Goal: Information Seeking & Learning: Compare options

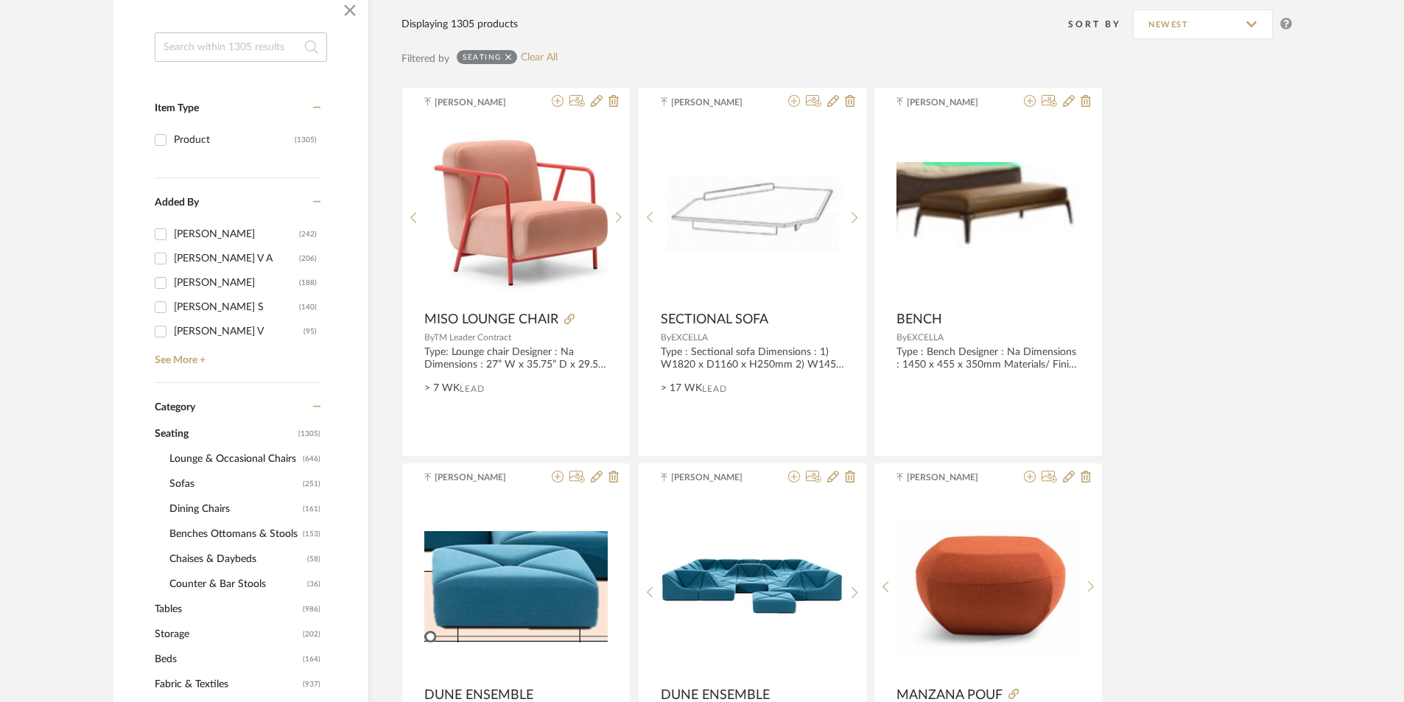
scroll to position [295, 0]
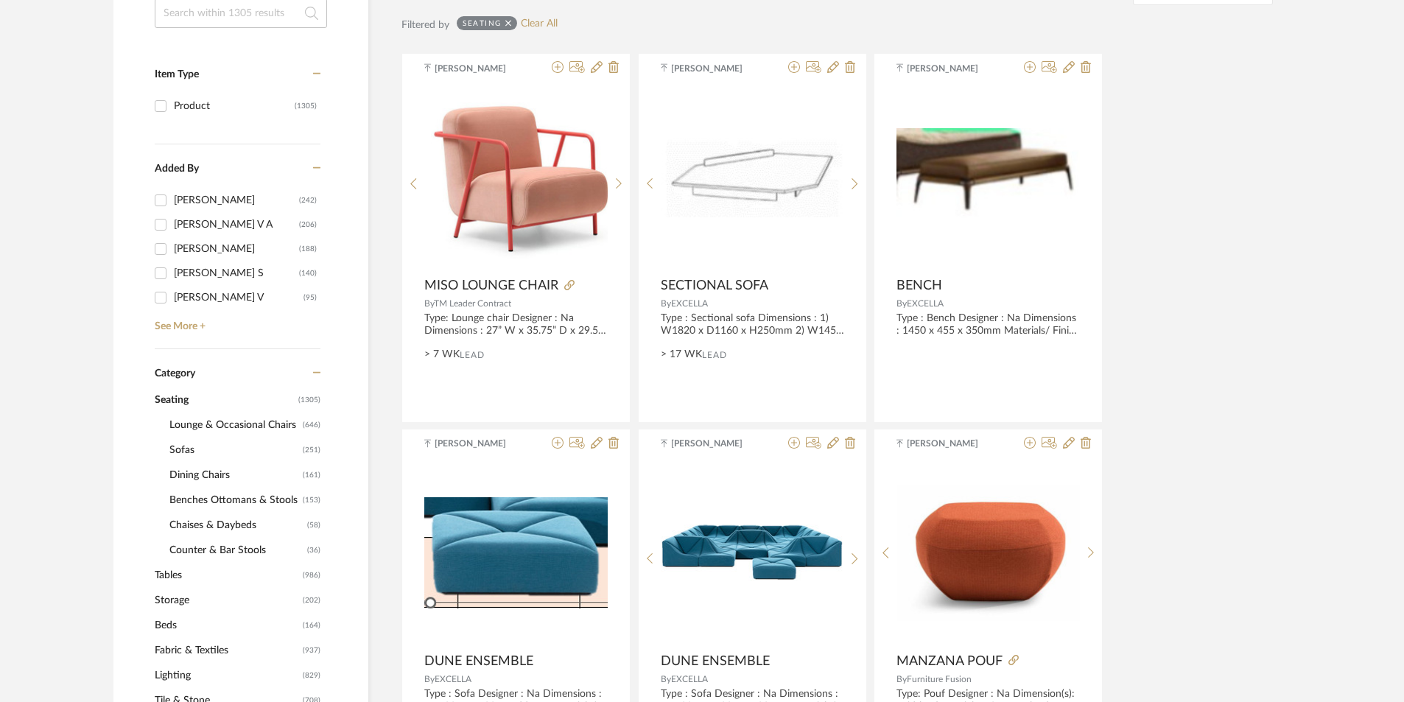
click at [223, 430] on span "Lounge & Occasional Chairs" at bounding box center [234, 425] width 130 height 25
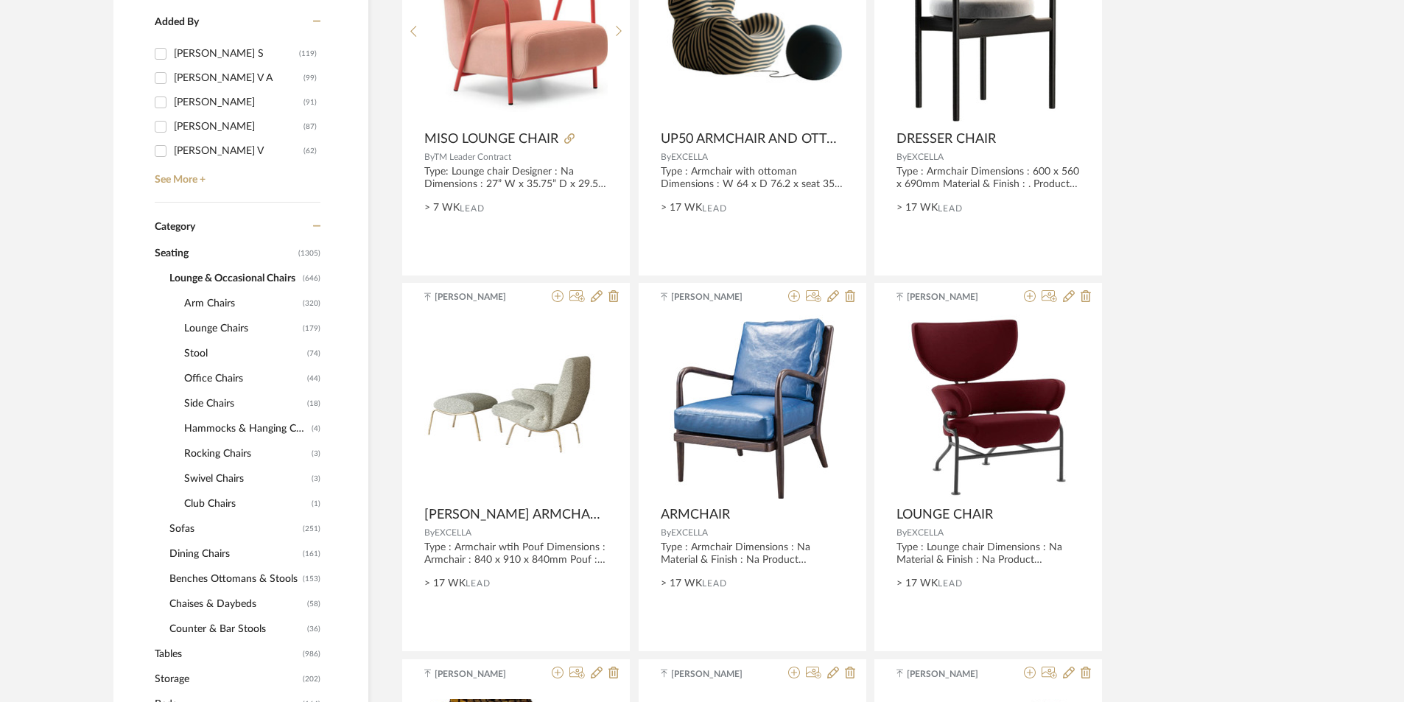
scroll to position [442, 0]
click at [203, 529] on span "Sofas" at bounding box center [234, 528] width 130 height 25
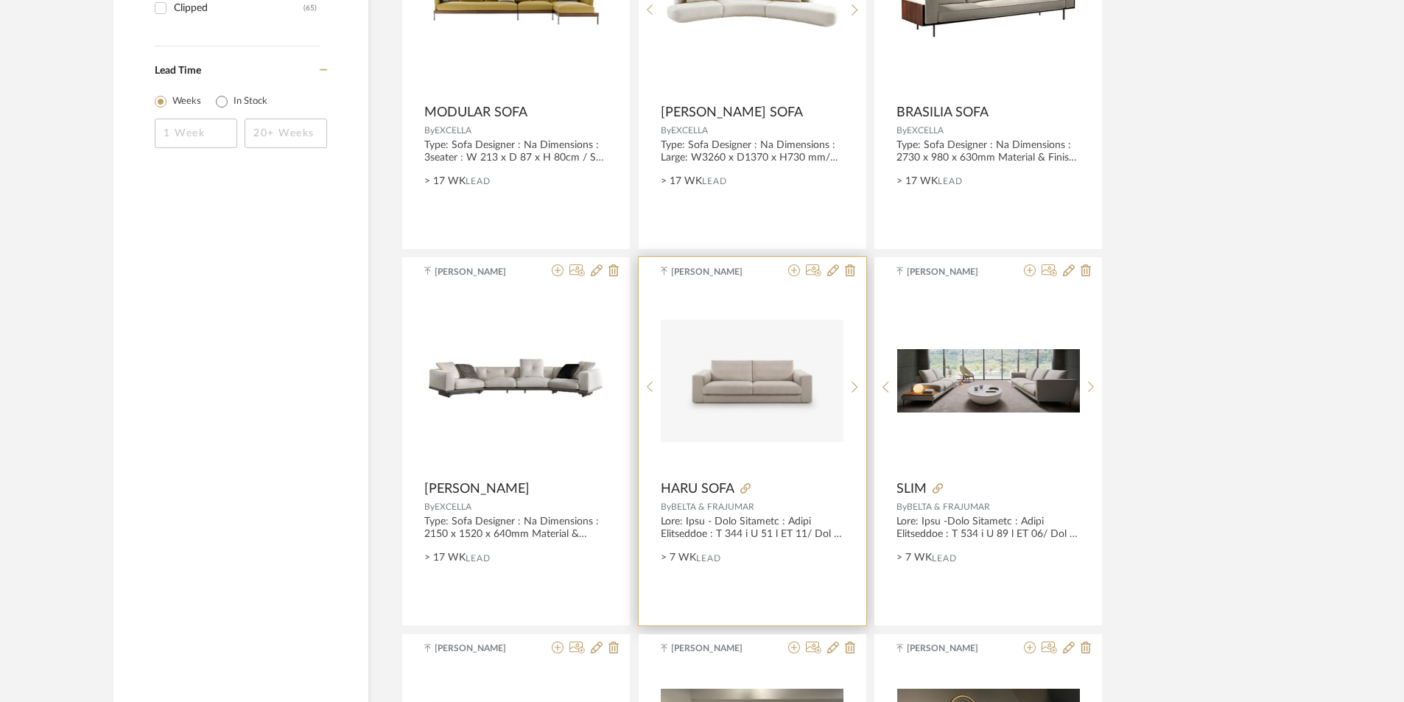
scroll to position [2358, 0]
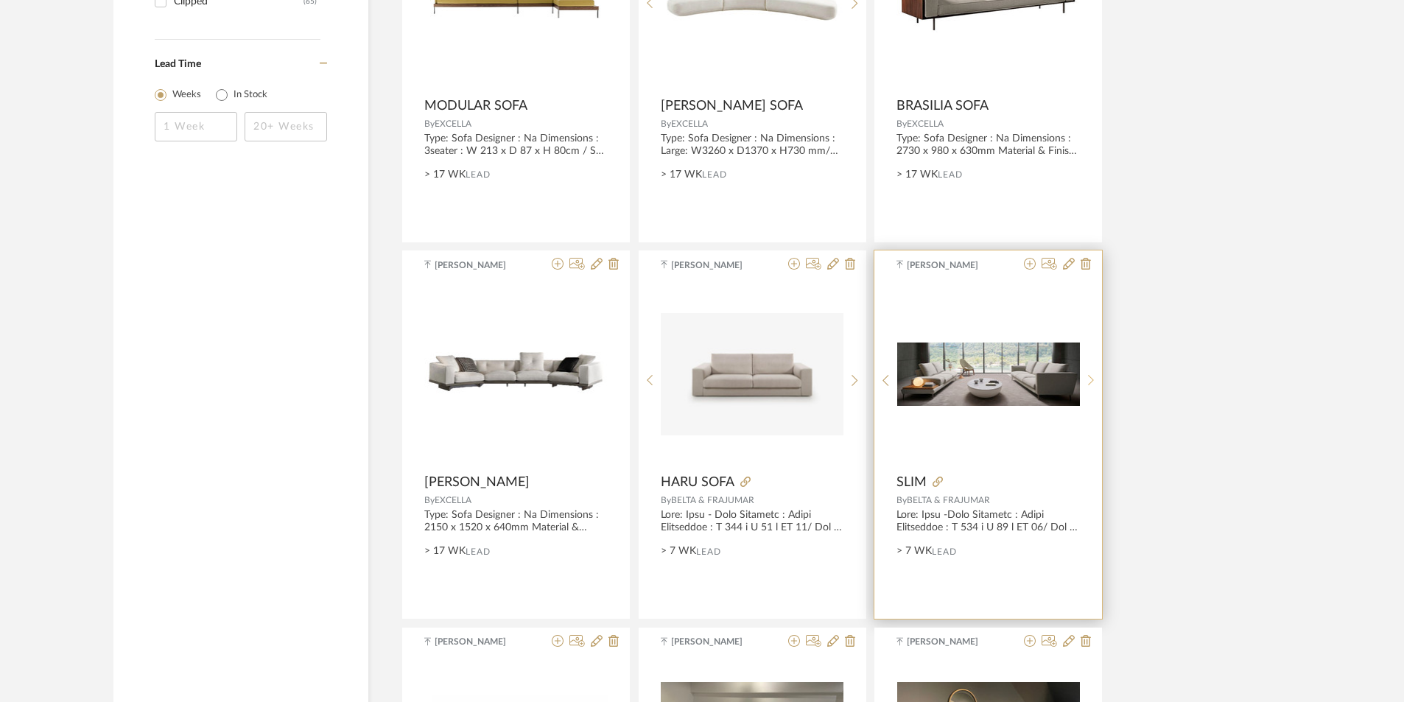
click at [1091, 380] on icon at bounding box center [1091, 380] width 7 height 13
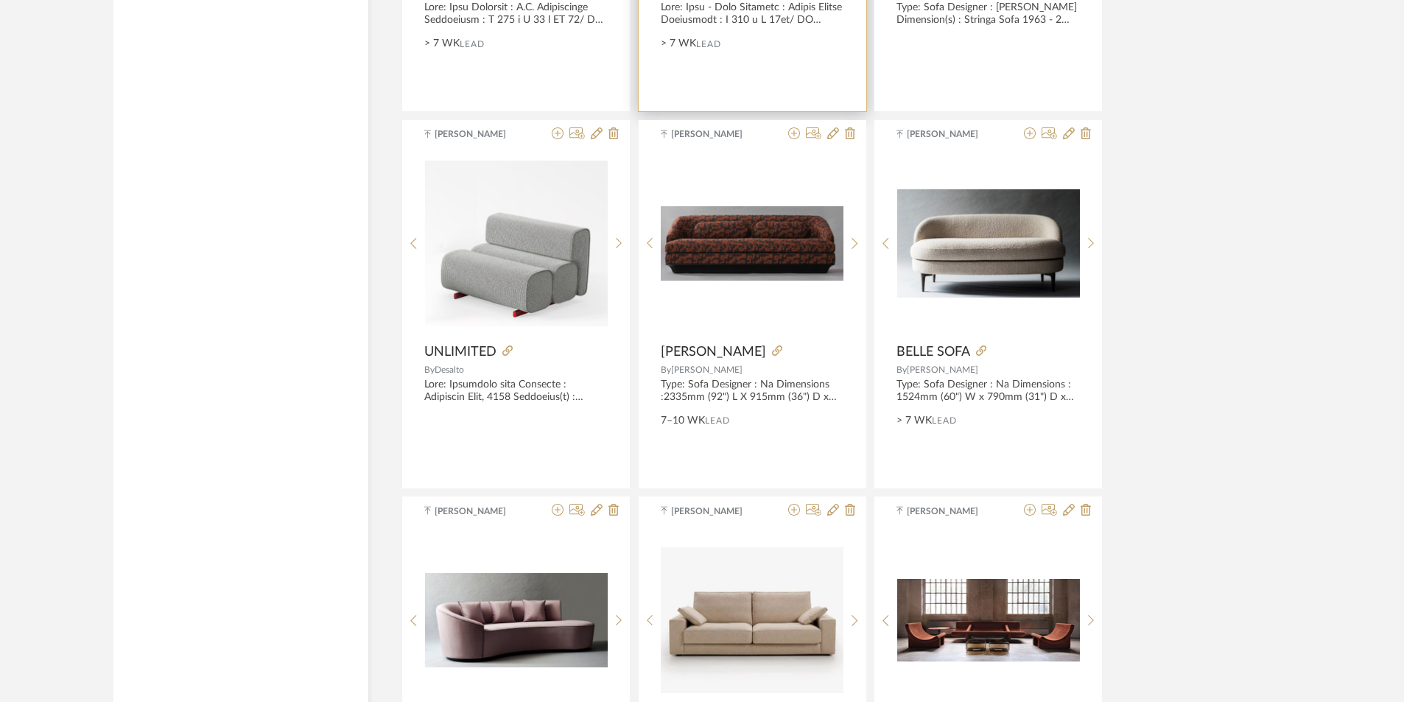
scroll to position [3611, 0]
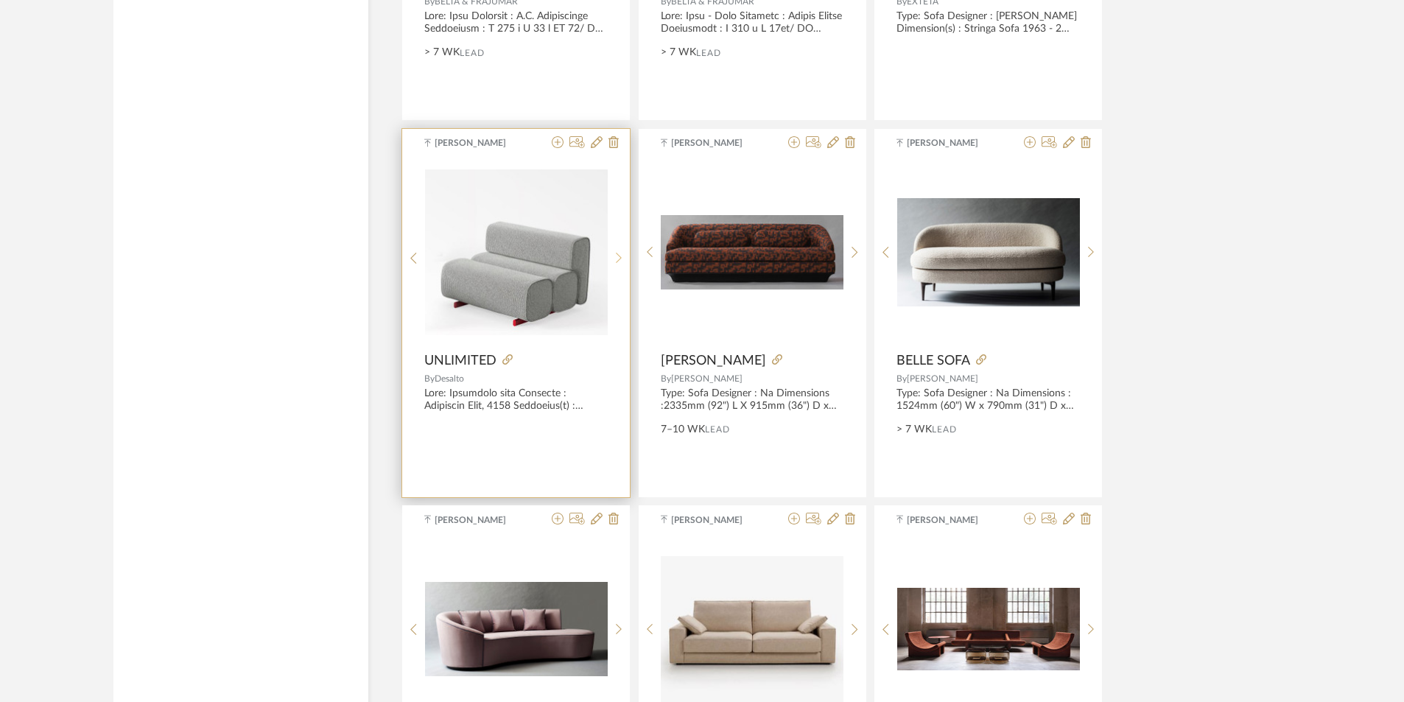
click at [620, 245] on div at bounding box center [619, 259] width 23 height 196
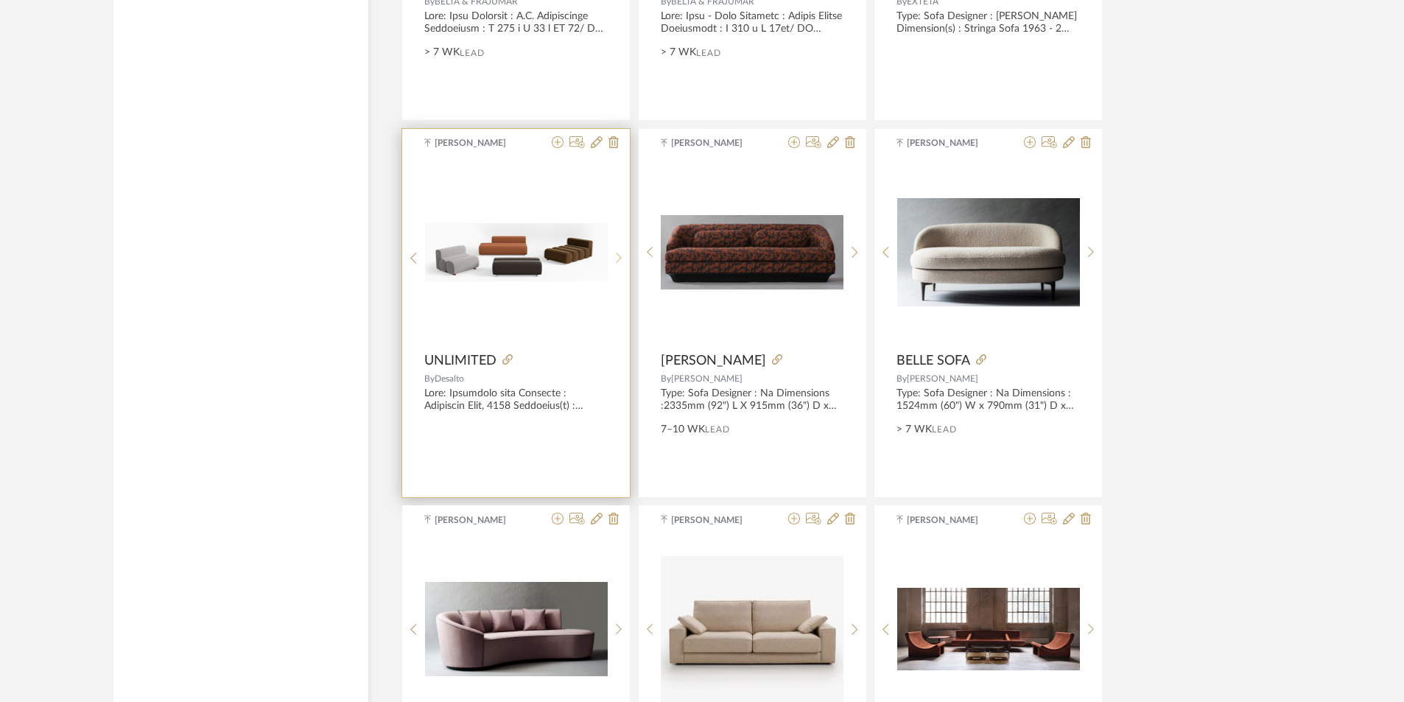
click at [620, 245] on div at bounding box center [619, 259] width 23 height 196
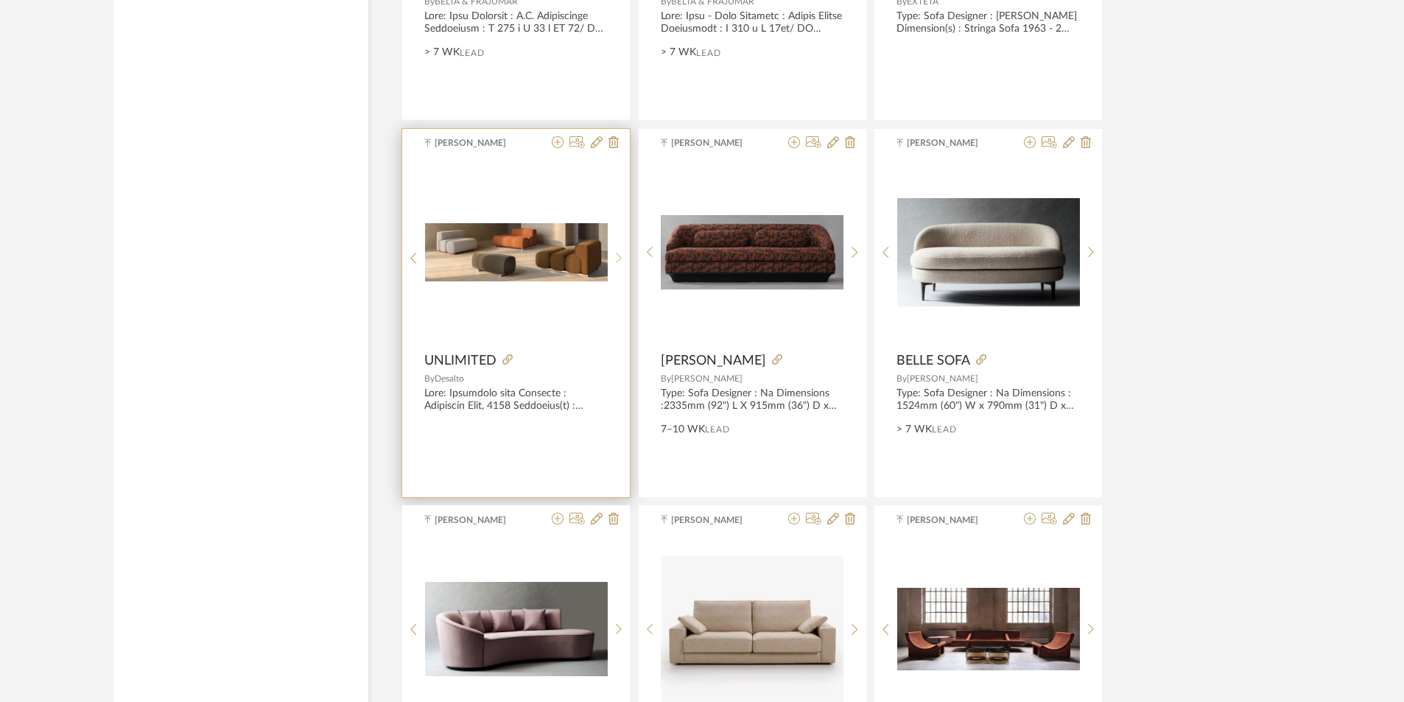
click at [620, 245] on div at bounding box center [619, 259] width 23 height 196
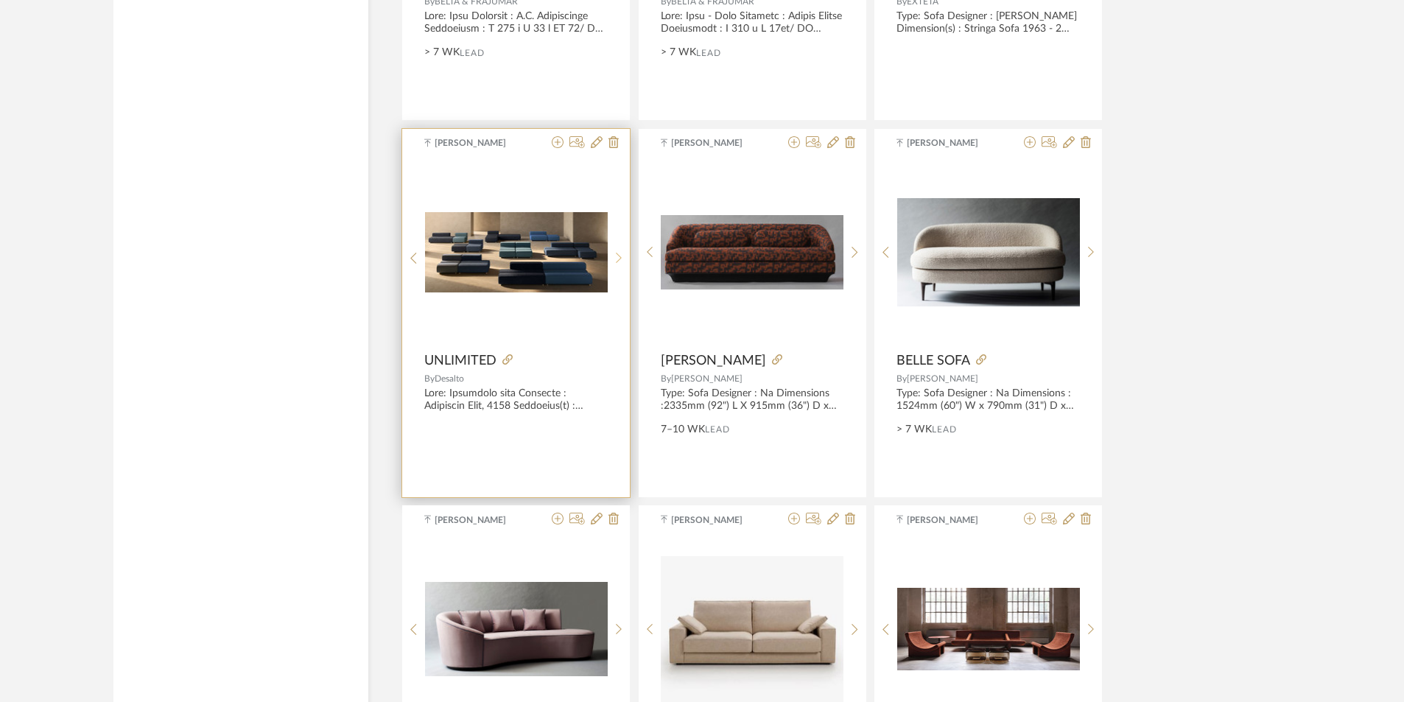
click at [620, 245] on div at bounding box center [619, 259] width 23 height 196
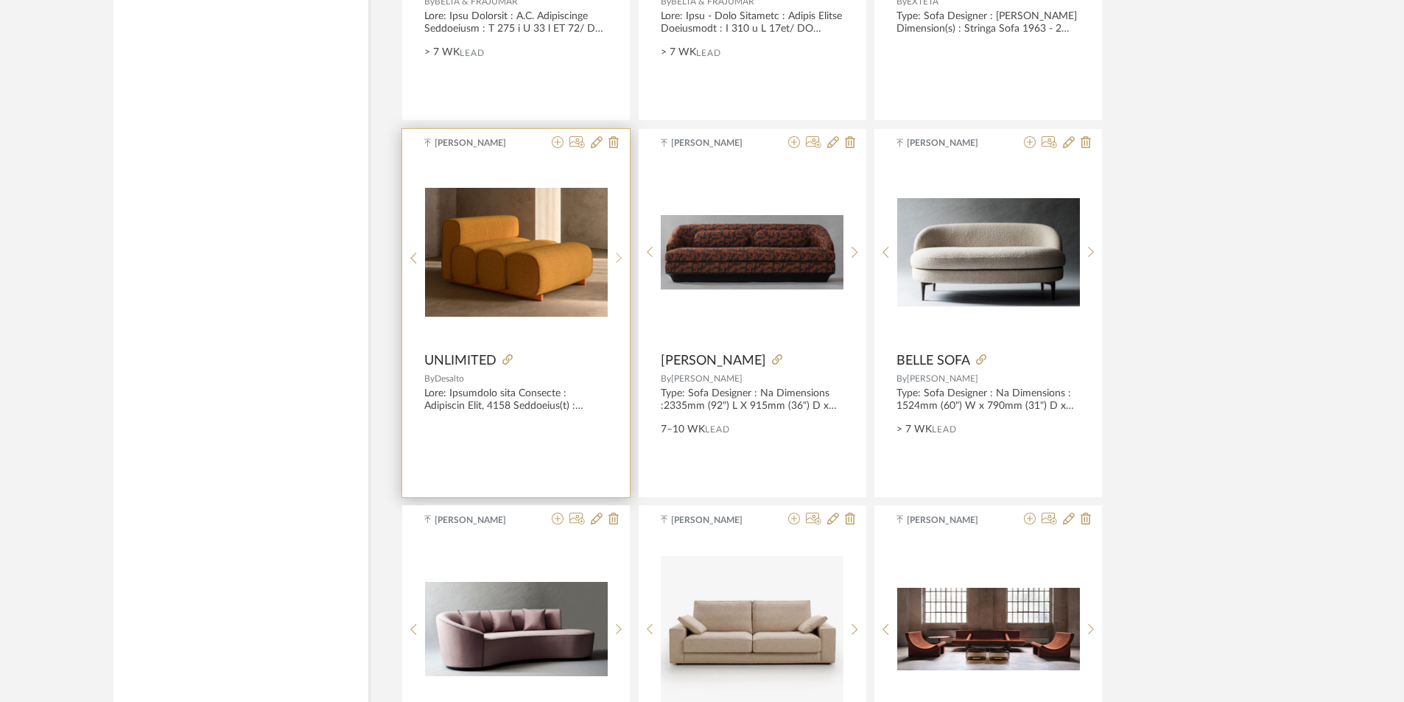
click at [620, 245] on div at bounding box center [619, 259] width 23 height 196
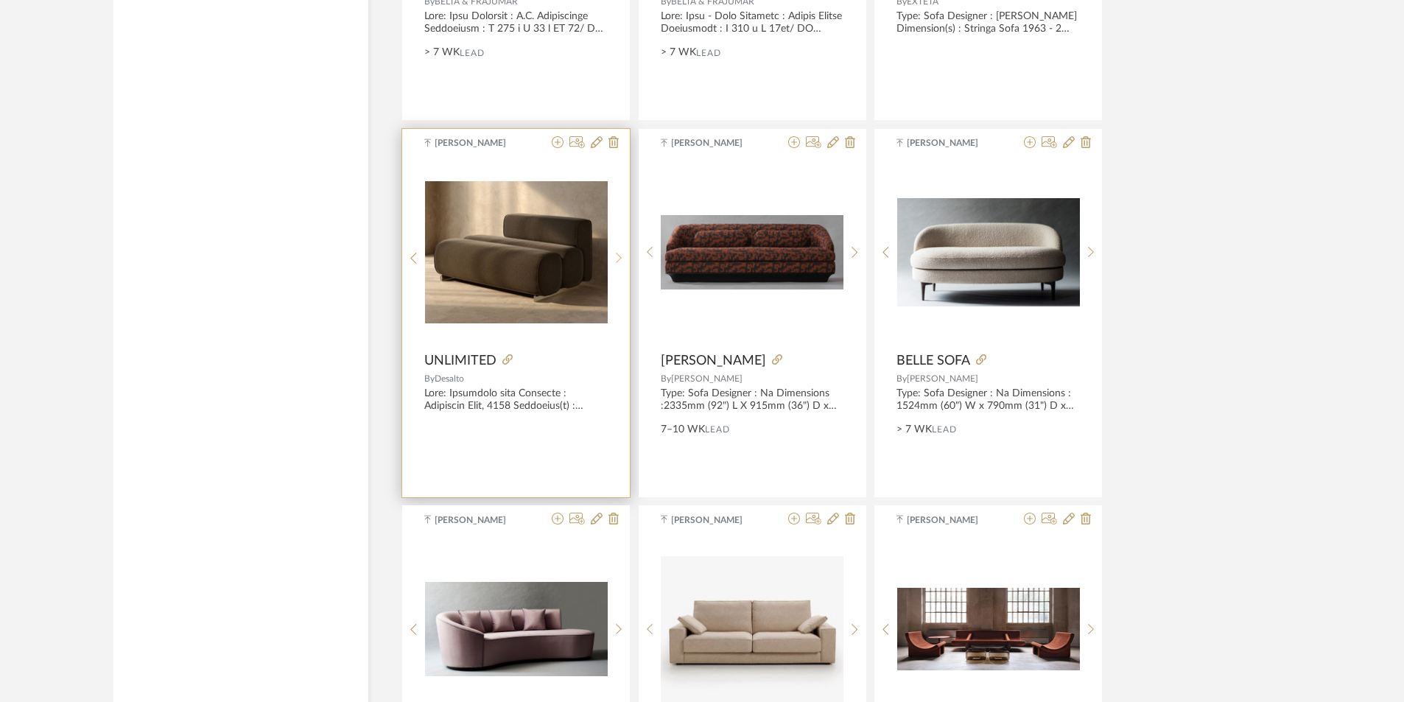
click at [620, 245] on div at bounding box center [619, 259] width 23 height 196
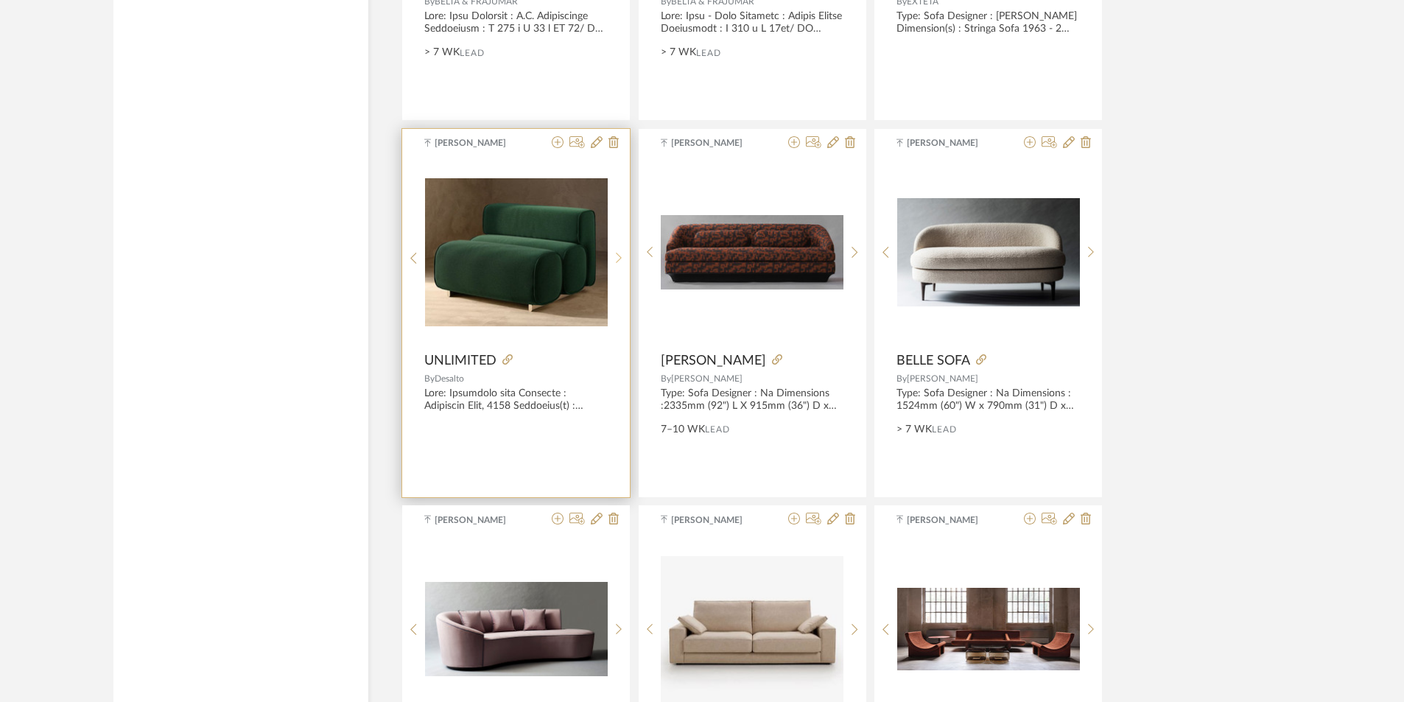
click at [620, 245] on div at bounding box center [619, 259] width 23 height 196
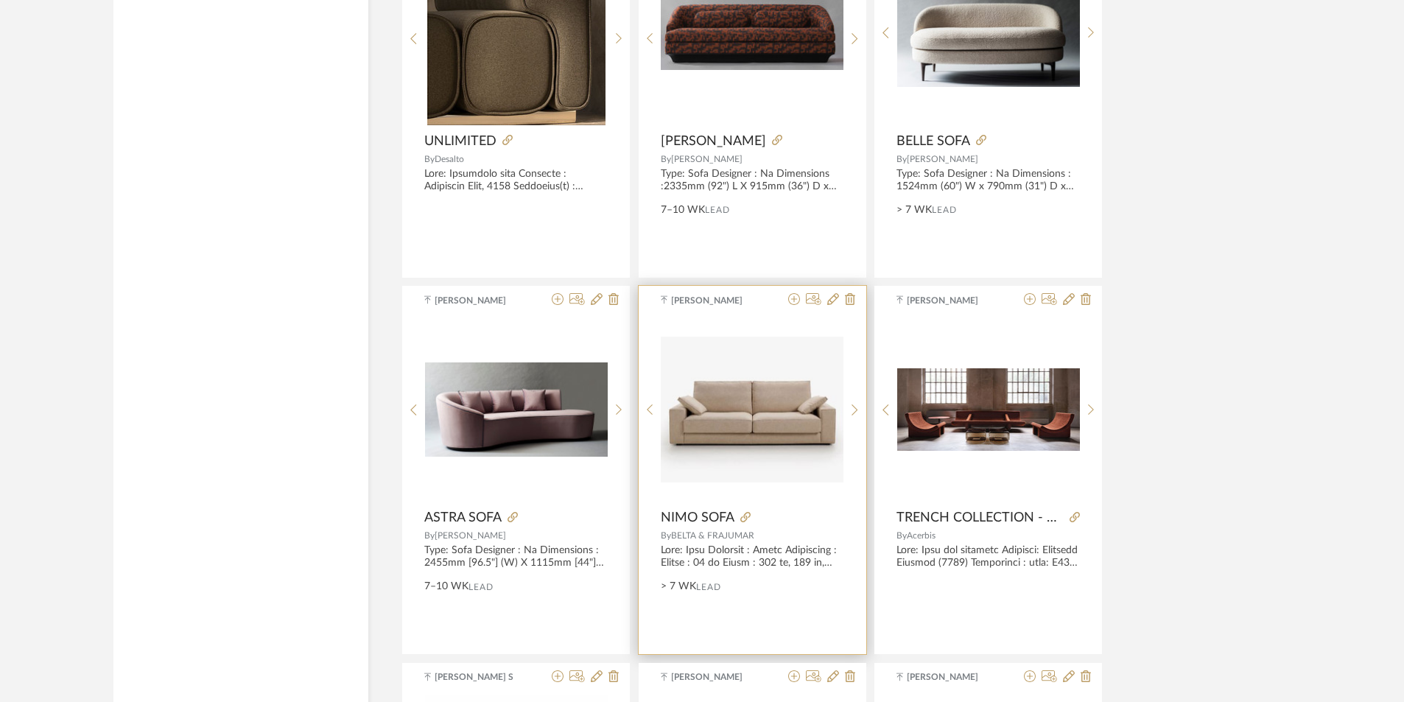
scroll to position [3832, 0]
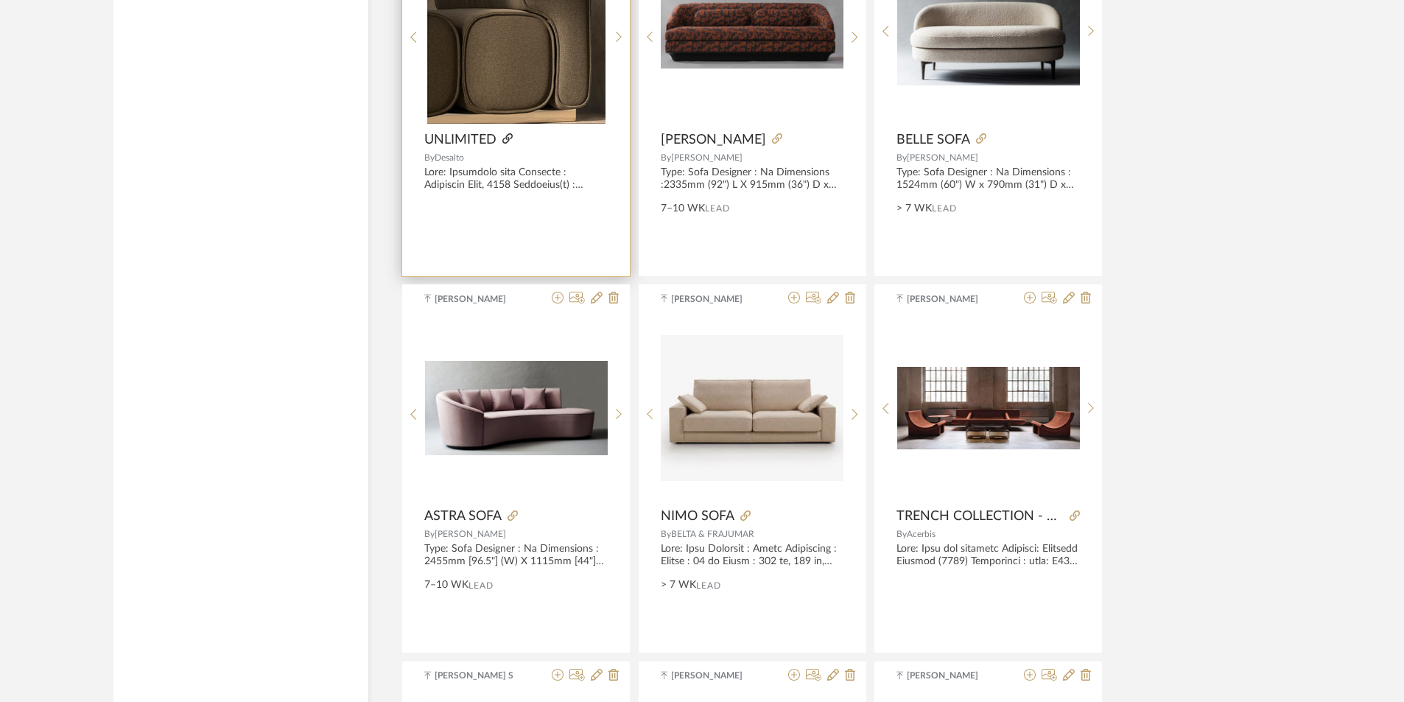
click at [508, 139] on icon at bounding box center [508, 138] width 10 height 10
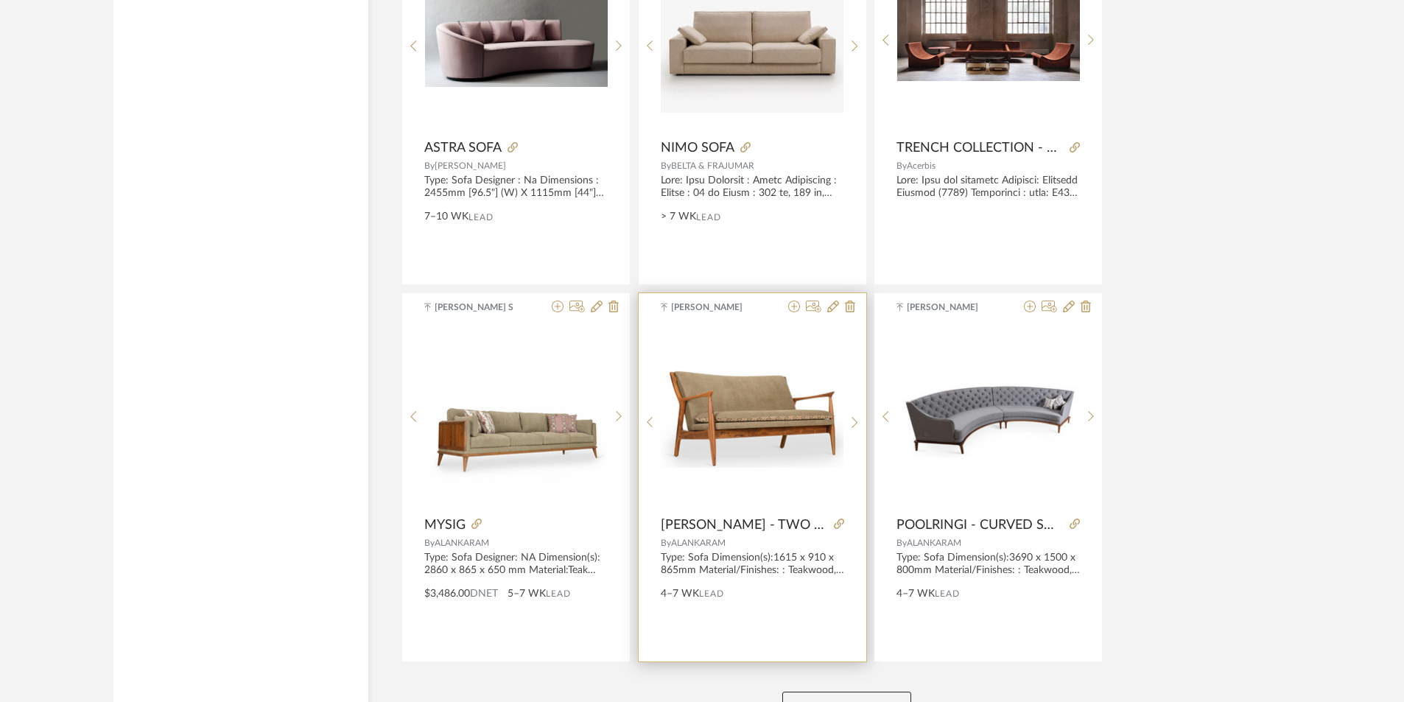
scroll to position [4317, 0]
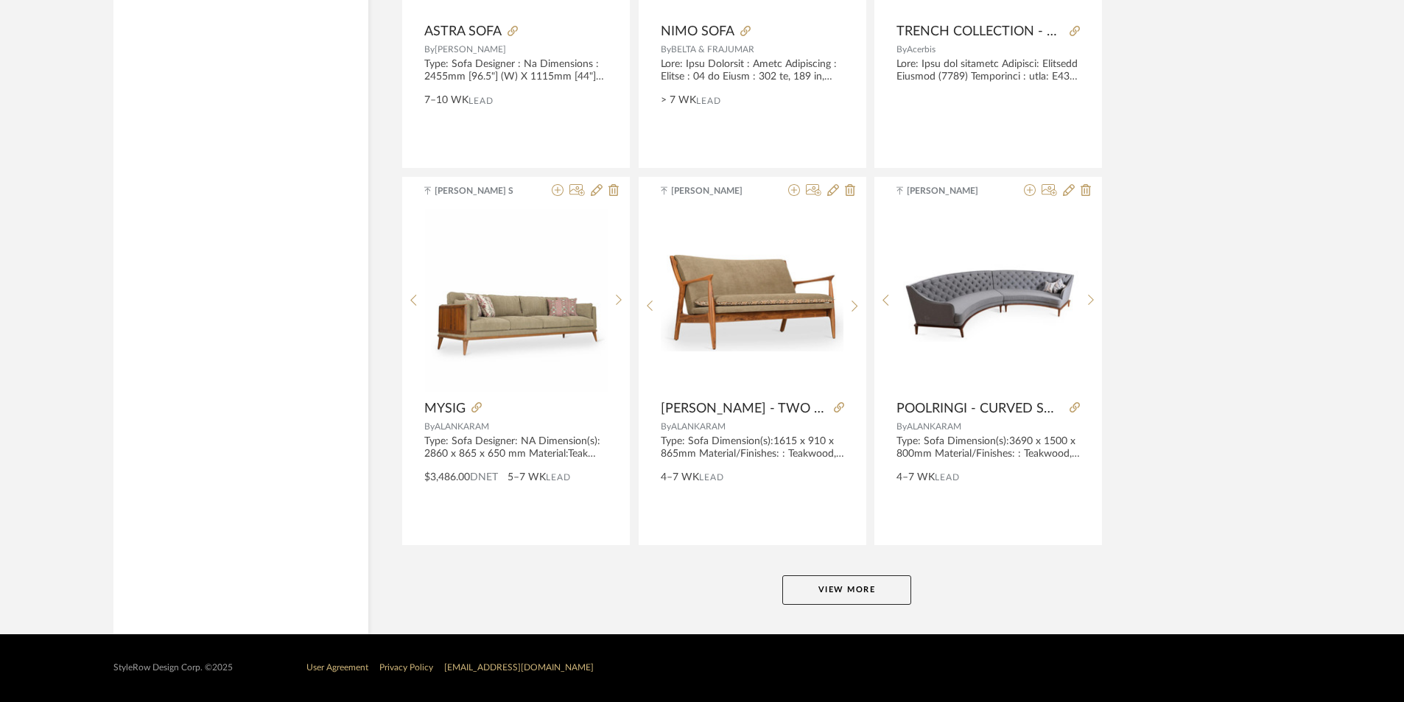
click at [850, 596] on button "View More" at bounding box center [847, 590] width 129 height 29
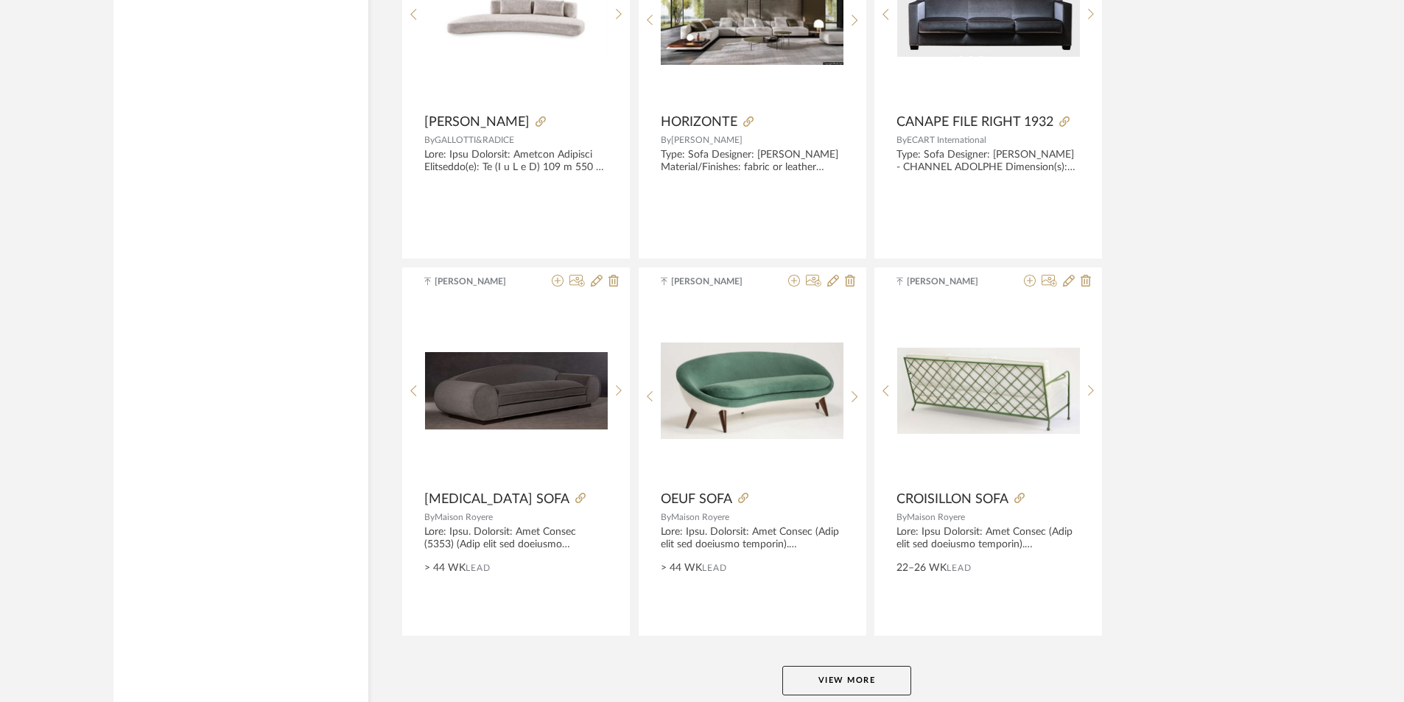
scroll to position [8840, 0]
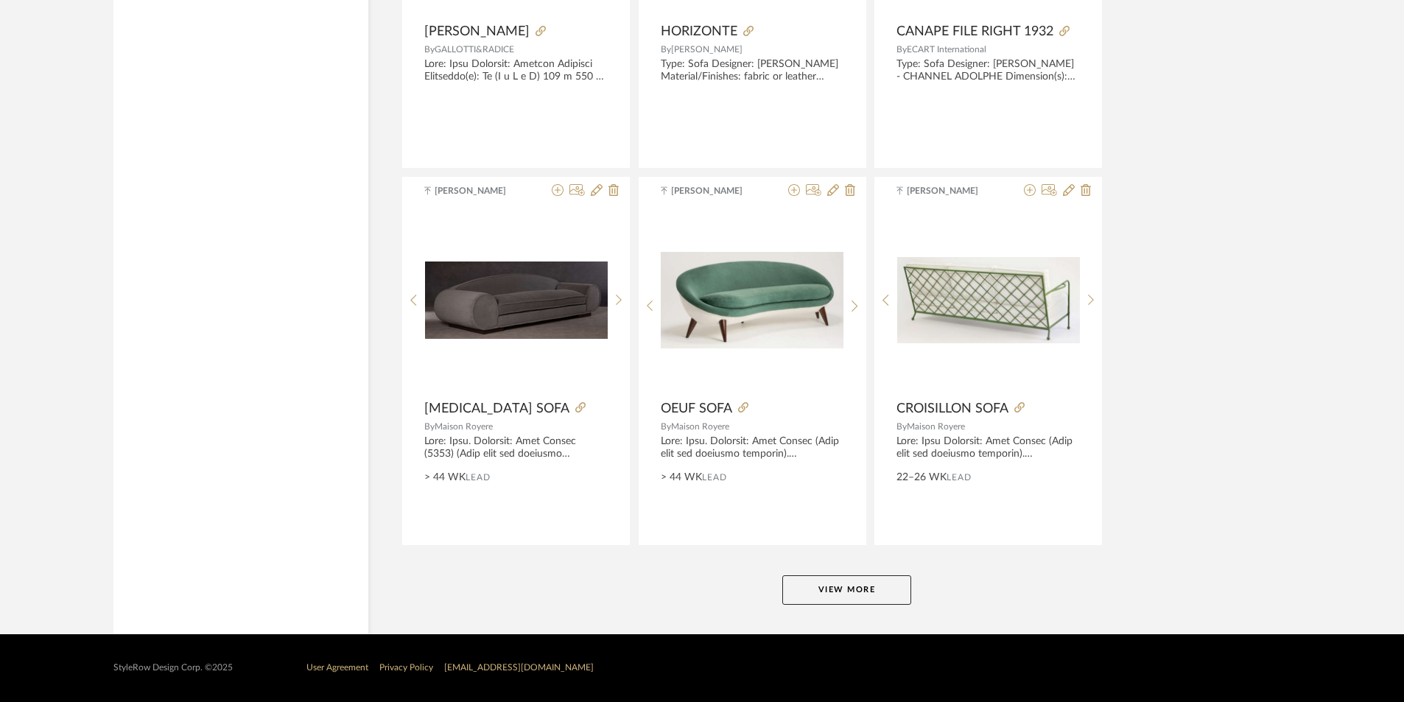
click at [854, 587] on button "View More" at bounding box center [847, 590] width 129 height 29
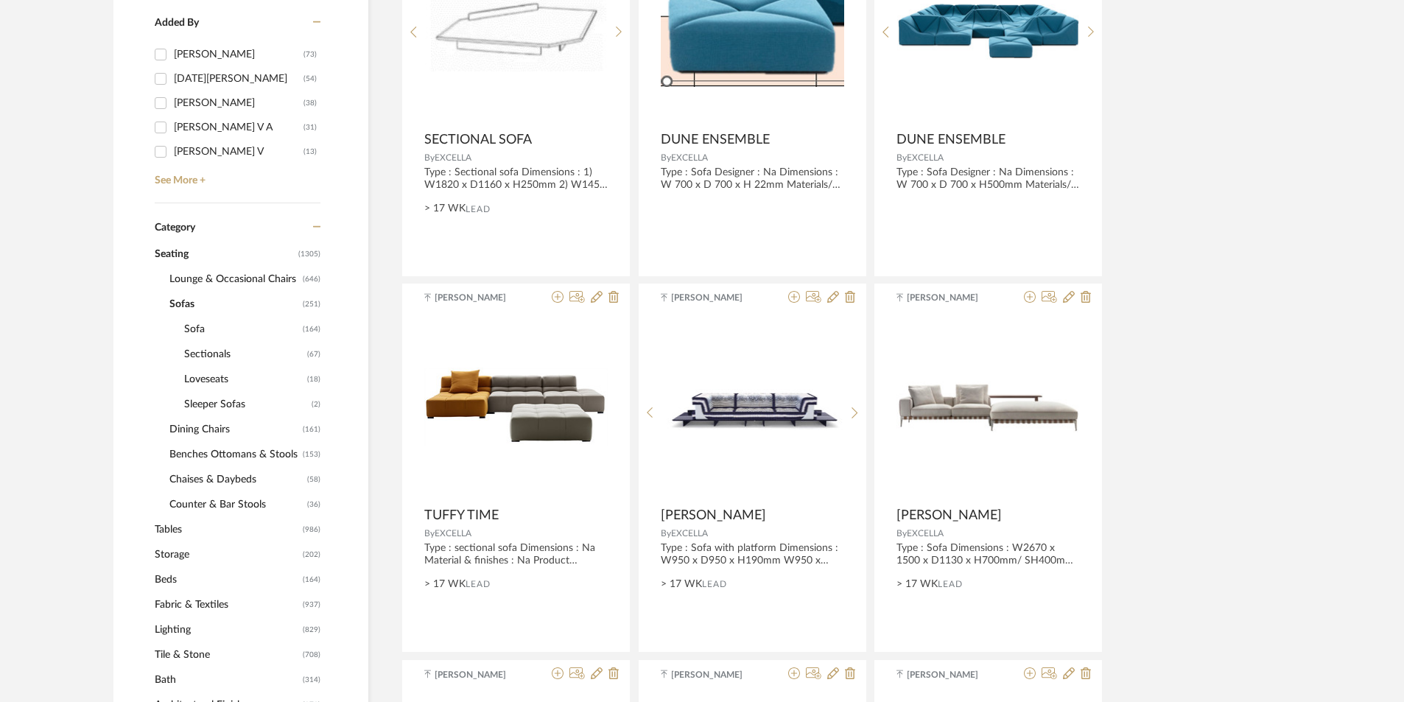
scroll to position [442, 0]
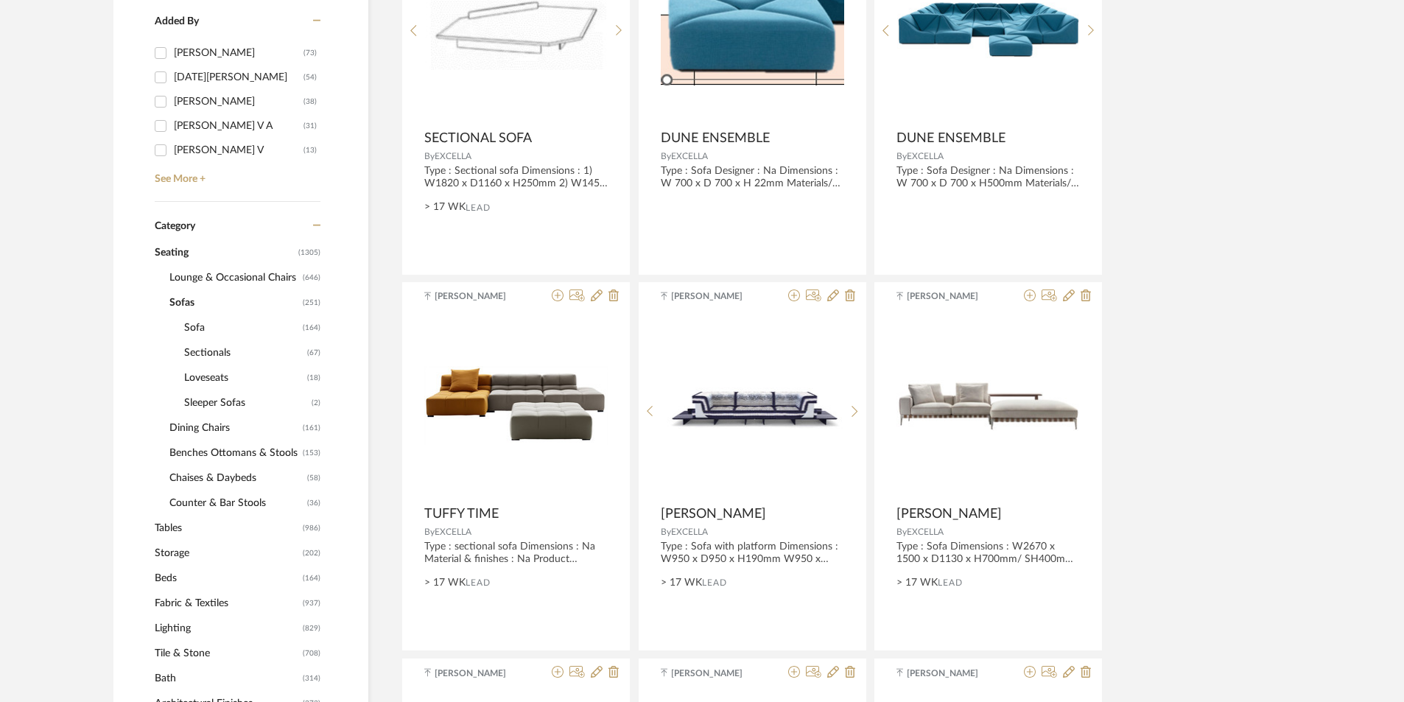
click at [220, 279] on span "Lounge & Occasional Chairs" at bounding box center [234, 277] width 130 height 25
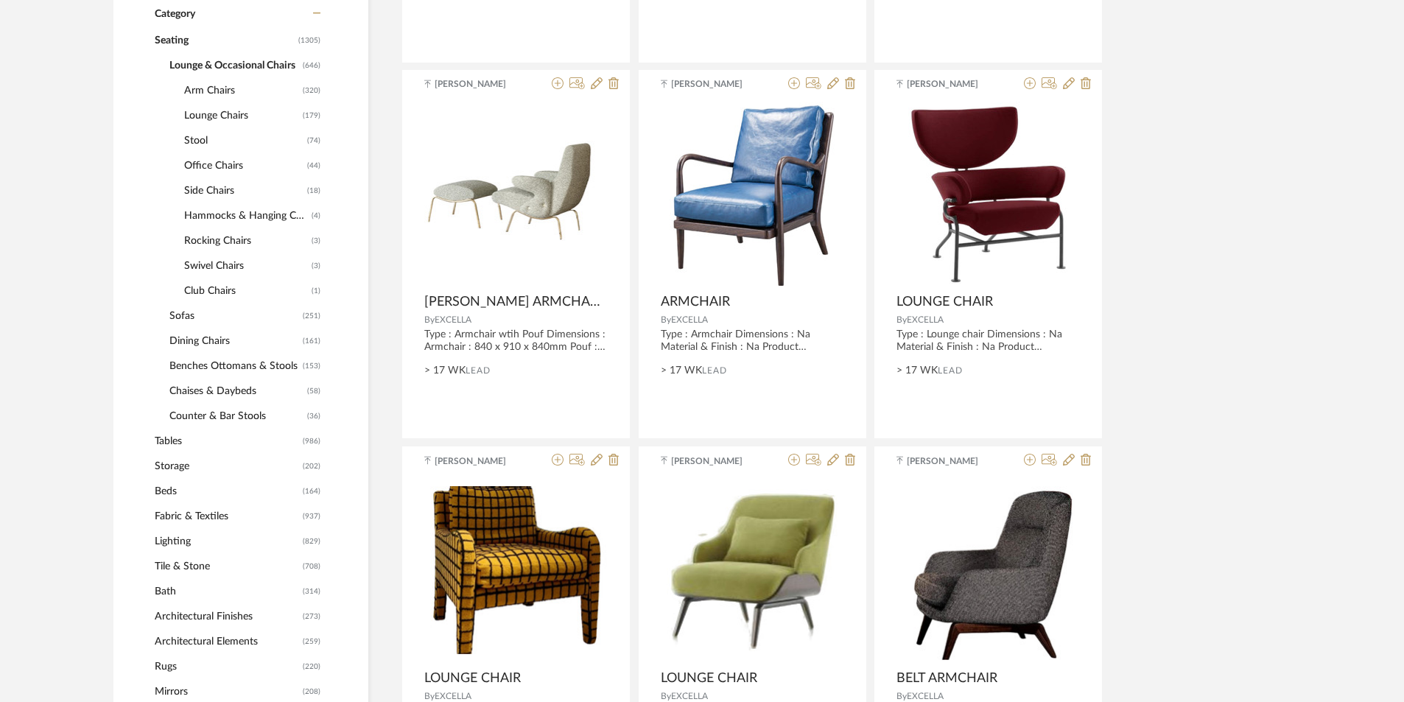
scroll to position [590, 0]
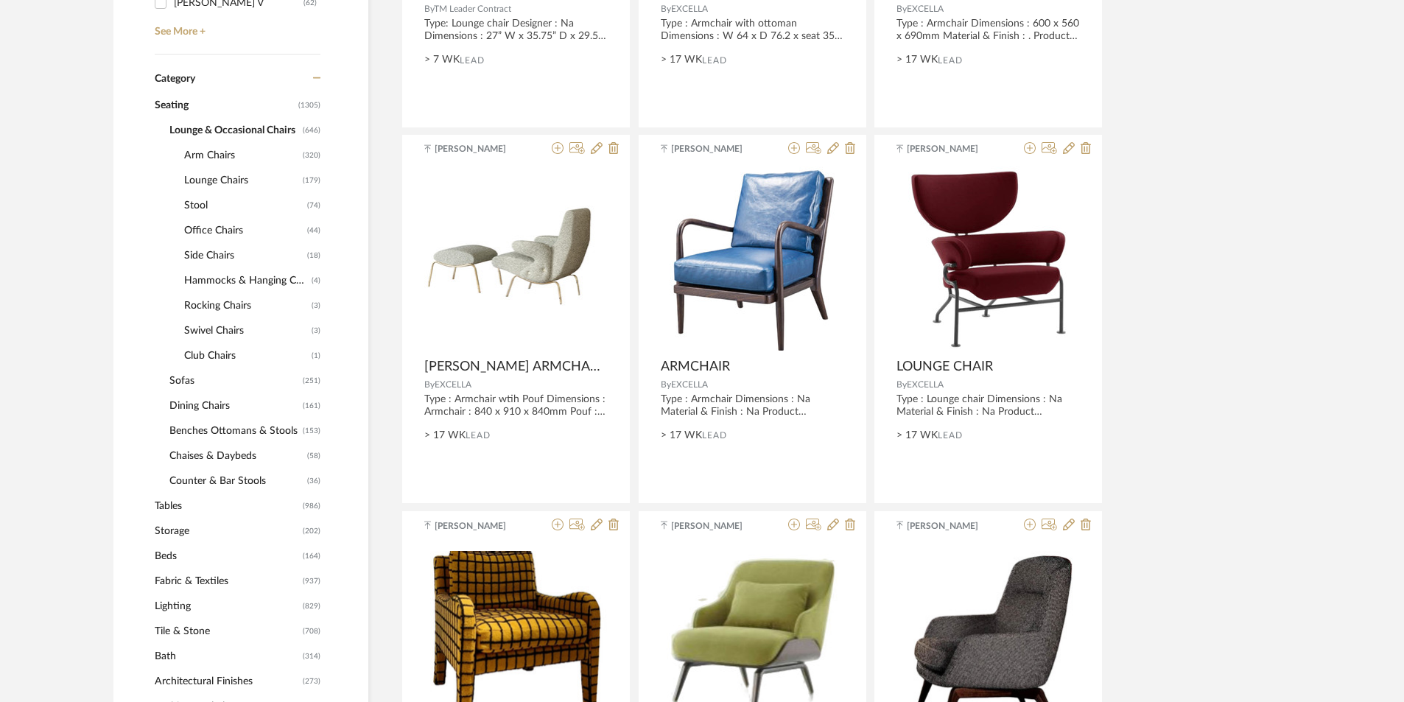
click at [253, 434] on span "Benches Ottomans & Stools" at bounding box center [234, 431] width 130 height 25
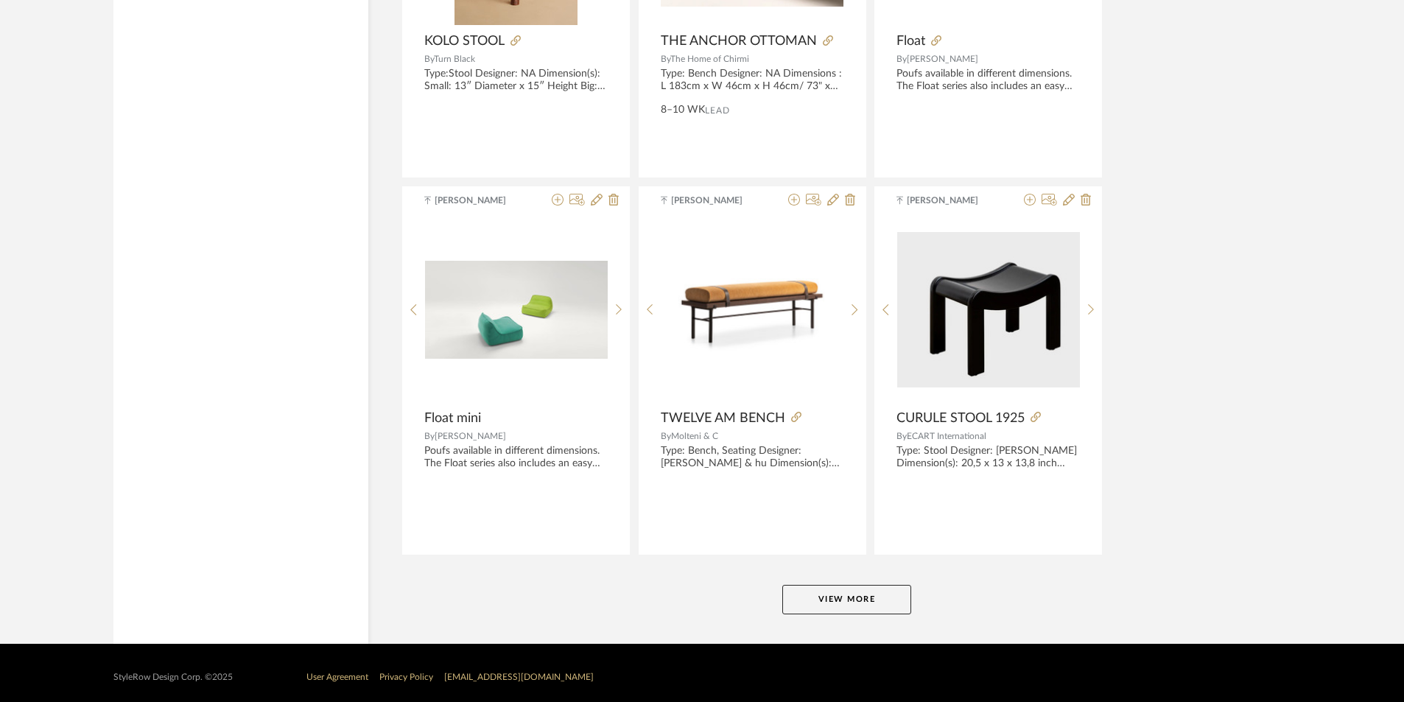
scroll to position [4317, 0]
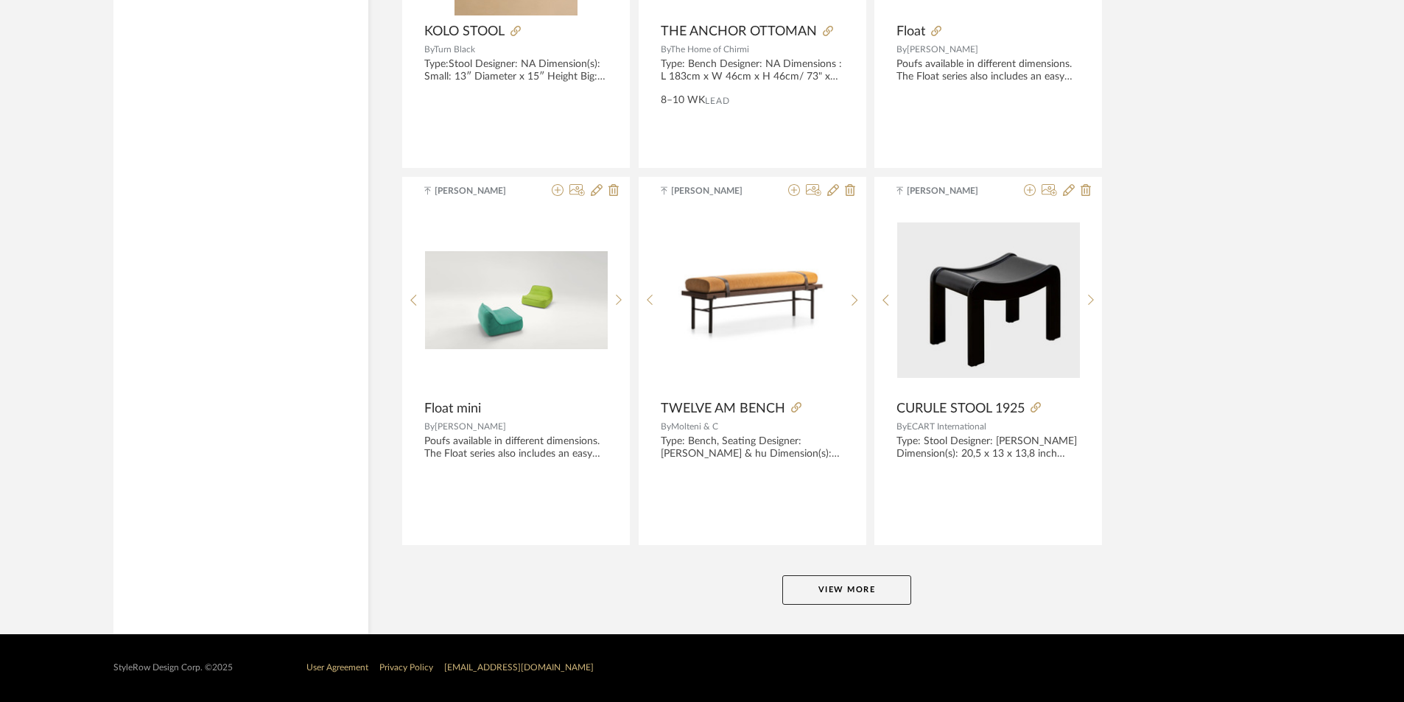
click at [823, 586] on button "View More" at bounding box center [847, 590] width 129 height 29
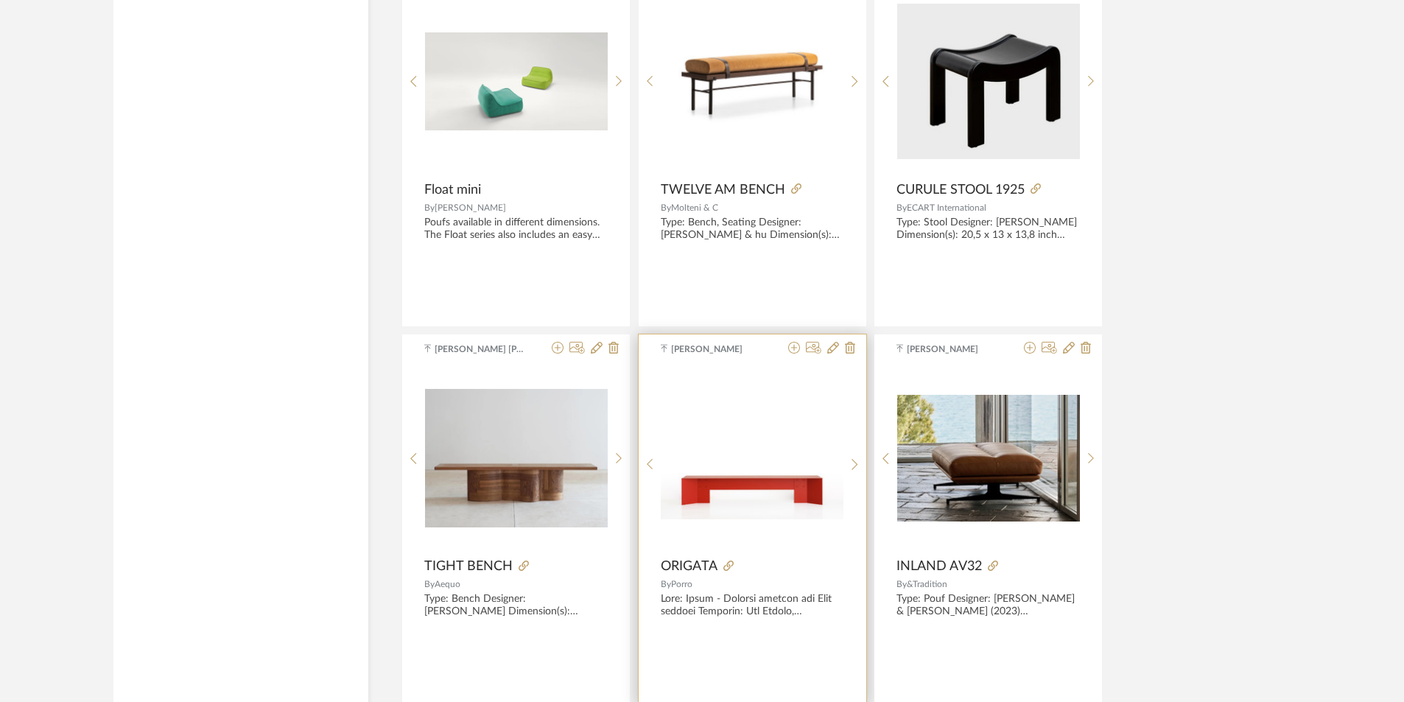
scroll to position [4538, 0]
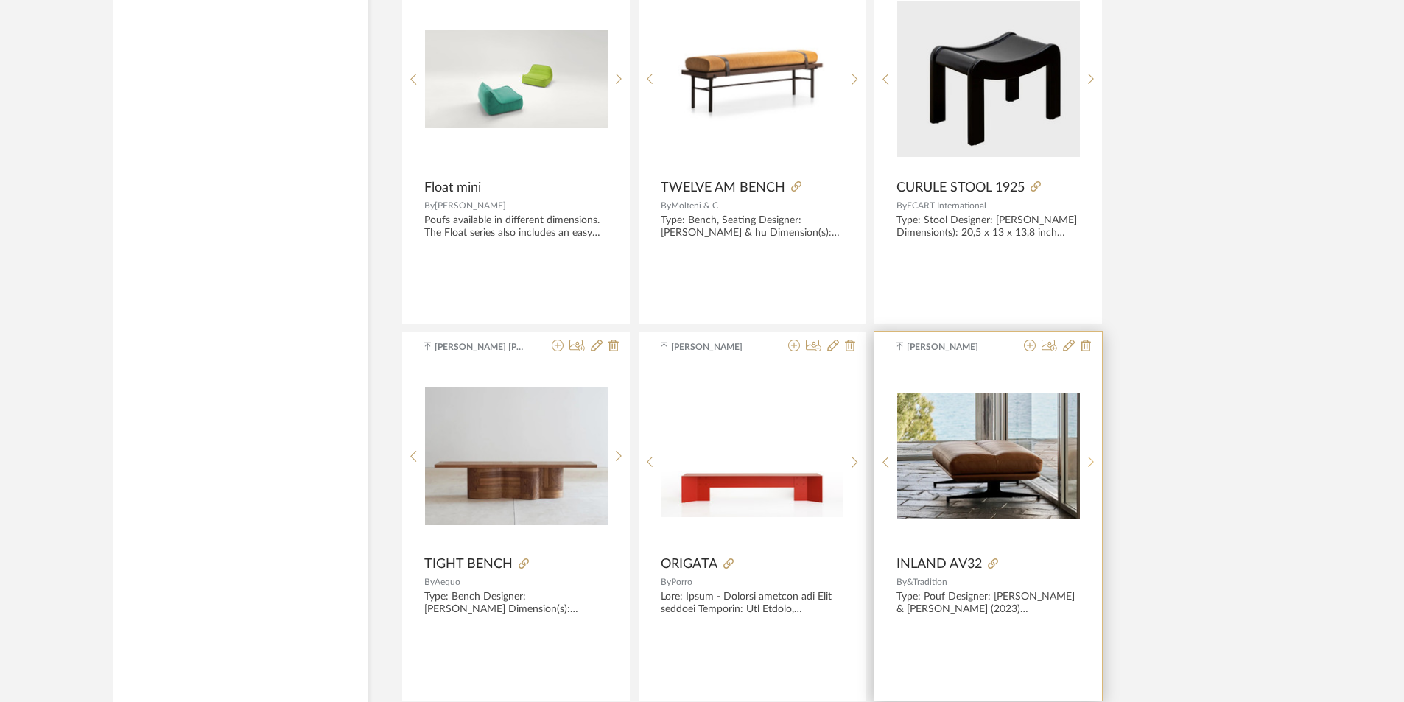
click at [1088, 456] on icon at bounding box center [1091, 462] width 7 height 13
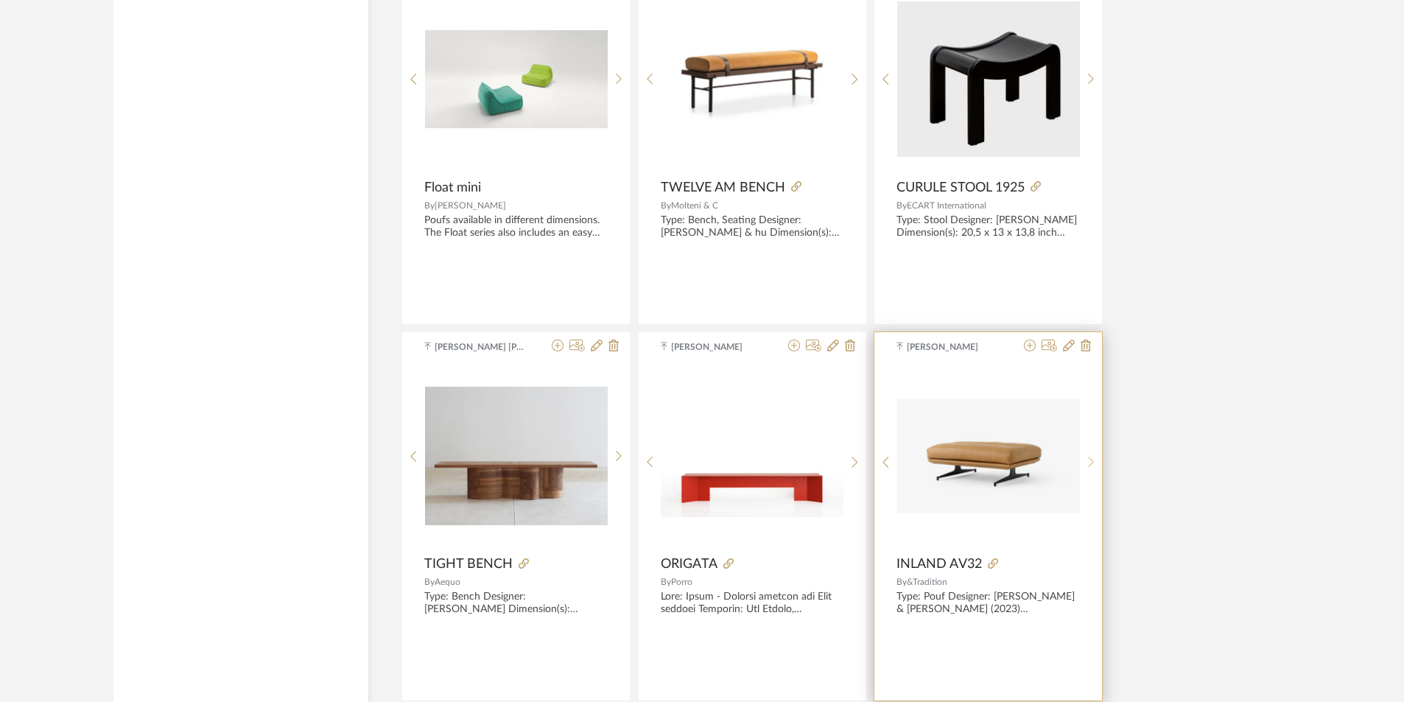
click at [1088, 456] on icon at bounding box center [1091, 462] width 7 height 13
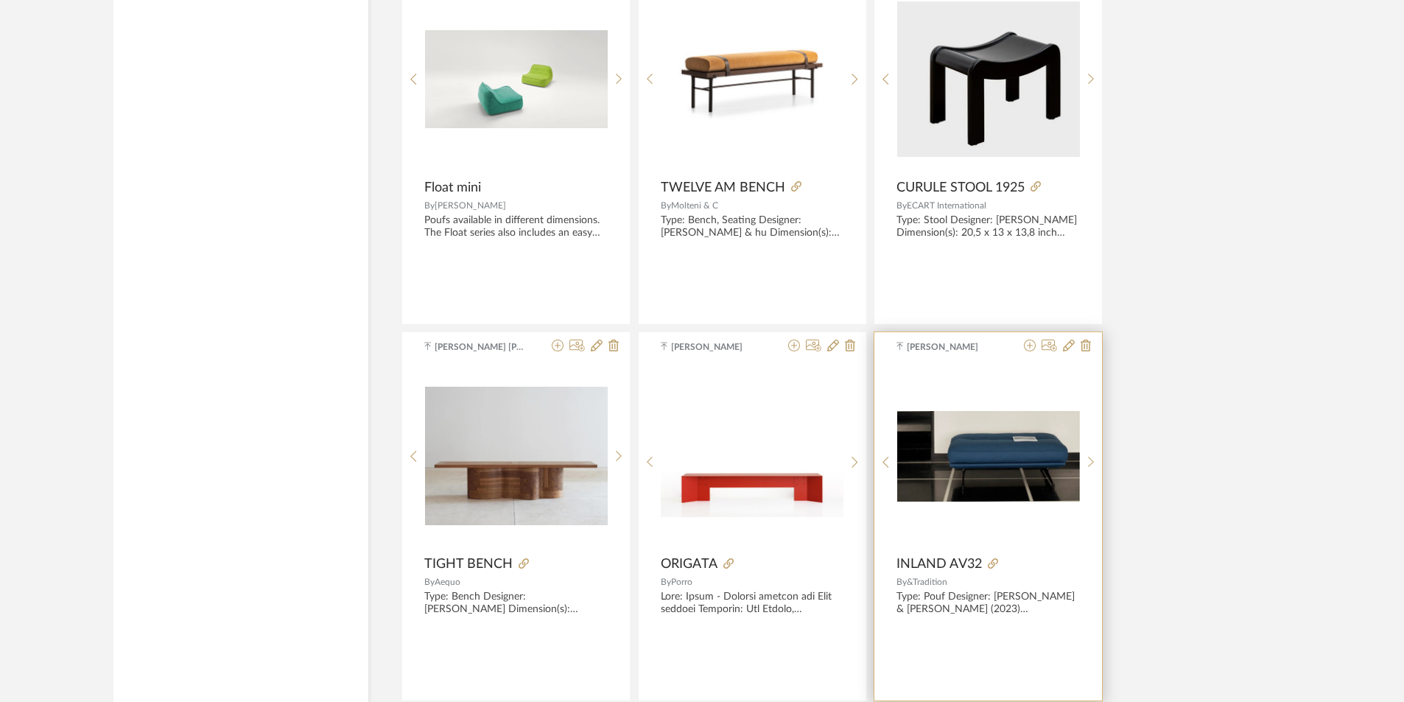
click at [898, 467] on img "3" at bounding box center [989, 456] width 183 height 91
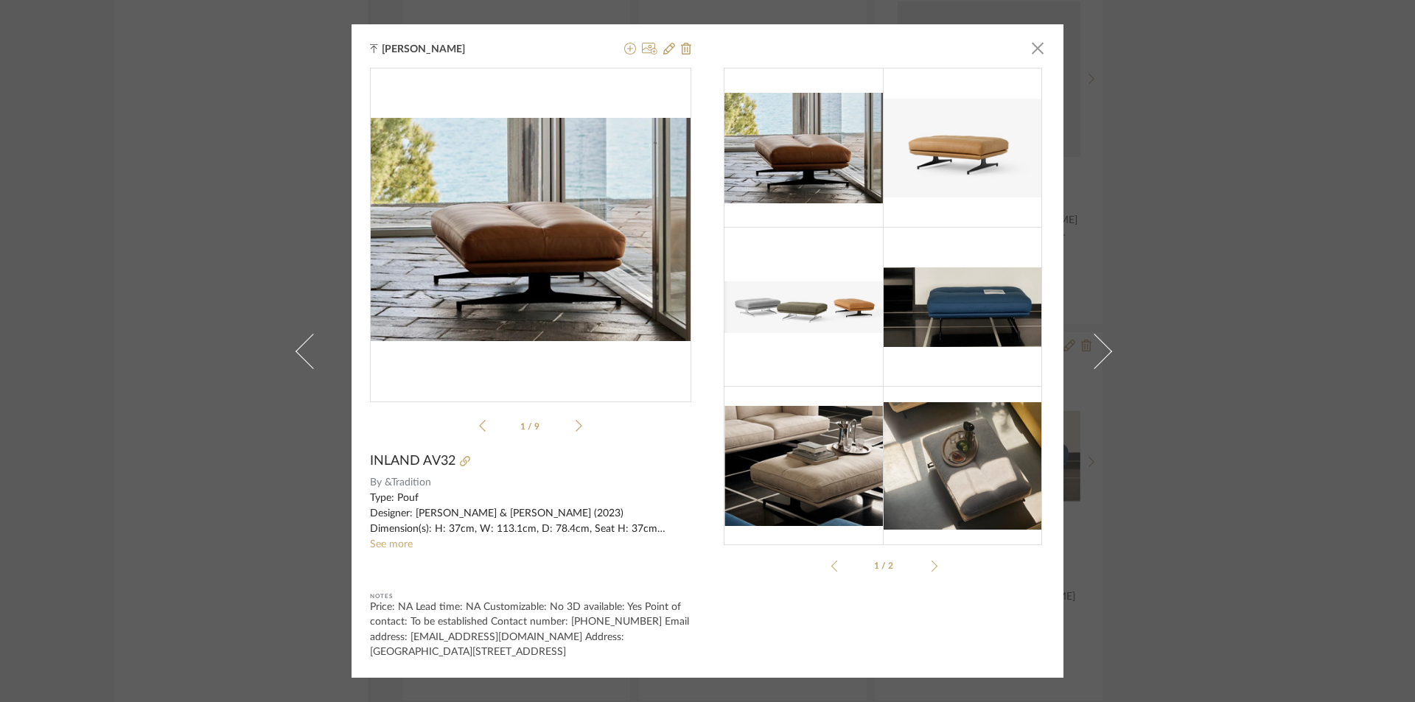
click at [858, 449] on img at bounding box center [803, 466] width 159 height 120
click at [1030, 44] on span "button" at bounding box center [1037, 47] width 29 height 29
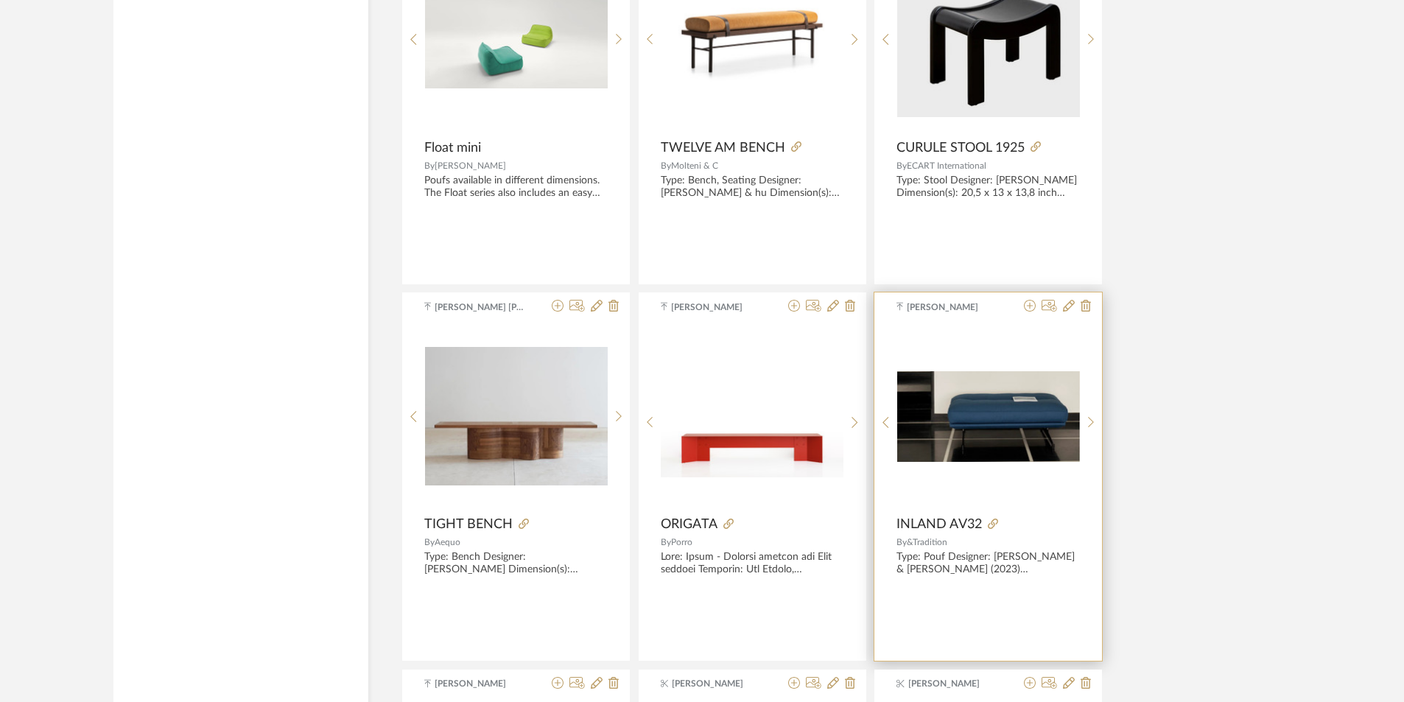
scroll to position [4611, 0]
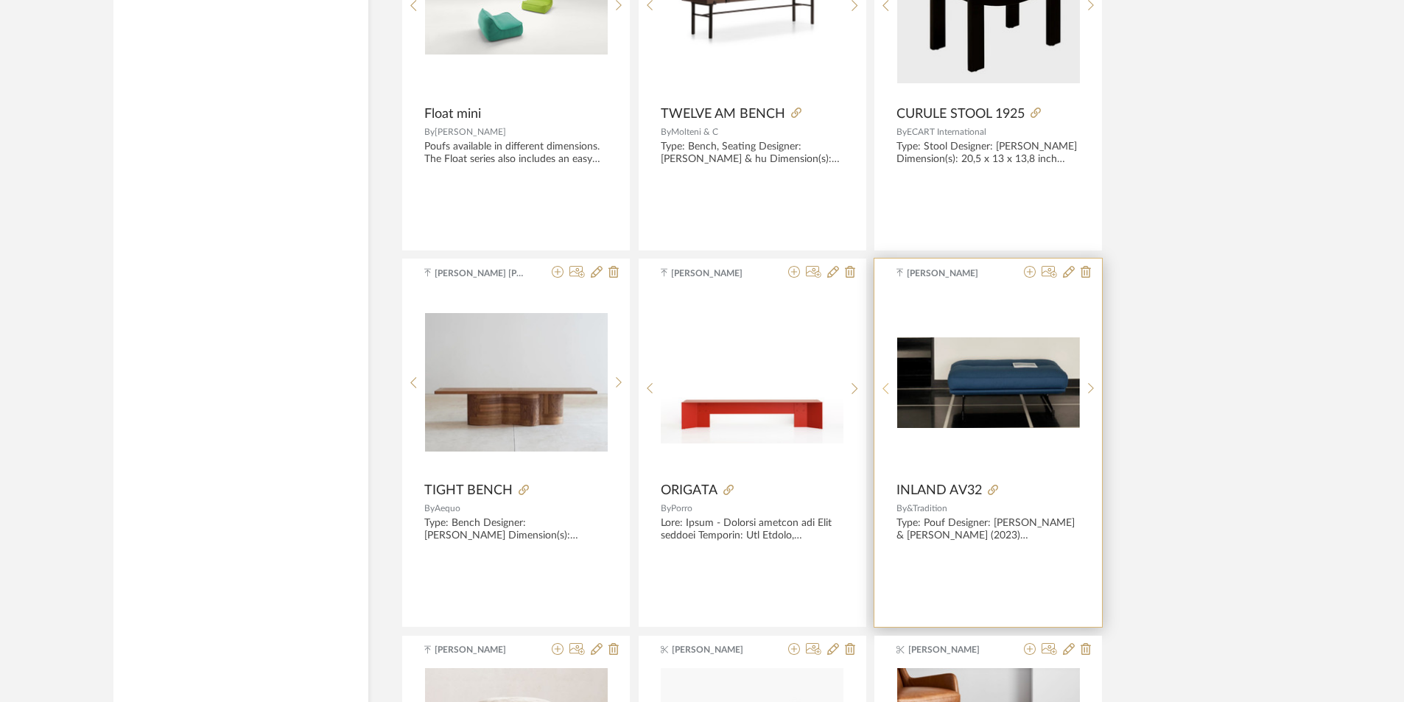
click at [889, 391] on icon at bounding box center [886, 388] width 7 height 13
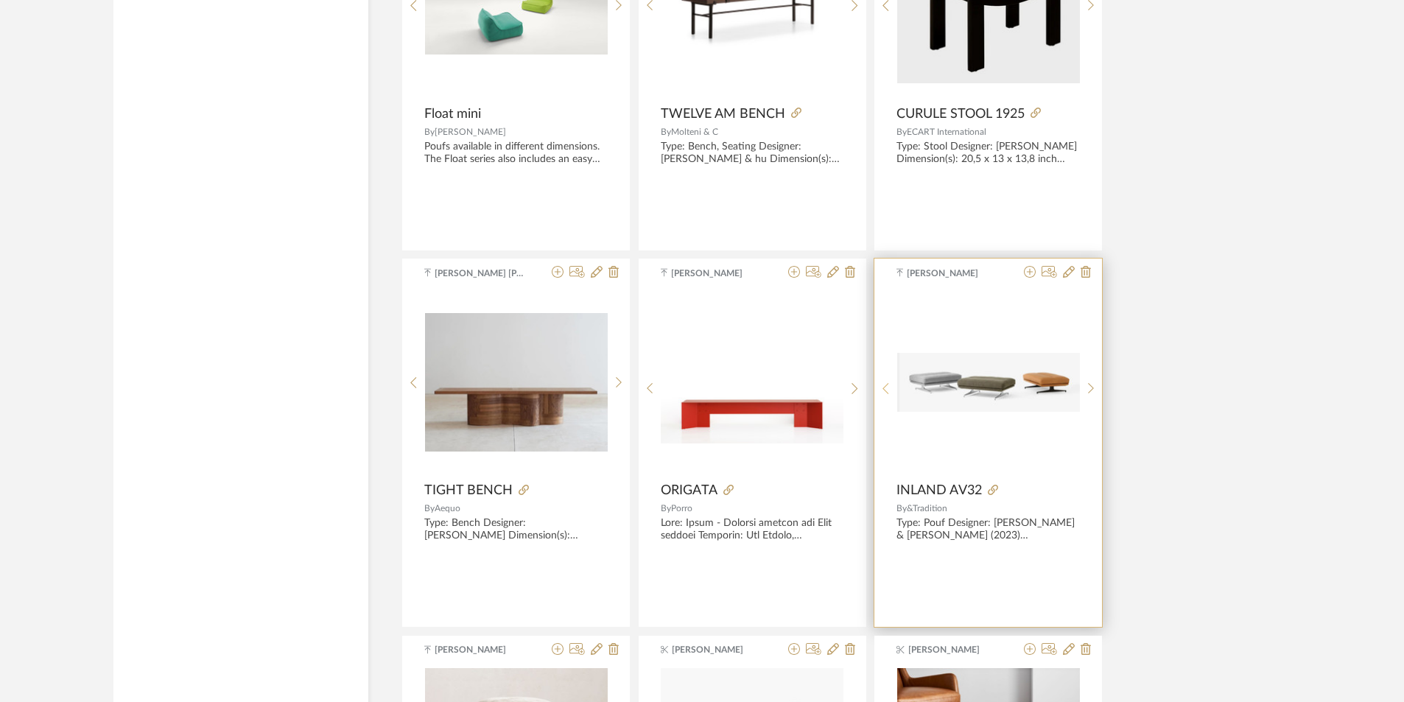
click at [889, 391] on icon at bounding box center [886, 388] width 7 height 13
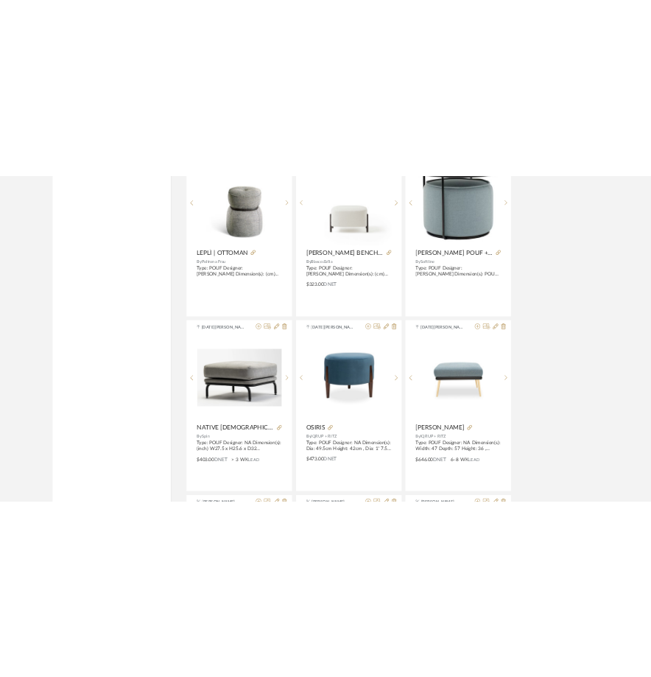
scroll to position [6822, 0]
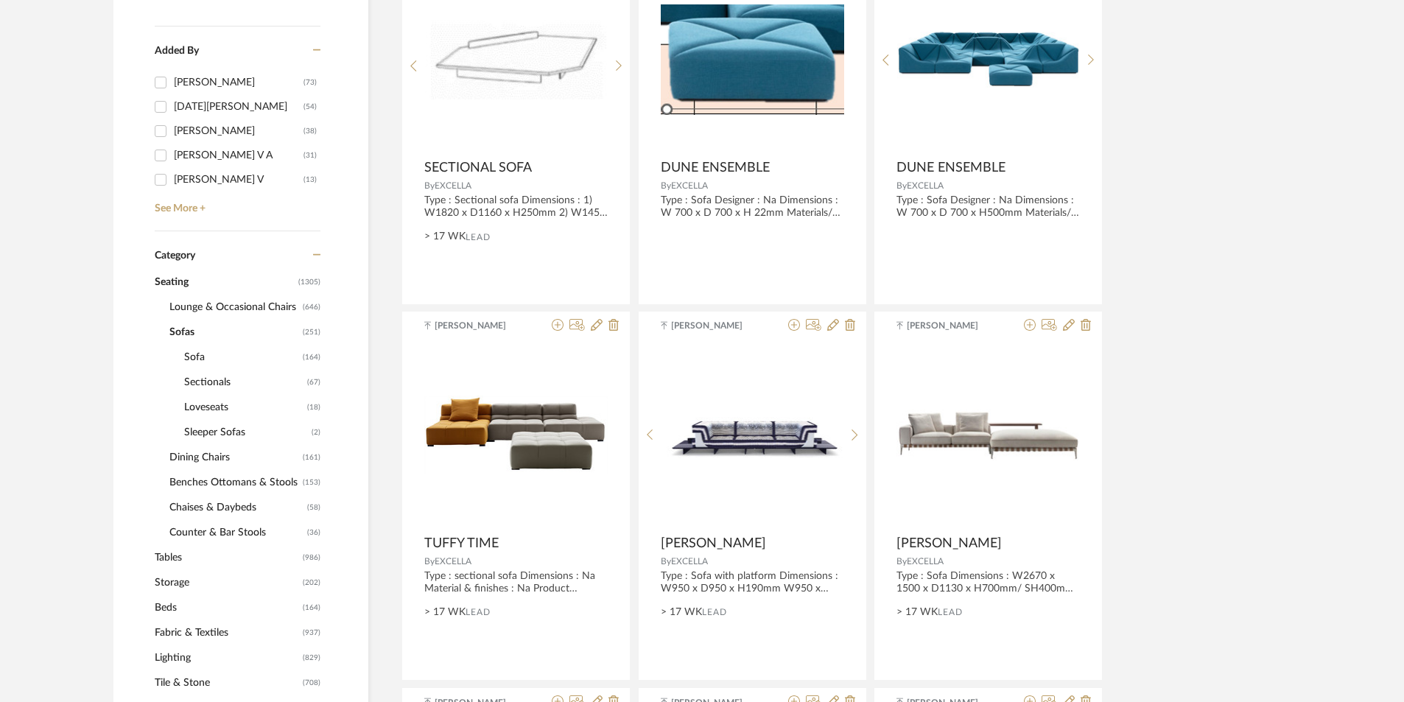
scroll to position [442, 0]
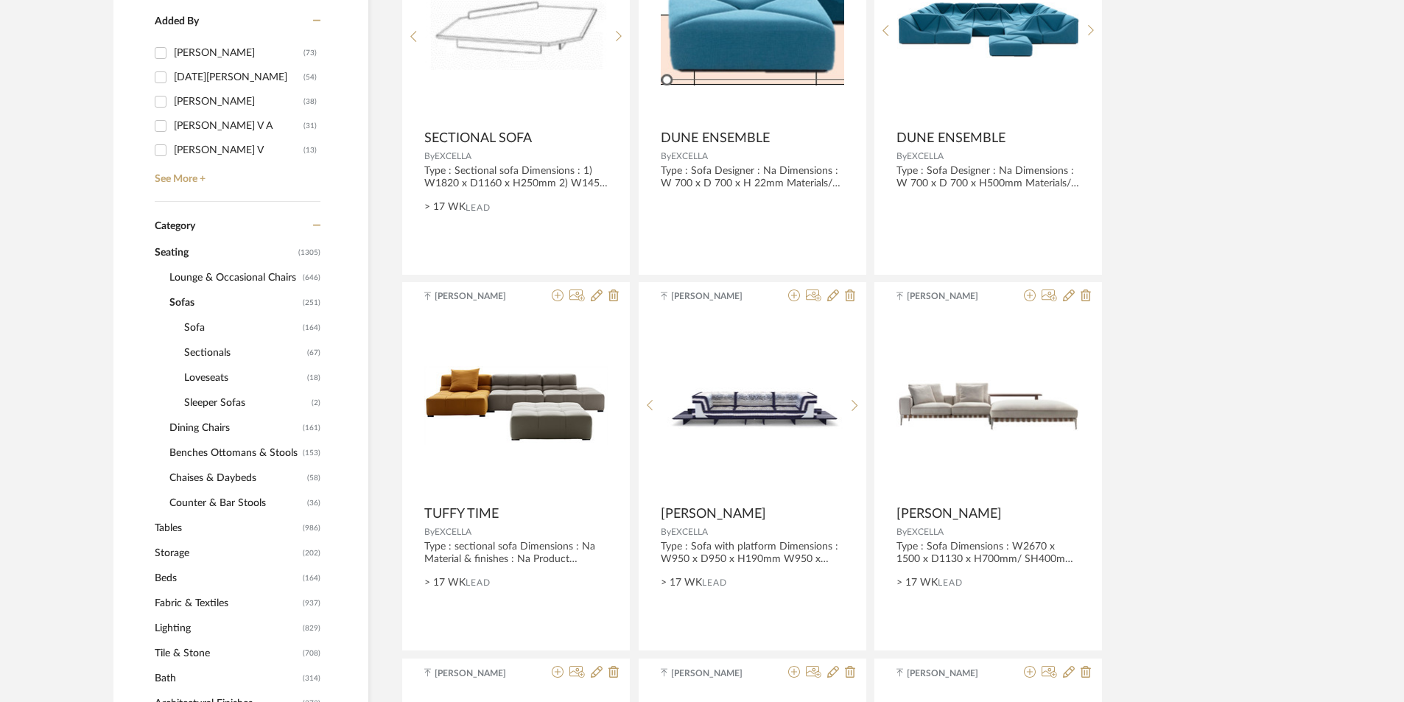
click at [203, 276] on span "Lounge & Occasional Chairs" at bounding box center [234, 277] width 130 height 25
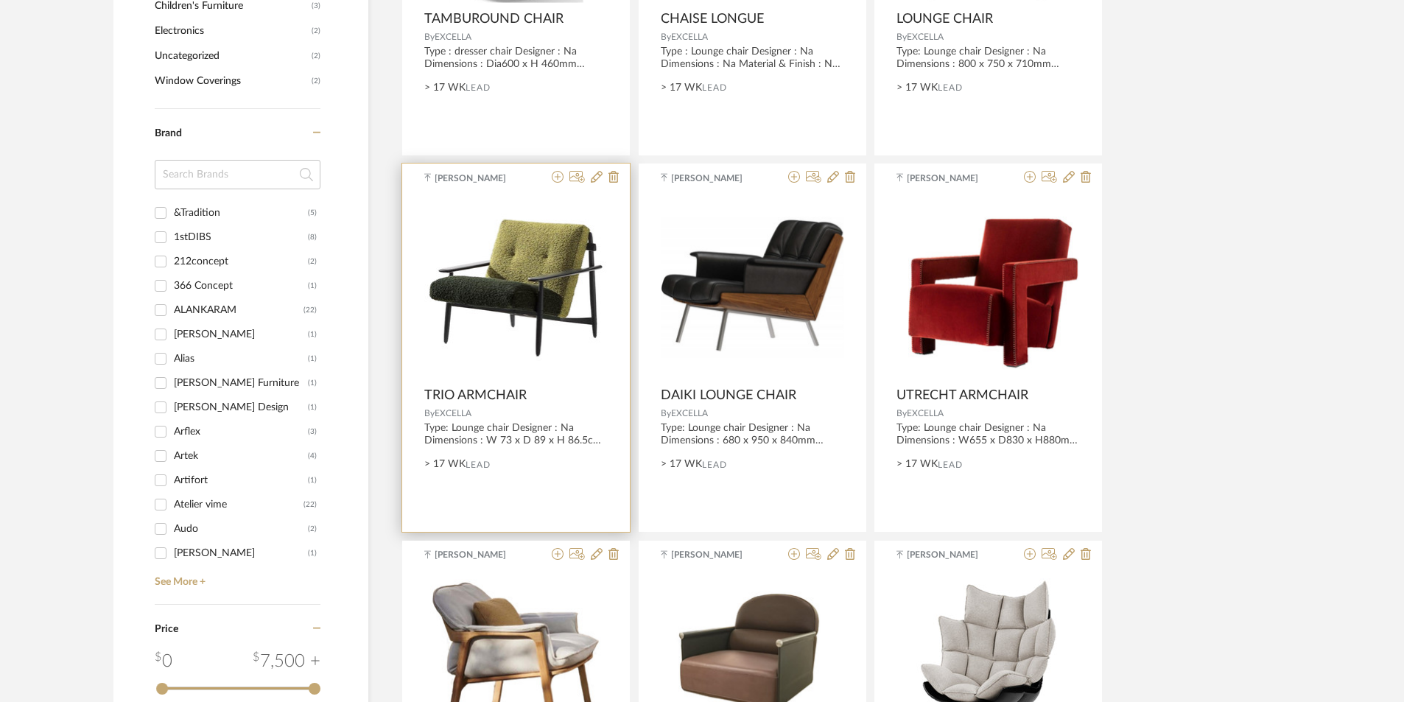
scroll to position [1695, 0]
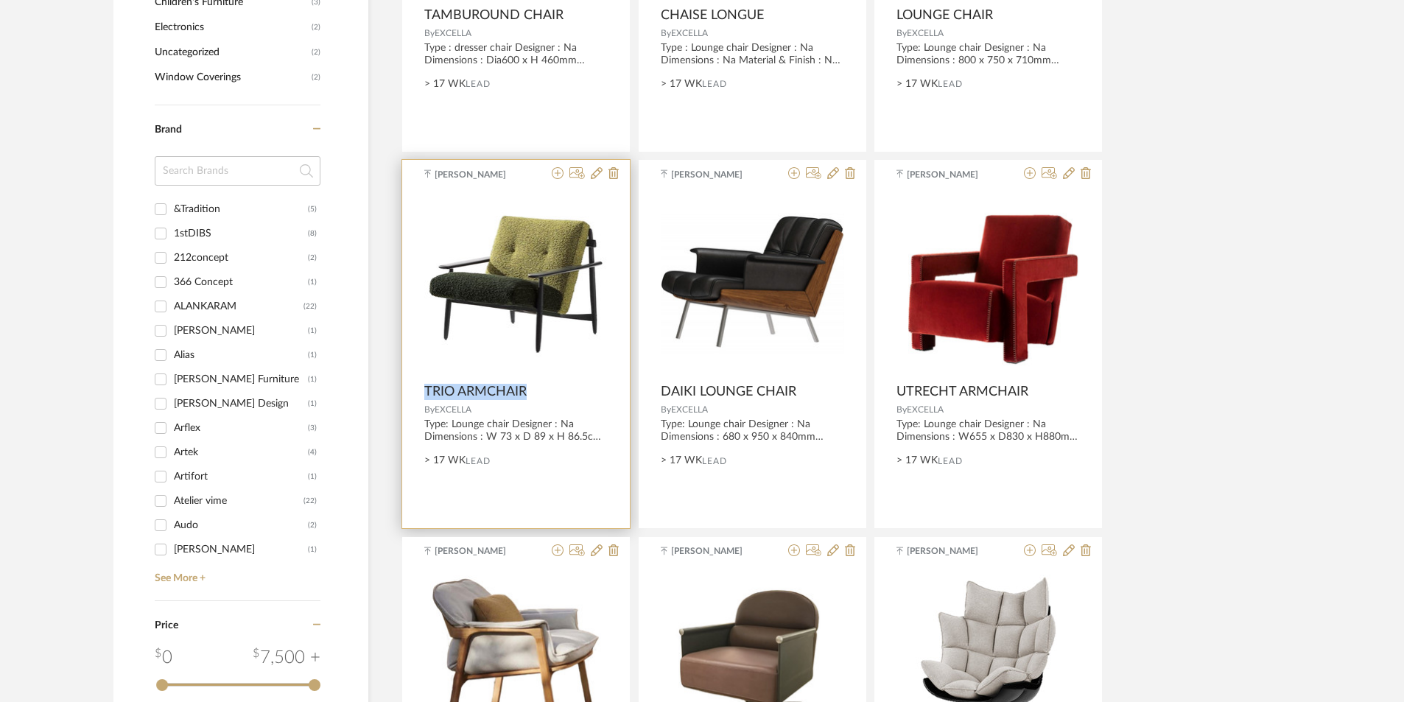
drag, startPoint x: 415, startPoint y: 385, endPoint x: 527, endPoint y: 398, distance: 112.7
click at [527, 398] on product-name "TRIO ARMCHAIR" at bounding box center [516, 392] width 228 height 16
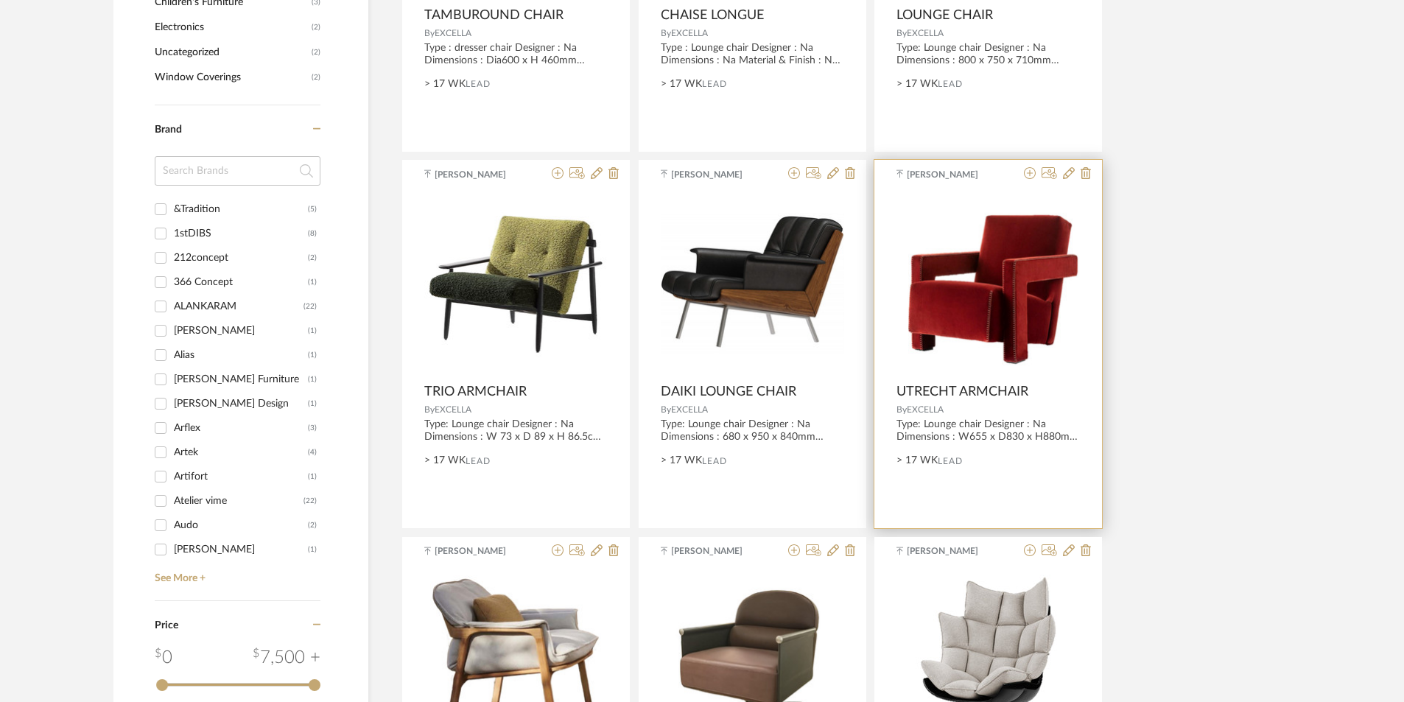
drag, startPoint x: 522, startPoint y: 396, endPoint x: 1028, endPoint y: 374, distance: 506.7
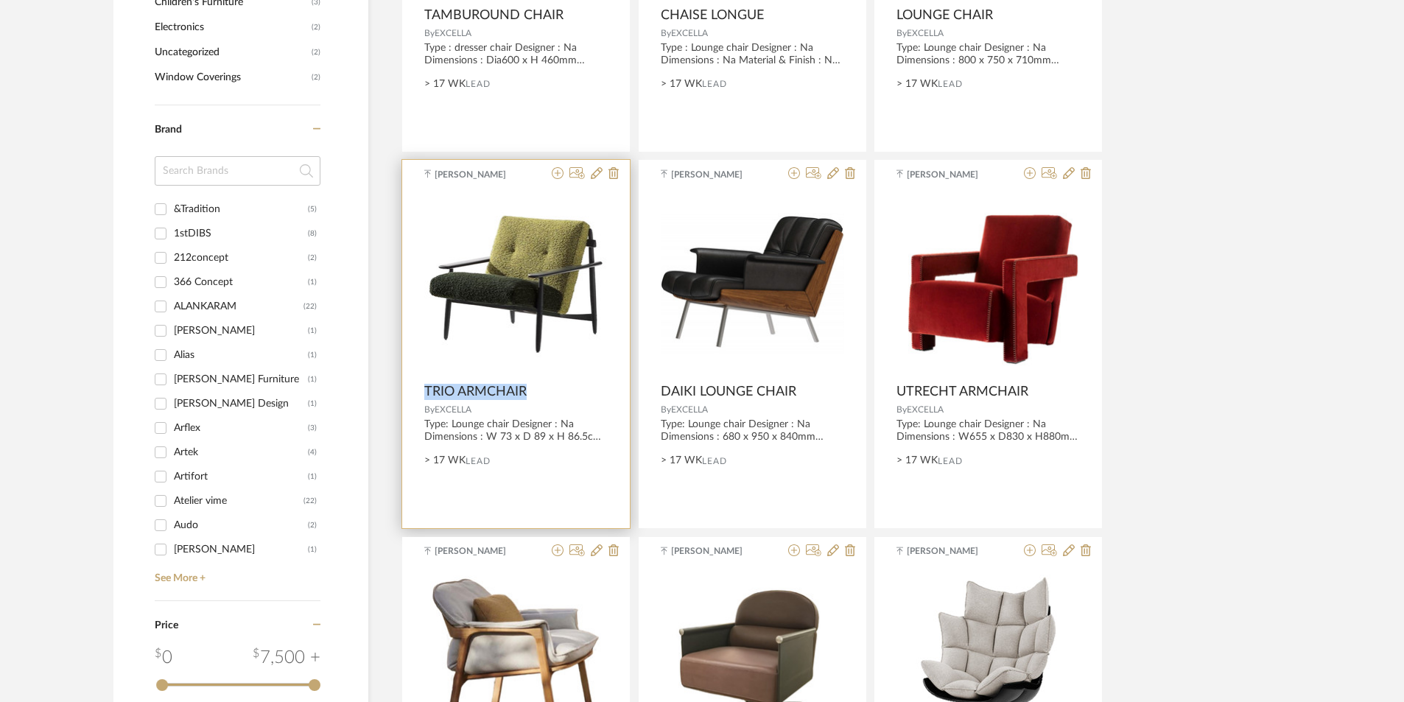
drag, startPoint x: 541, startPoint y: 393, endPoint x: 425, endPoint y: 392, distance: 115.7
click at [425, 392] on div "TRIO ARMCHAIR" at bounding box center [515, 392] width 183 height 16
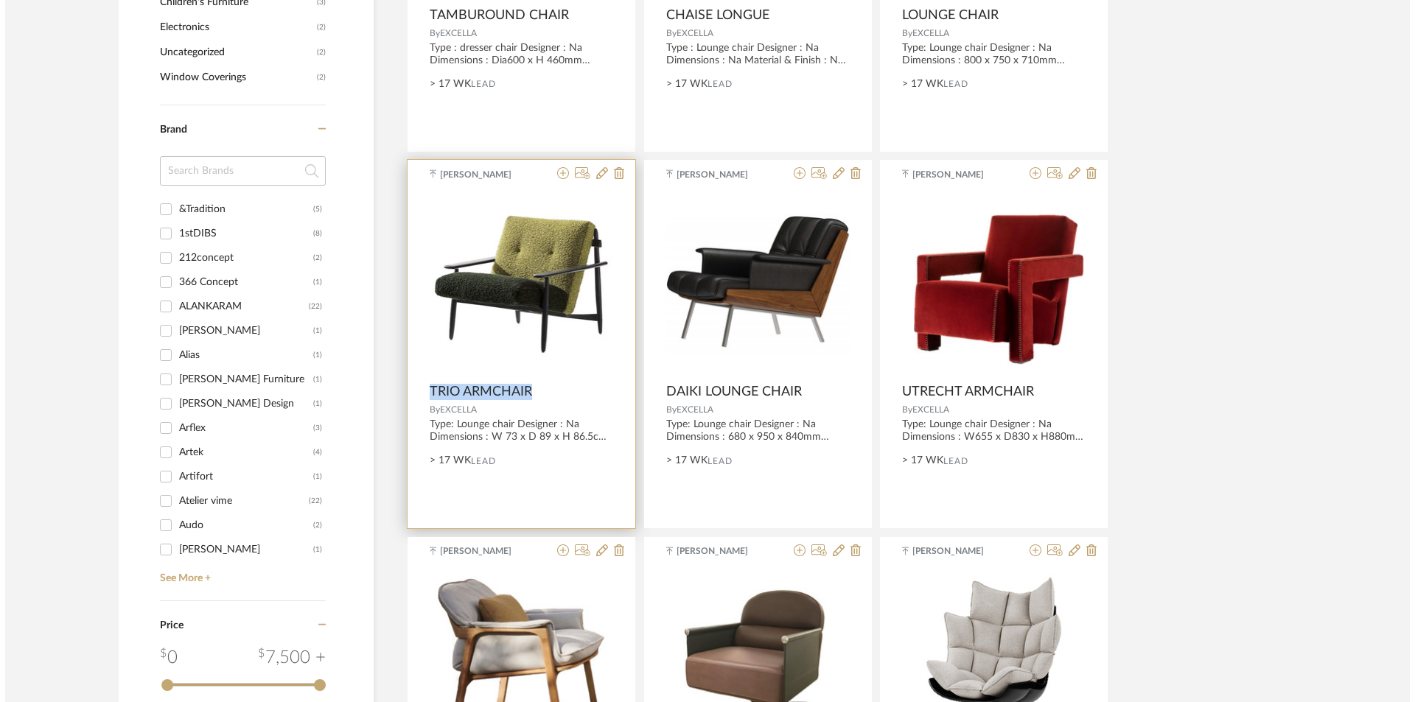
scroll to position [0, 0]
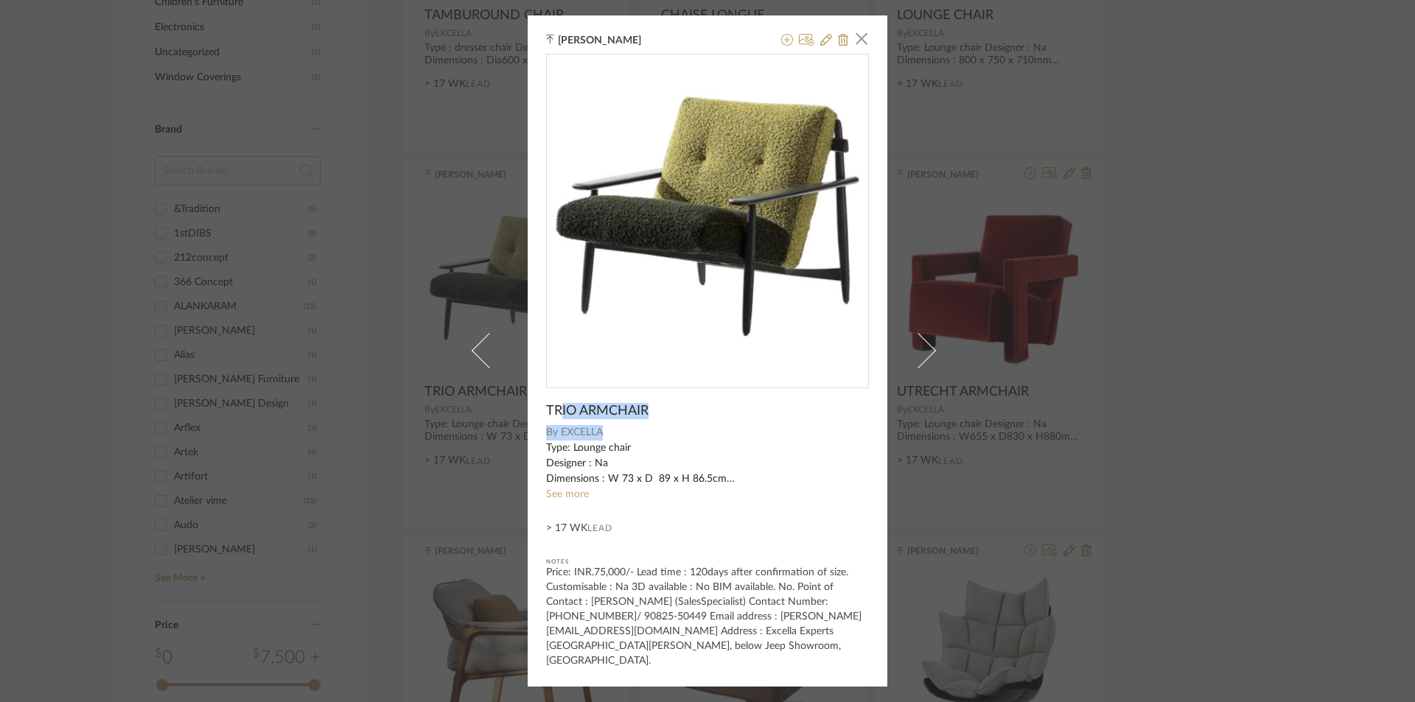
drag, startPoint x: 473, startPoint y: 391, endPoint x: 557, endPoint y: 412, distance: 86.7
click at [557, 412] on div "TRIO ARMCHAIR By EXCELLA Type: Lounge chair Designer : Na Dimensions : W 73 x D…" at bounding box center [707, 361] width 323 height 615
click at [557, 412] on span "TRIO ARMCHAIR" at bounding box center [597, 411] width 102 height 16
drag, startPoint x: 656, startPoint y: 419, endPoint x: 524, endPoint y: 416, distance: 131.9
click at [528, 416] on div "Tehseen Mukadam × TRIO ARMCHAIR By EXCELLA Type: Lounge chair Designer : Na Dim…" at bounding box center [708, 350] width 360 height 671
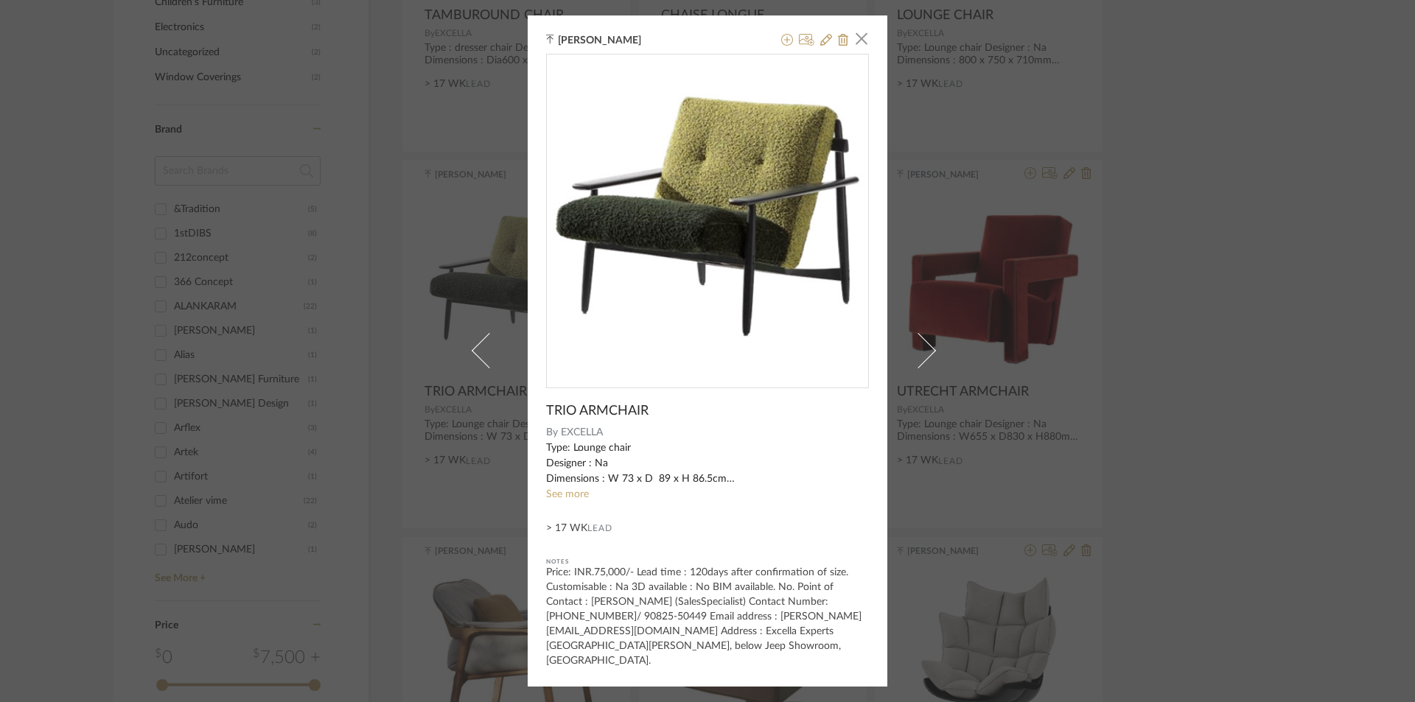
click at [1223, 385] on div "Tehseen Mukadam × TRIO ARMCHAIR By EXCELLA Type: Lounge chair Designer : Na Dim…" at bounding box center [707, 351] width 1415 height 702
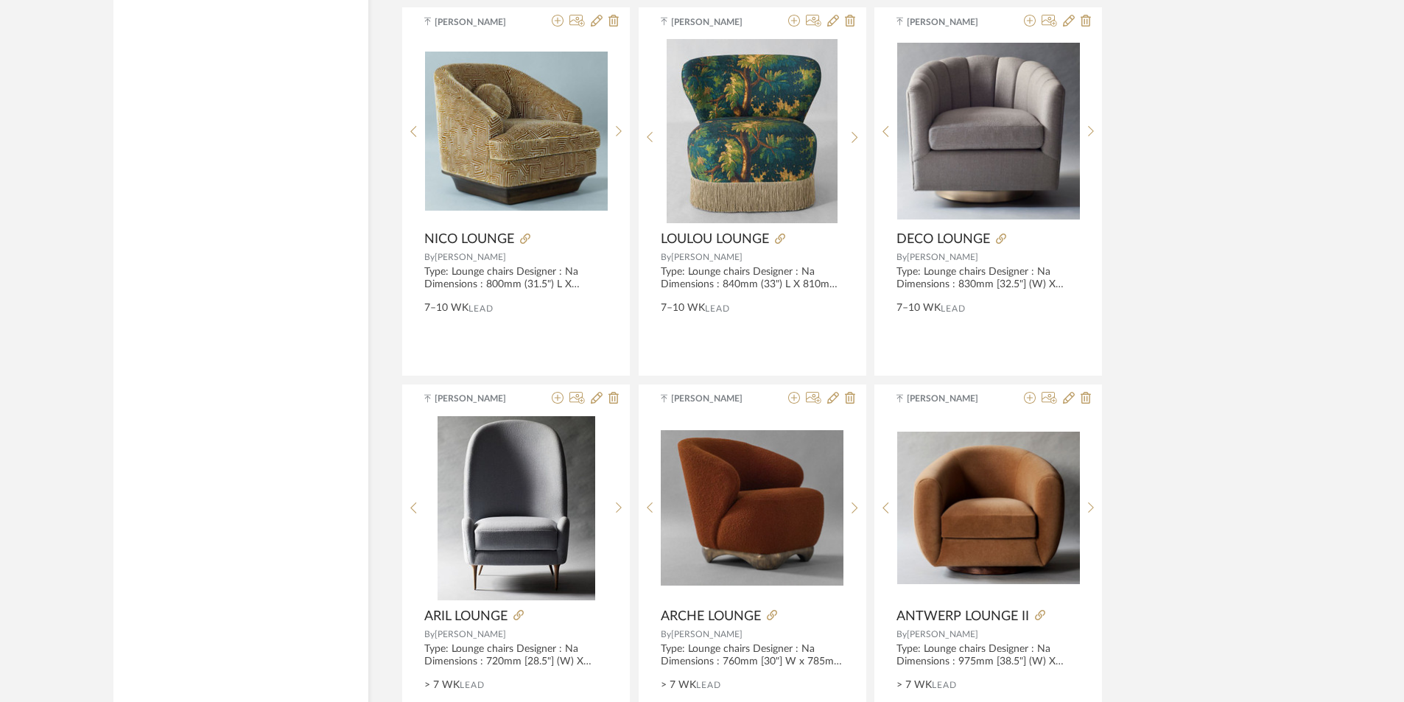
scroll to position [4317, 0]
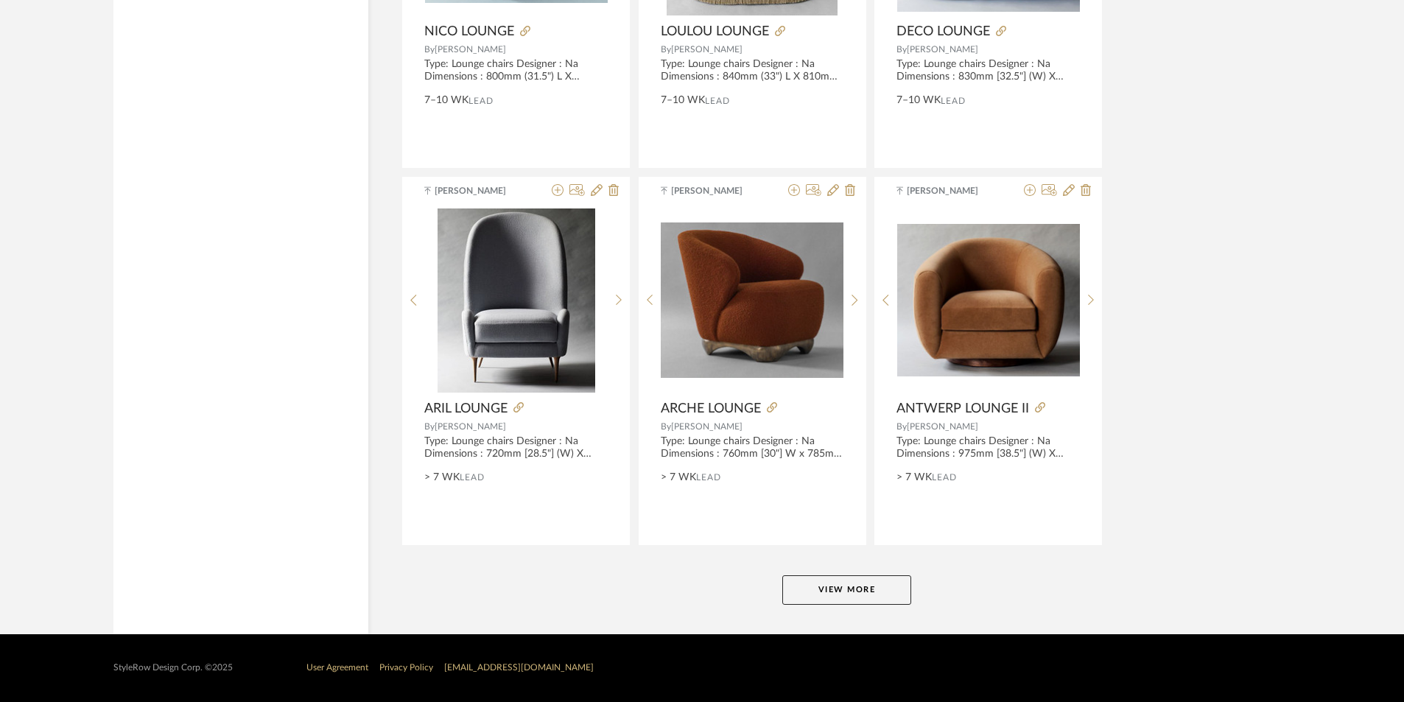
click at [865, 597] on button "View More" at bounding box center [847, 590] width 129 height 29
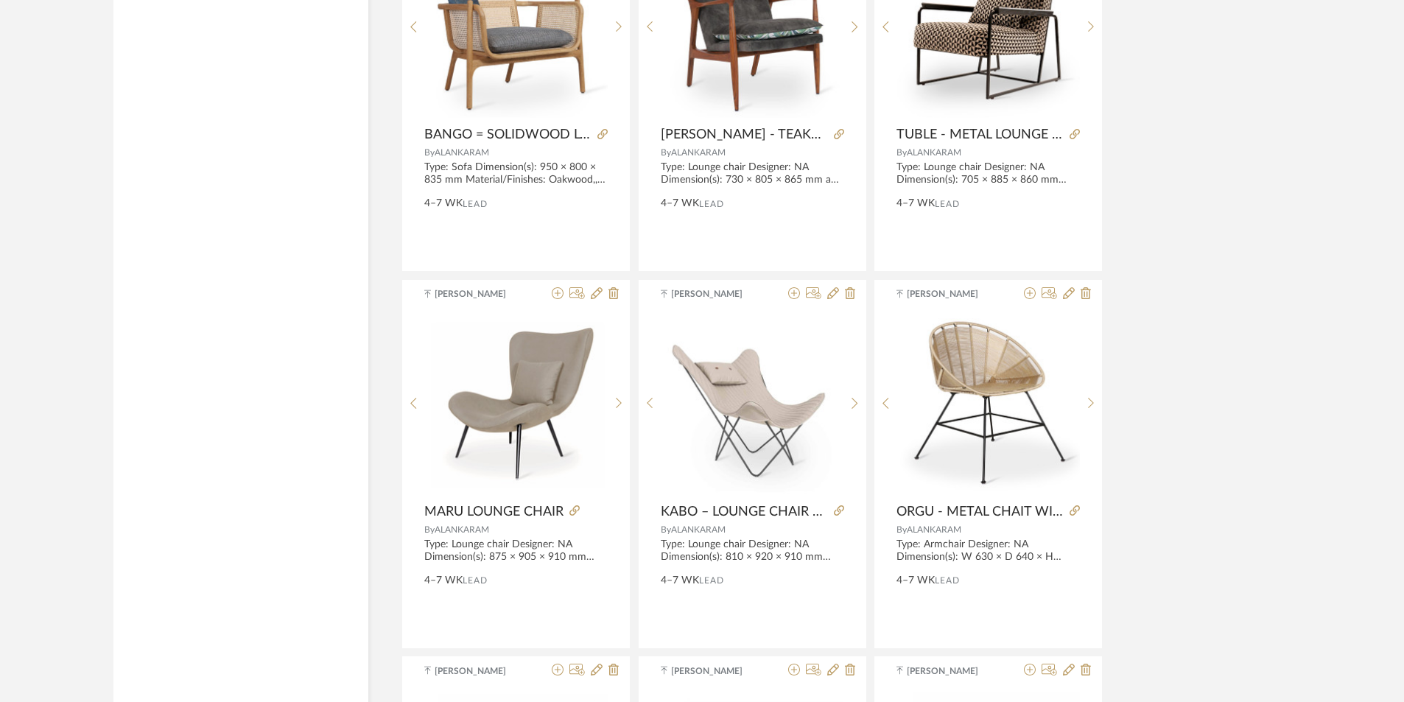
scroll to position [7412, 0]
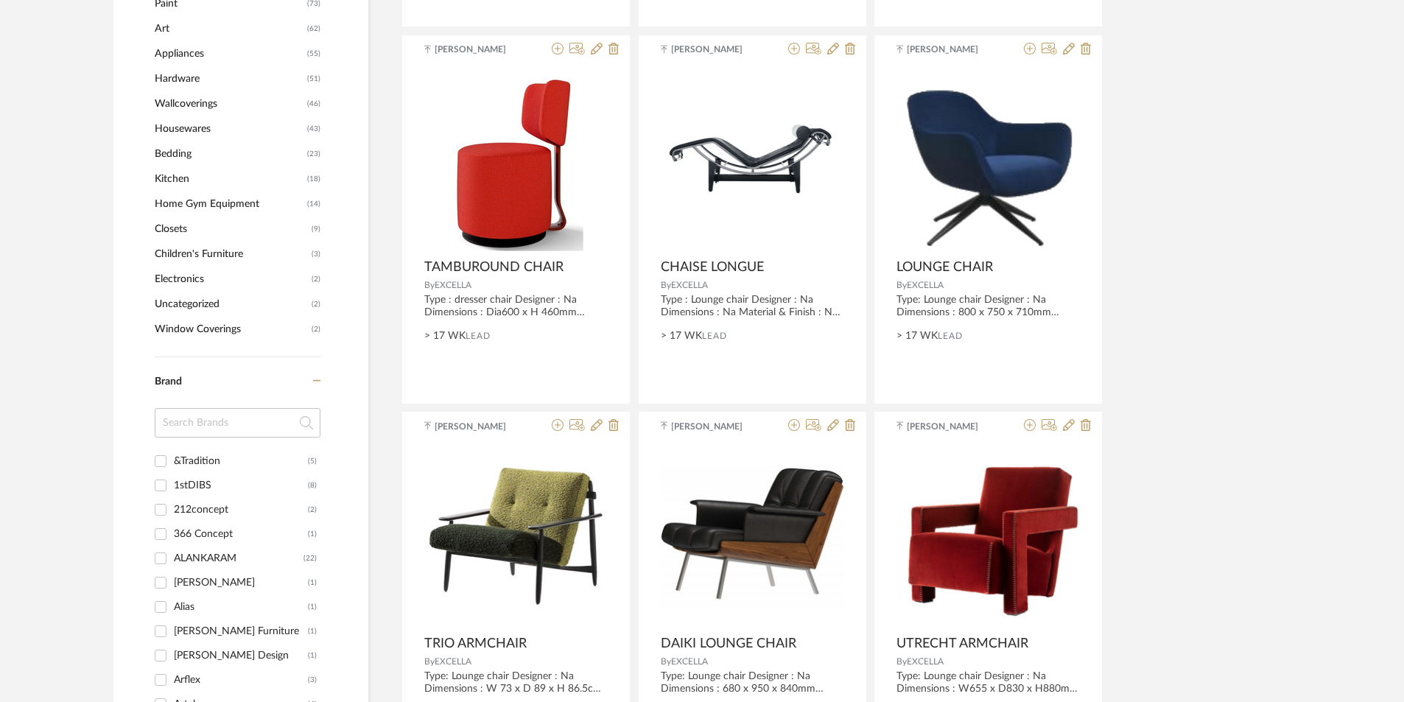
scroll to position [1590, 0]
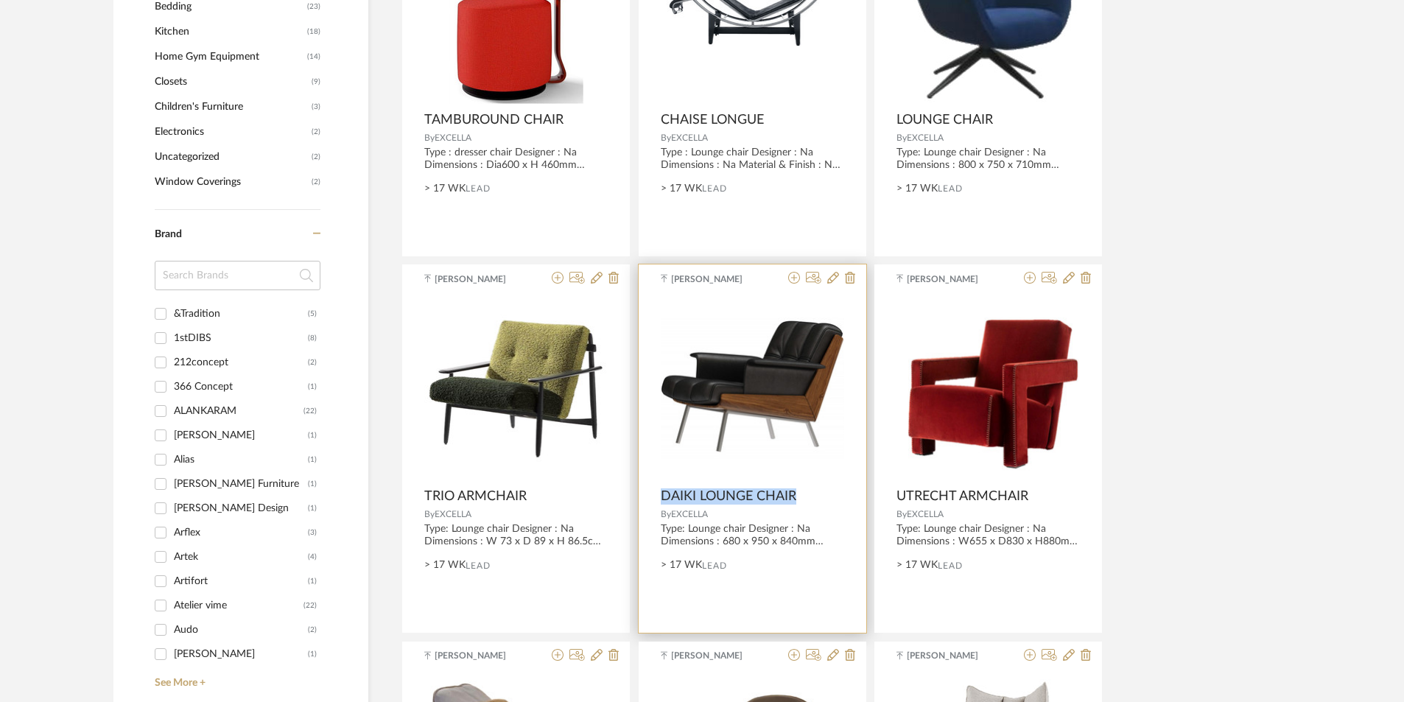
drag, startPoint x: 649, startPoint y: 494, endPoint x: 797, endPoint y: 498, distance: 148.2
click at [797, 498] on product-name "DAIKI LOUNGE CHAIR" at bounding box center [753, 497] width 228 height 16
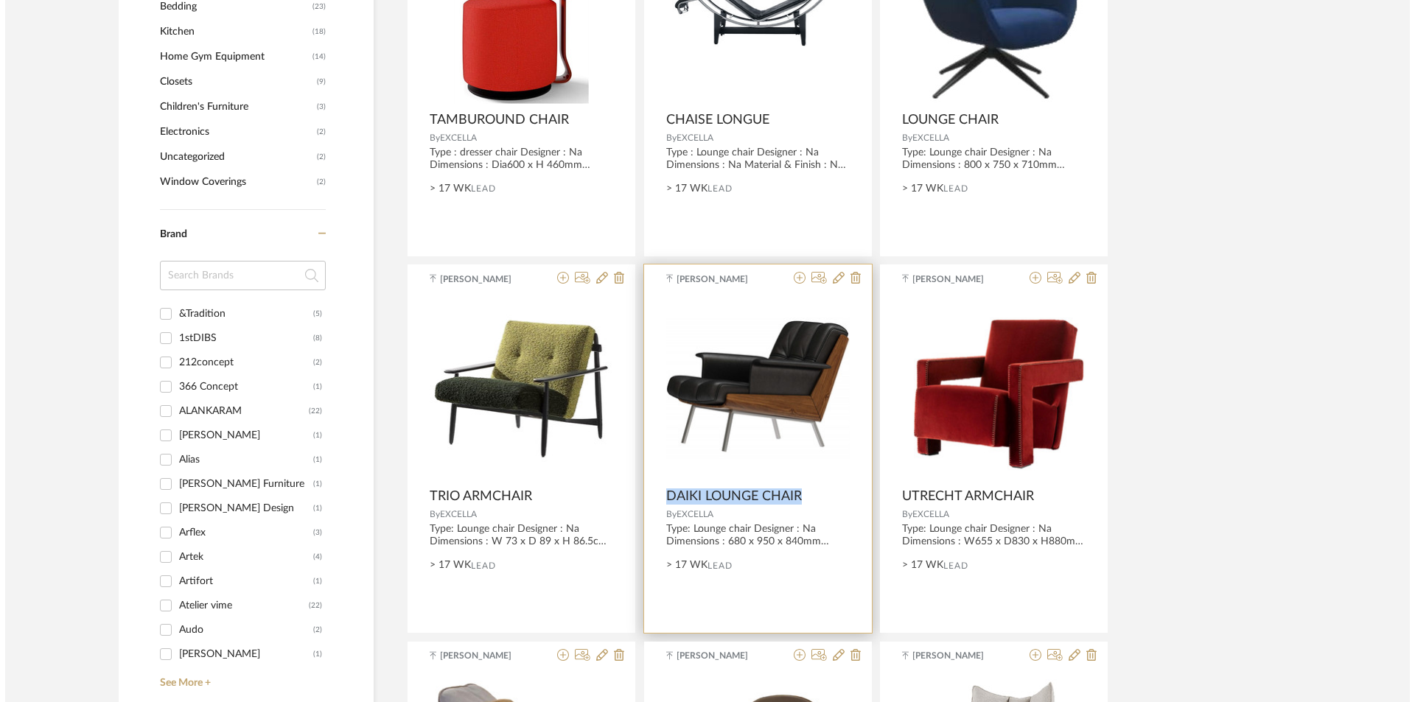
scroll to position [0, 0]
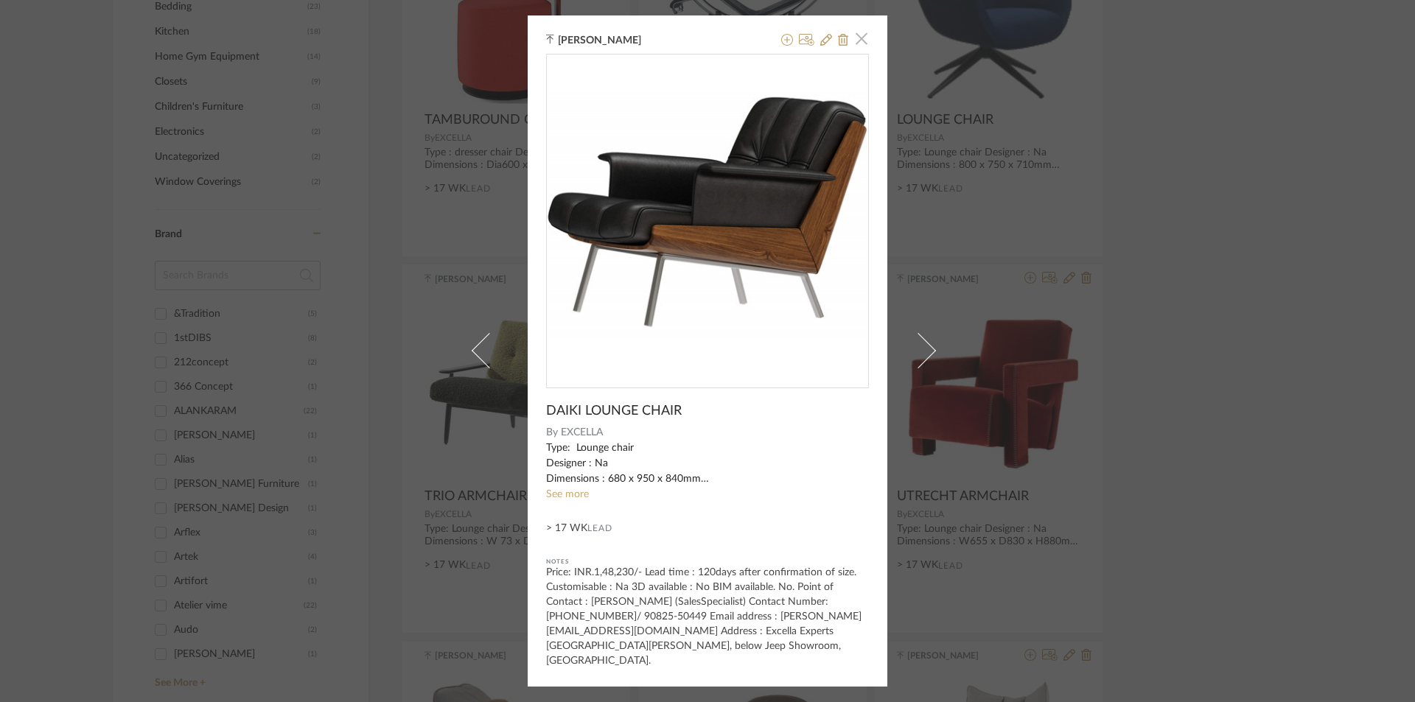
click at [855, 46] on span "button" at bounding box center [861, 38] width 29 height 29
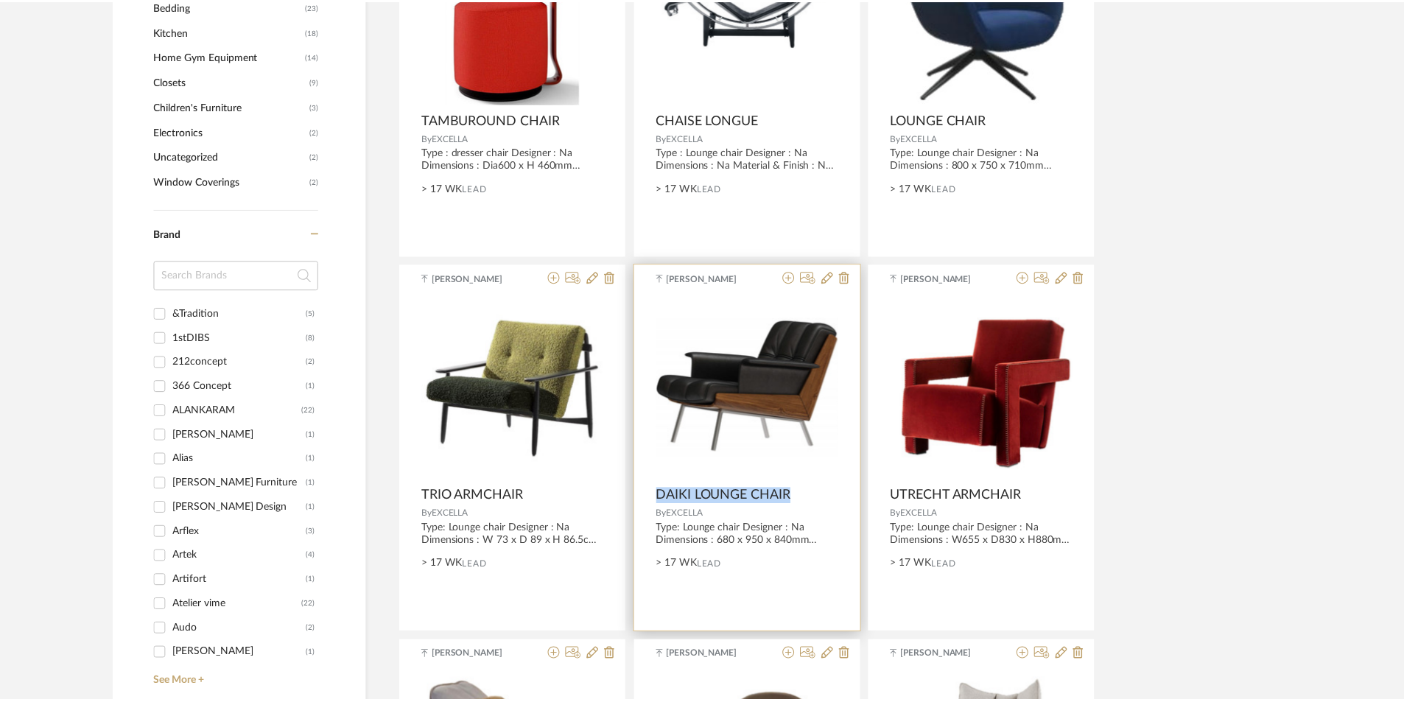
scroll to position [1590, 0]
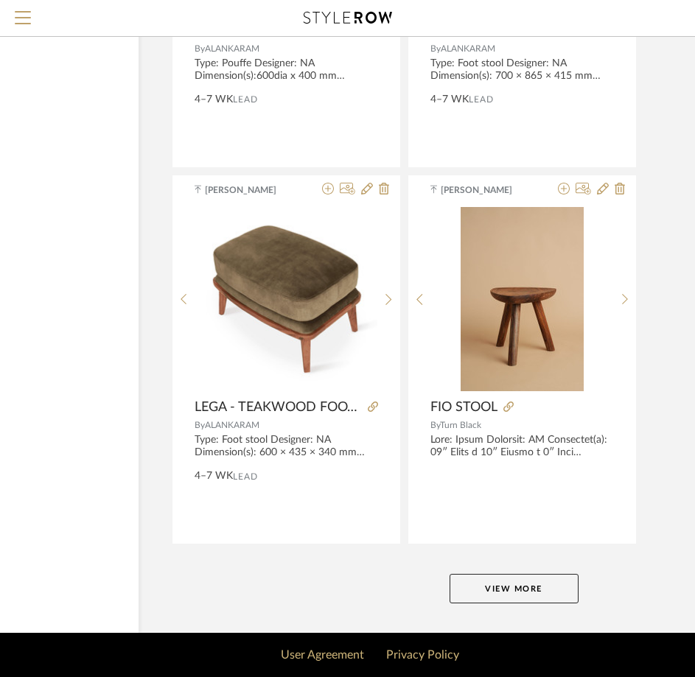
scroll to position [5416, 161]
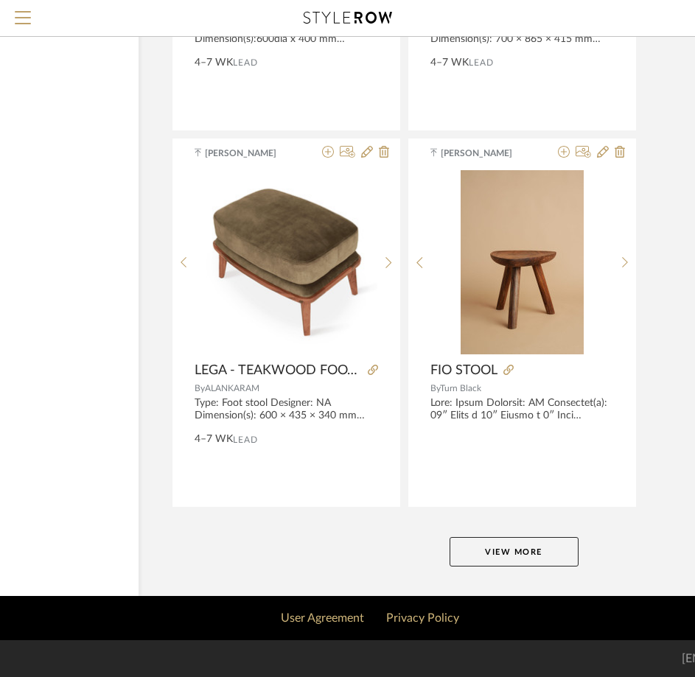
click at [493, 550] on button "View More" at bounding box center [513, 551] width 129 height 29
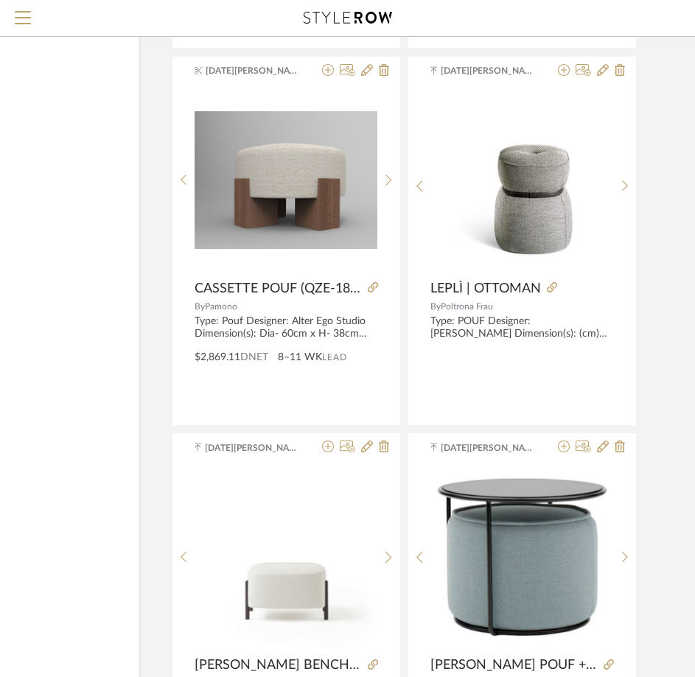
scroll to position [9911, 161]
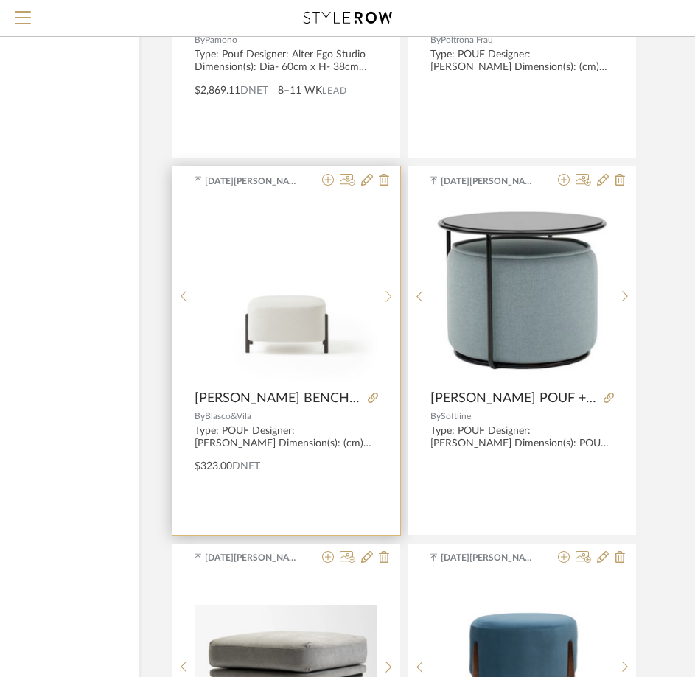
click at [388, 290] on icon at bounding box center [388, 296] width 7 height 13
click at [388, 289] on div at bounding box center [388, 296] width 23 height 196
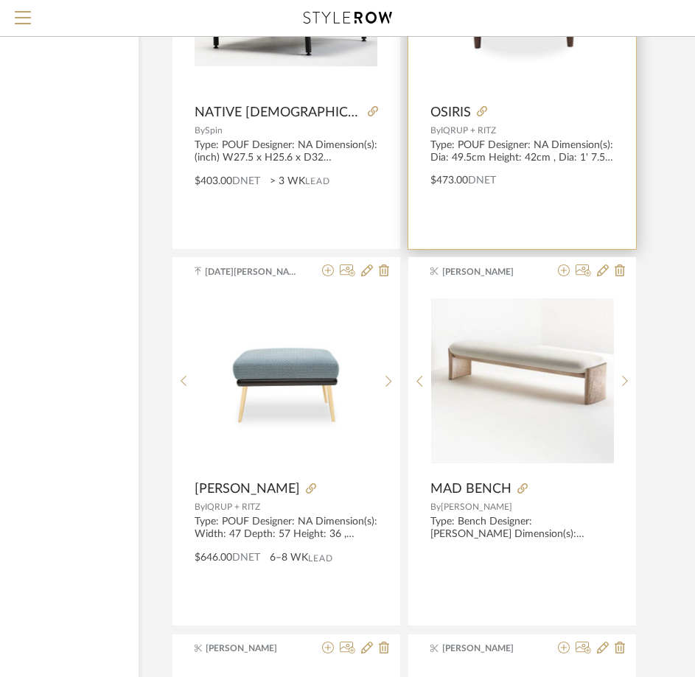
scroll to position [11016, 161]
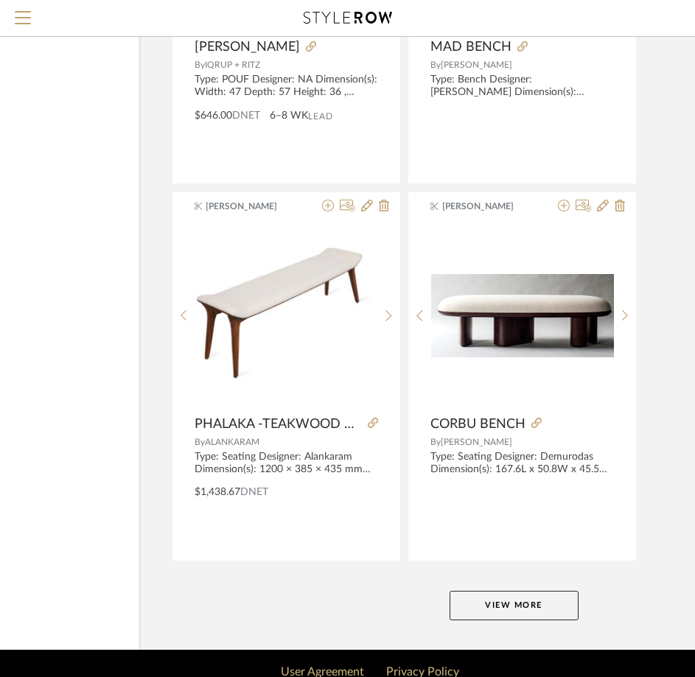
click at [554, 603] on button "View More" at bounding box center [513, 605] width 129 height 29
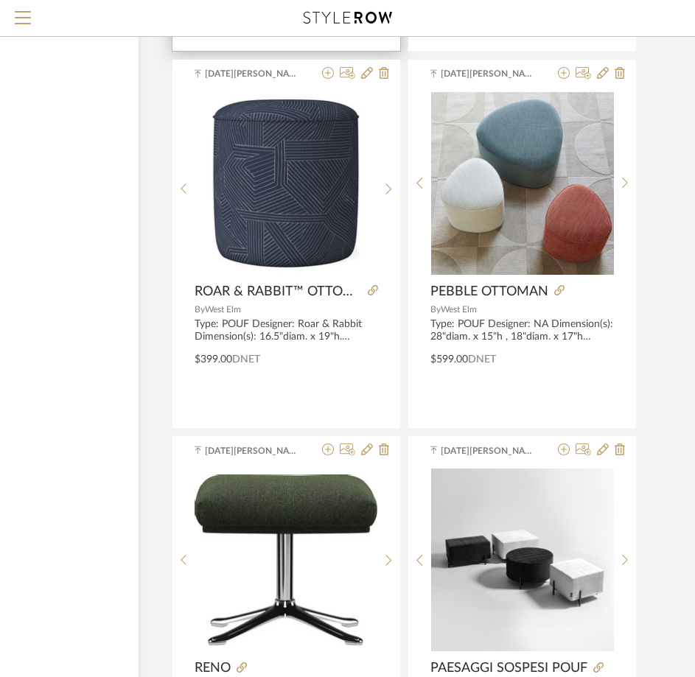
scroll to position [12859, 161]
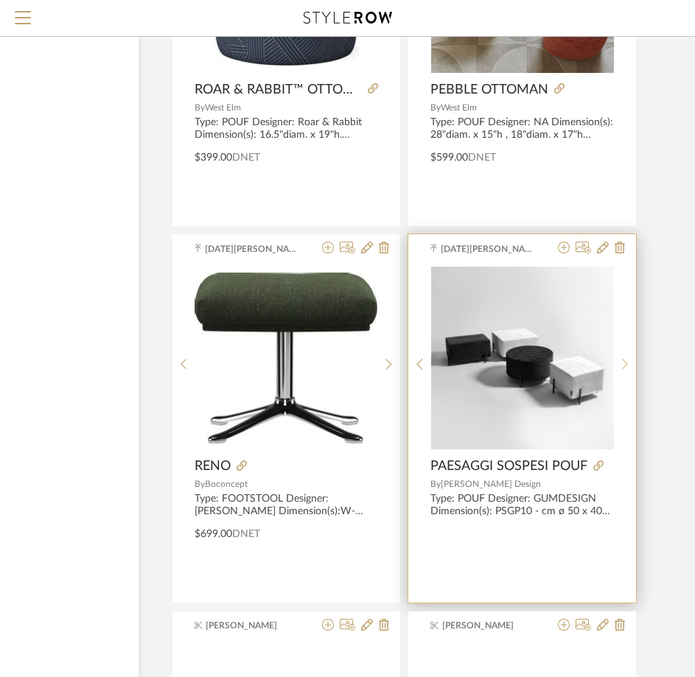
click at [633, 371] on div at bounding box center [625, 364] width 23 height 196
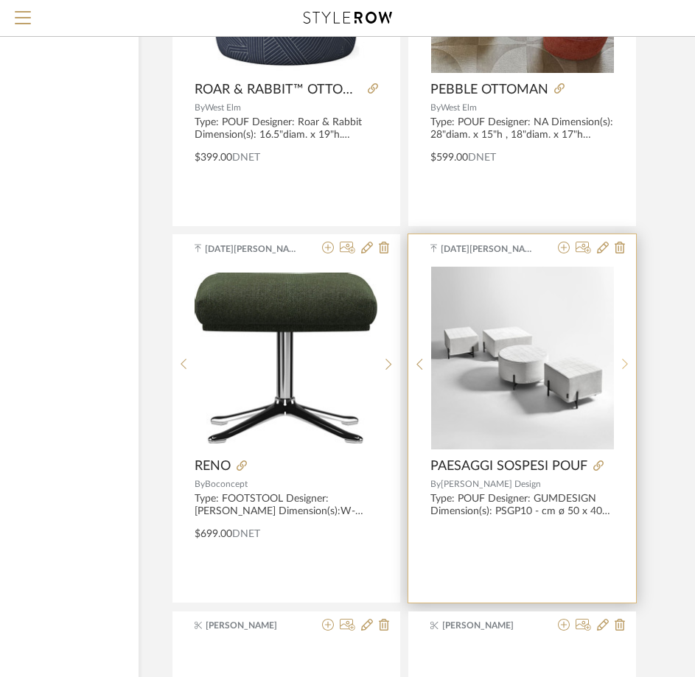
click at [633, 371] on div at bounding box center [625, 364] width 23 height 196
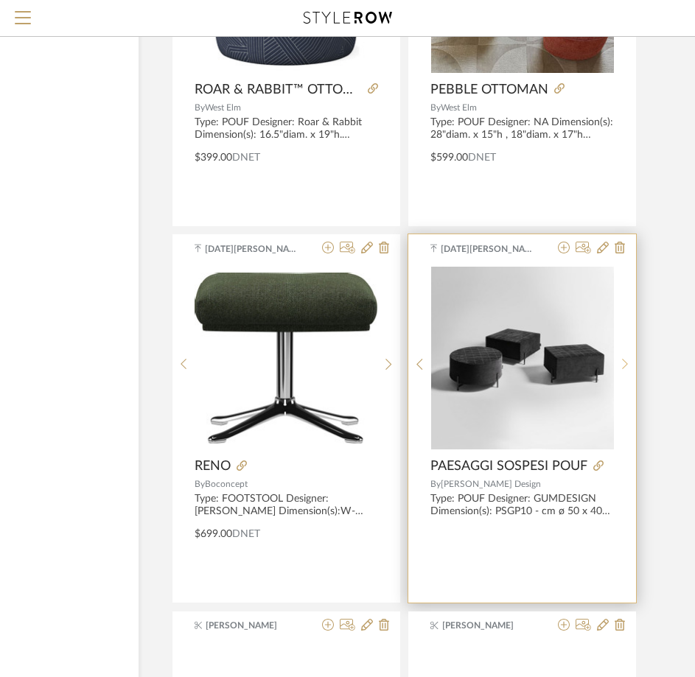
click at [633, 371] on div at bounding box center [625, 364] width 23 height 196
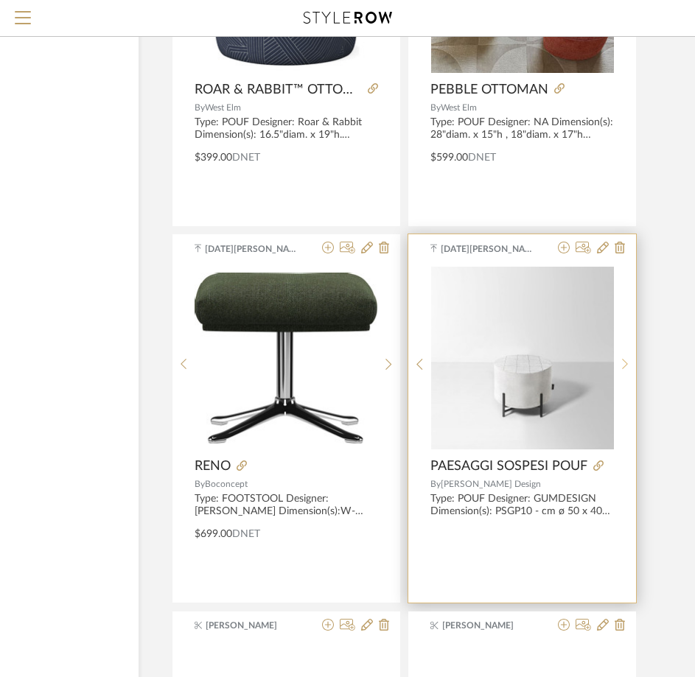
click at [633, 371] on div at bounding box center [625, 364] width 23 height 196
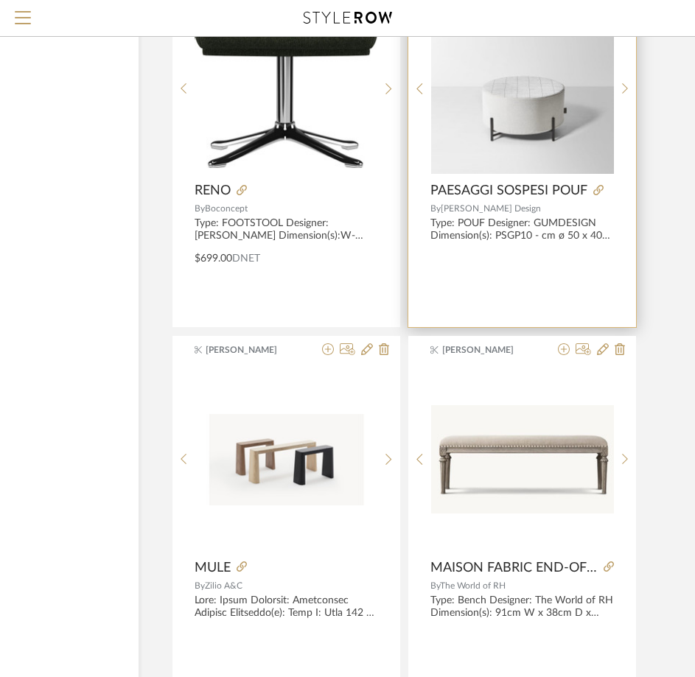
scroll to position [12932, 161]
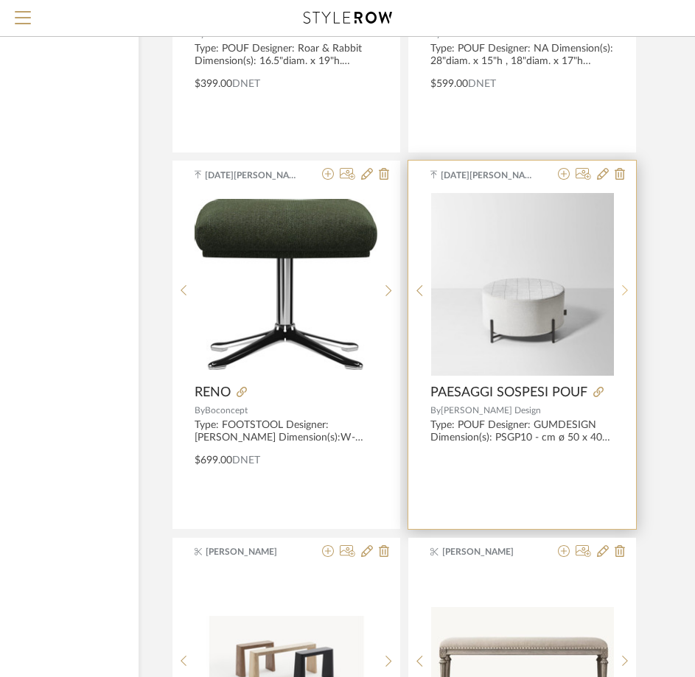
click at [622, 291] on icon at bounding box center [625, 290] width 7 height 13
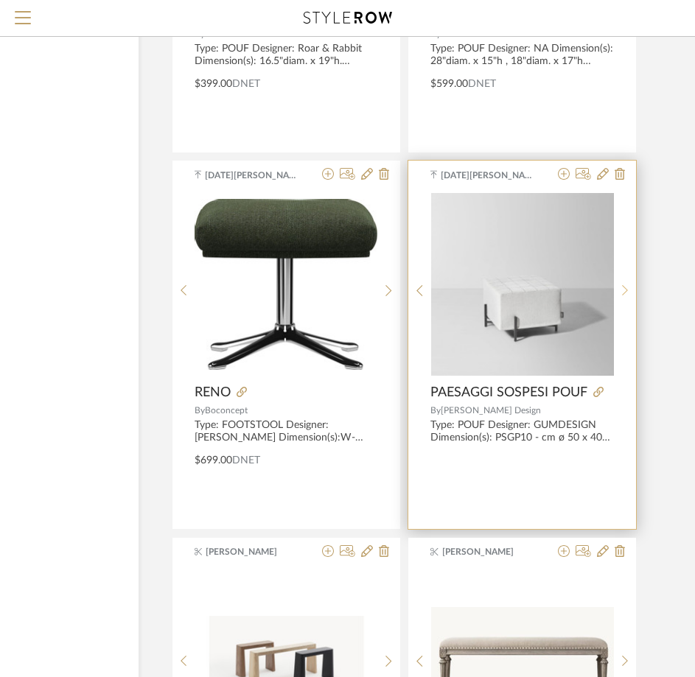
click at [622, 291] on icon at bounding box center [625, 290] width 7 height 13
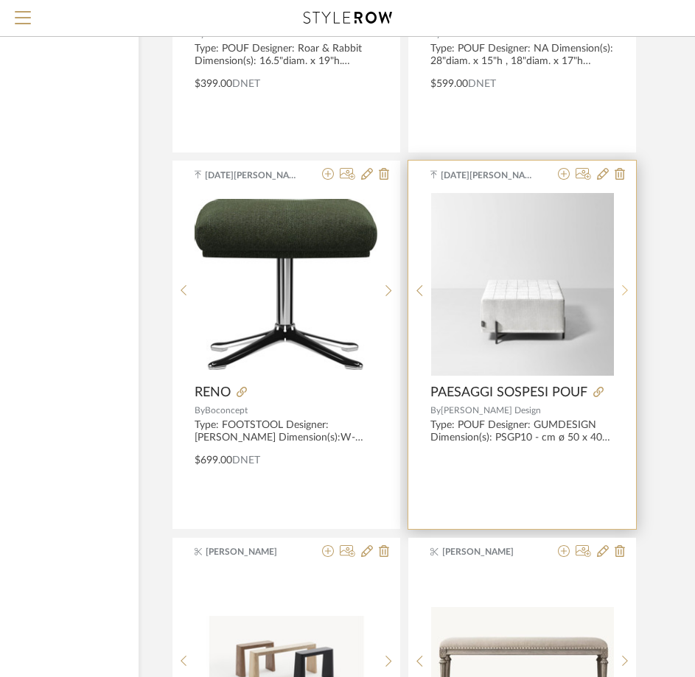
click at [623, 292] on icon at bounding box center [625, 290] width 7 height 13
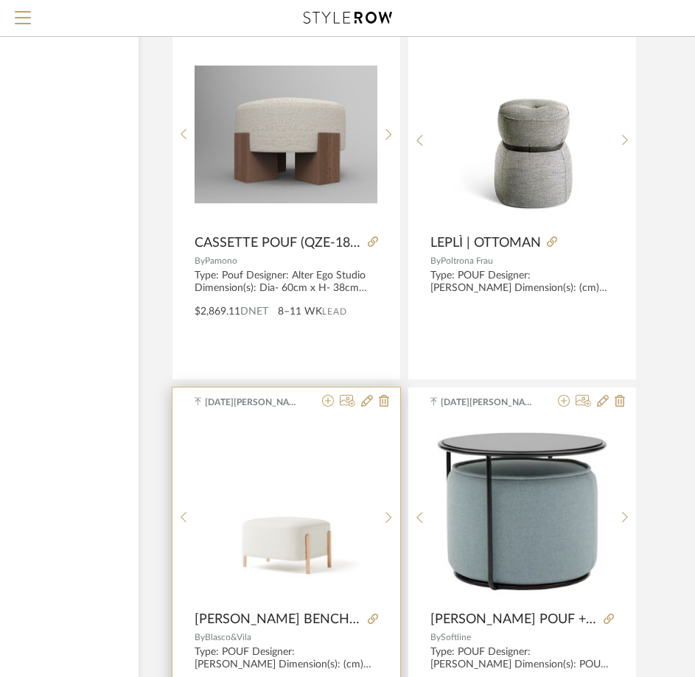
scroll to position [9764, 161]
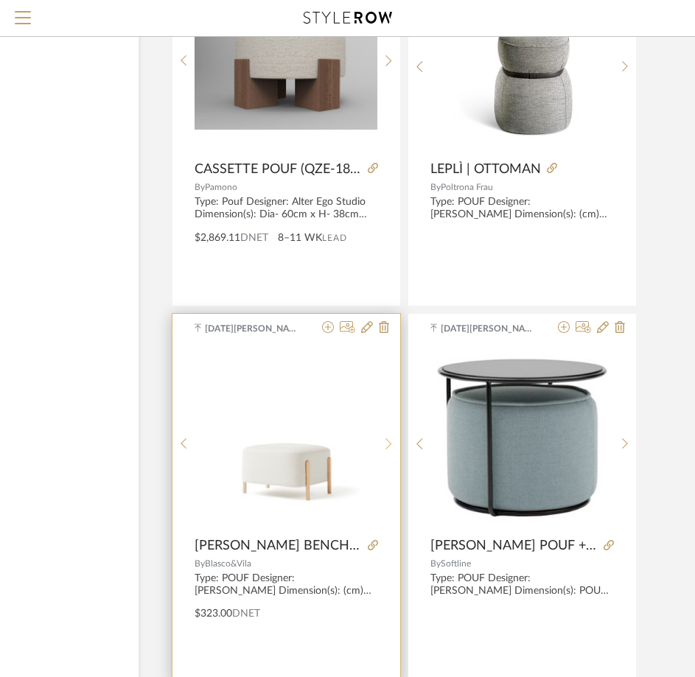
click at [382, 452] on div at bounding box center [388, 444] width 23 height 196
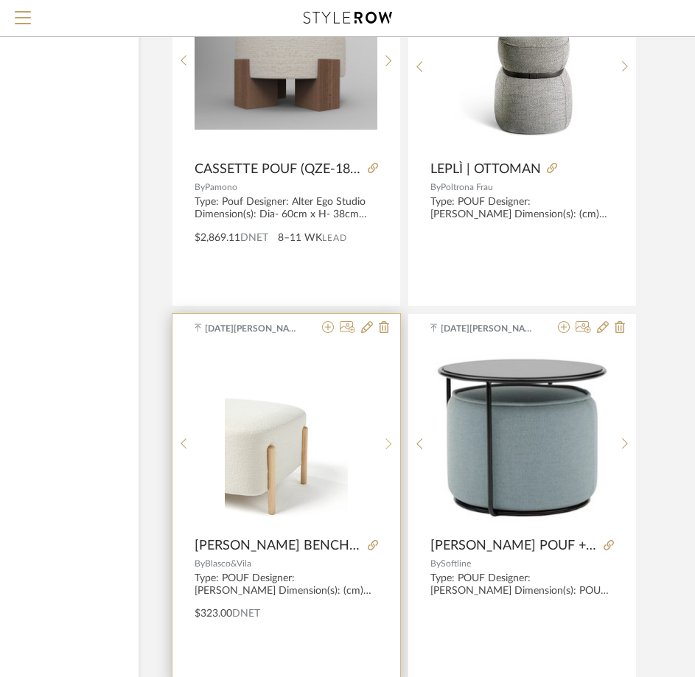
click at [382, 452] on div at bounding box center [388, 444] width 23 height 196
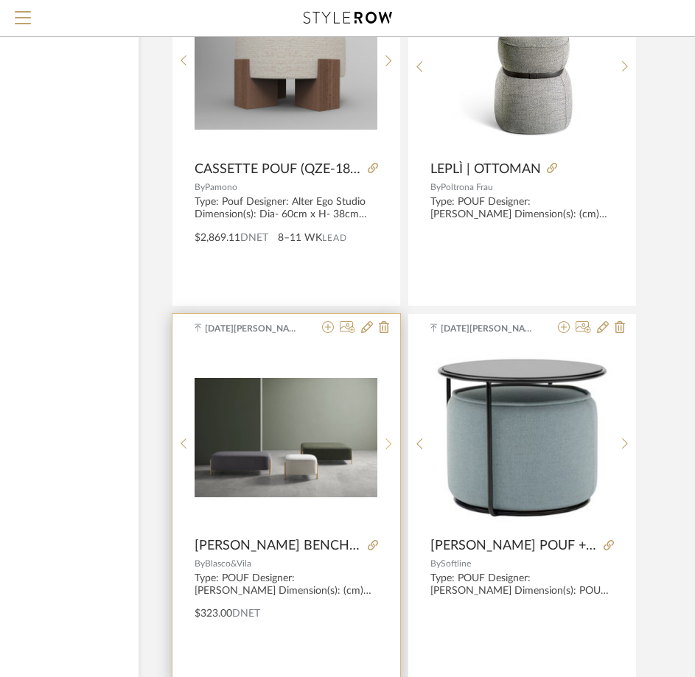
click at [382, 452] on div at bounding box center [388, 444] width 23 height 196
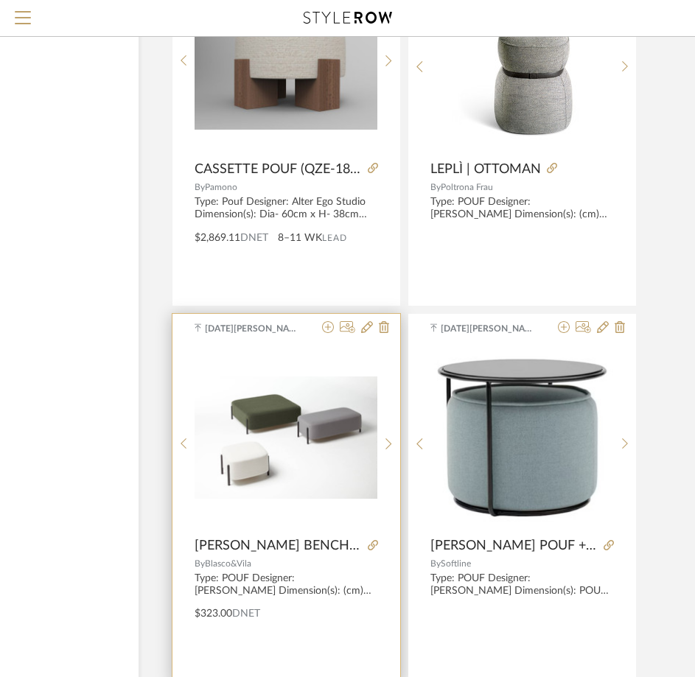
scroll to position [9837, 161]
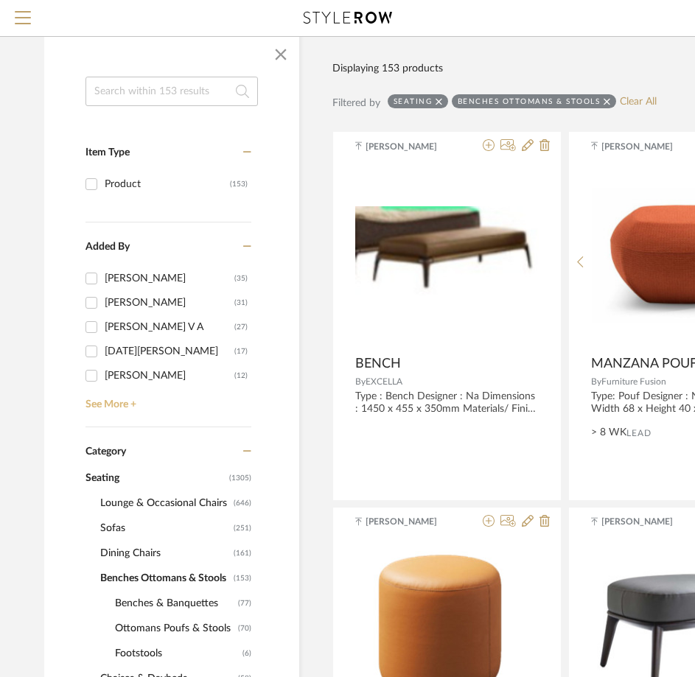
scroll to position [442, 0]
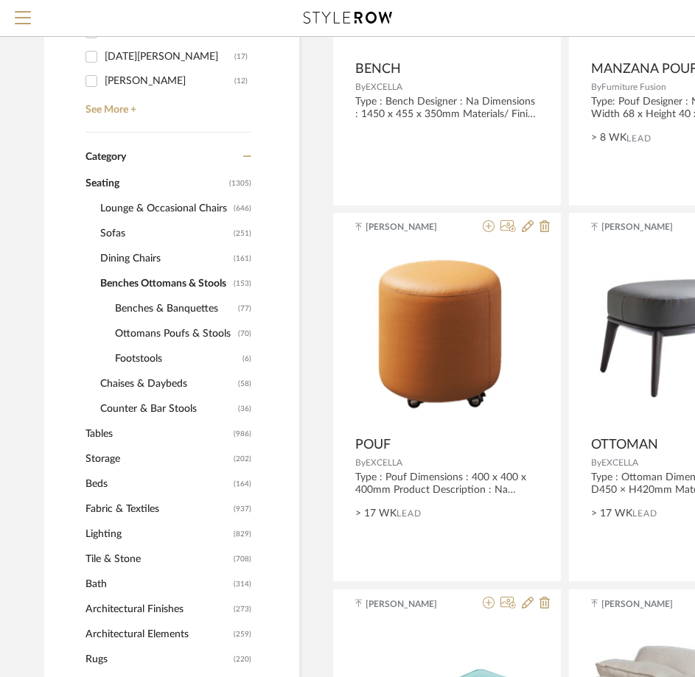
click at [120, 430] on span "Tables" at bounding box center [157, 433] width 144 height 25
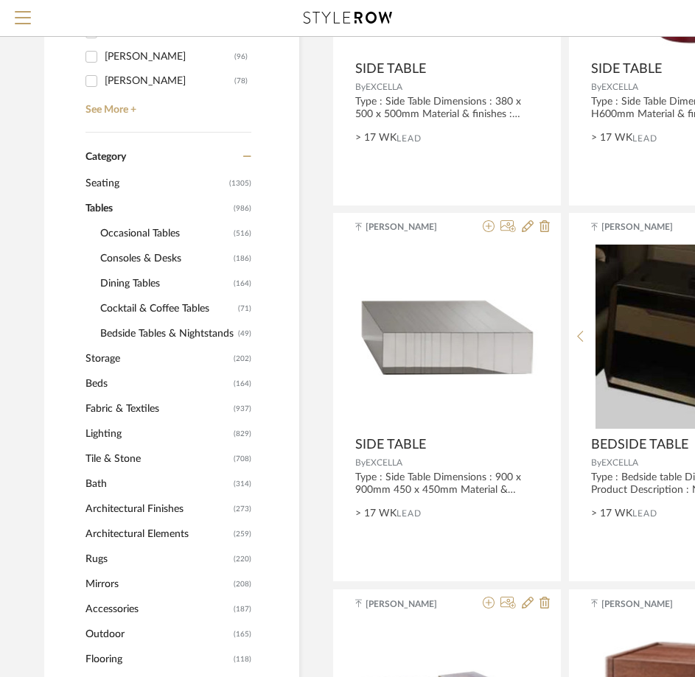
scroll to position [466, 0]
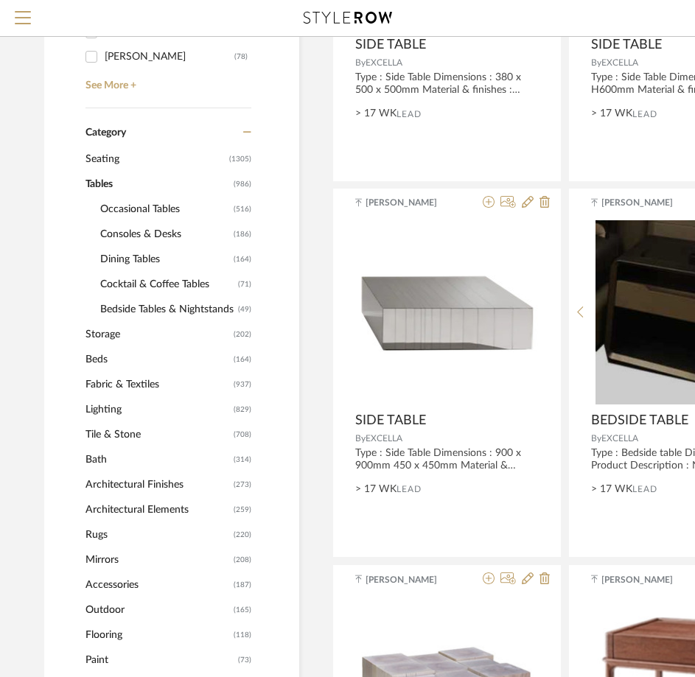
click at [136, 277] on span "Cocktail & Coffee Tables" at bounding box center [167, 284] width 134 height 25
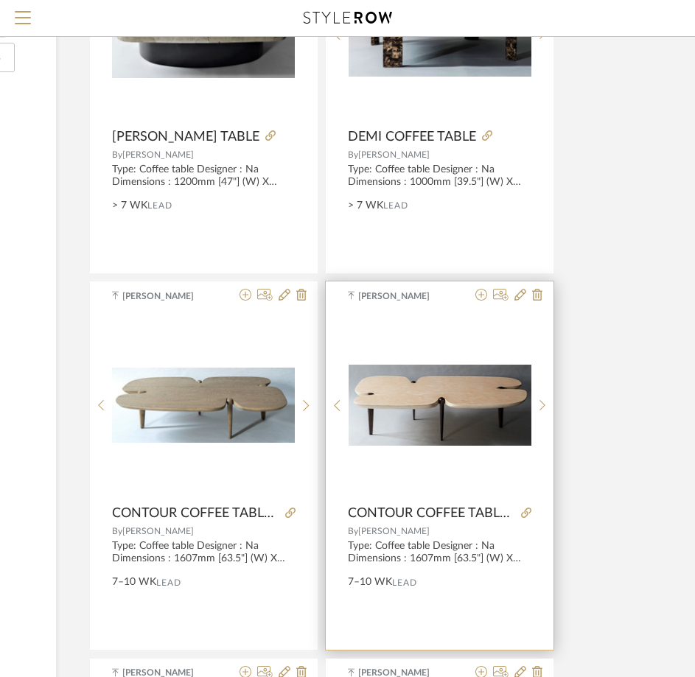
scroll to position [2260, 243]
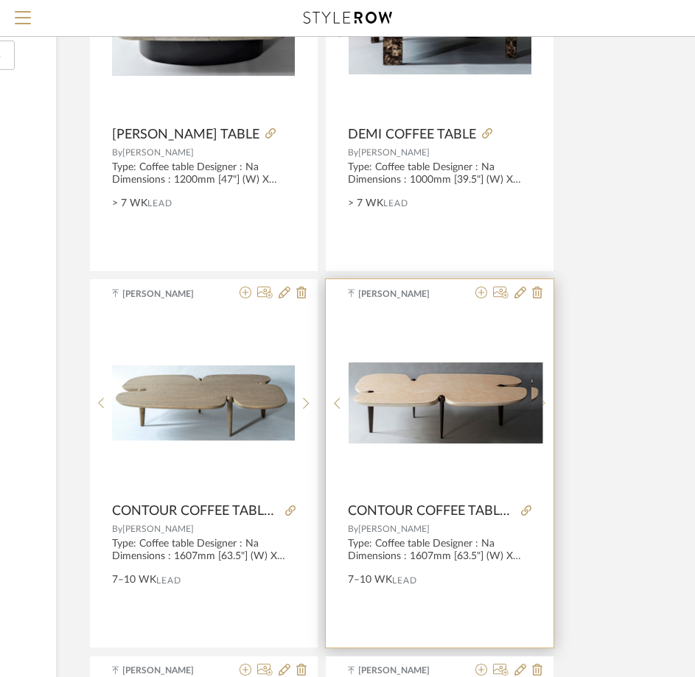
click at [542, 410] on icon at bounding box center [542, 403] width 7 height 13
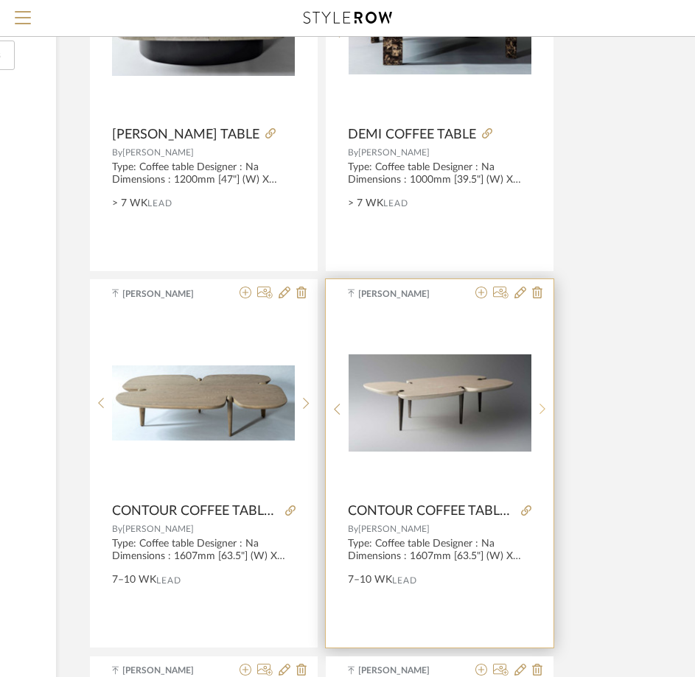
click at [542, 413] on icon at bounding box center [542, 409] width 7 height 13
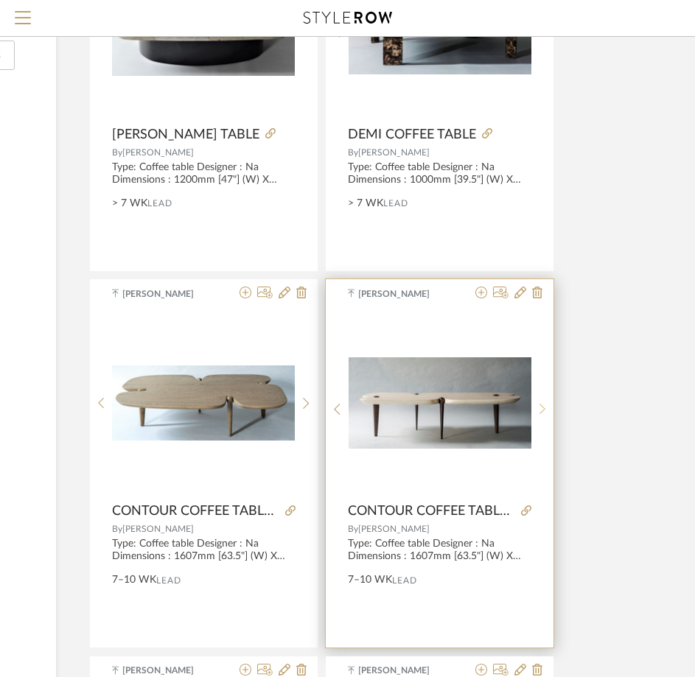
click at [542, 413] on icon at bounding box center [542, 409] width 7 height 13
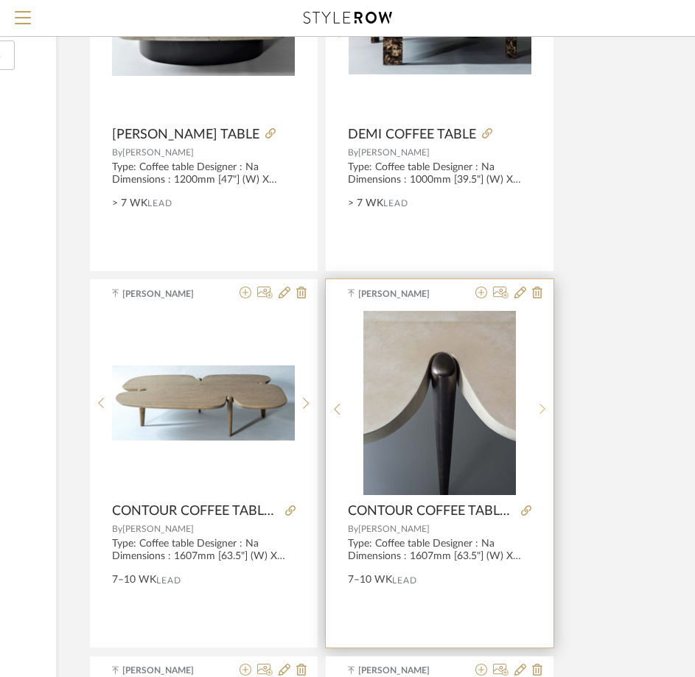
click at [542, 413] on icon at bounding box center [542, 409] width 7 height 13
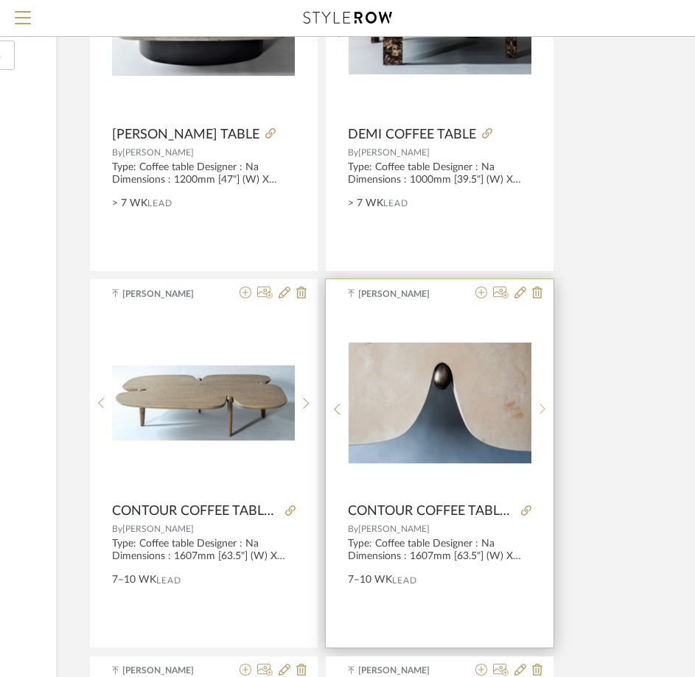
click at [542, 413] on icon at bounding box center [542, 409] width 7 height 13
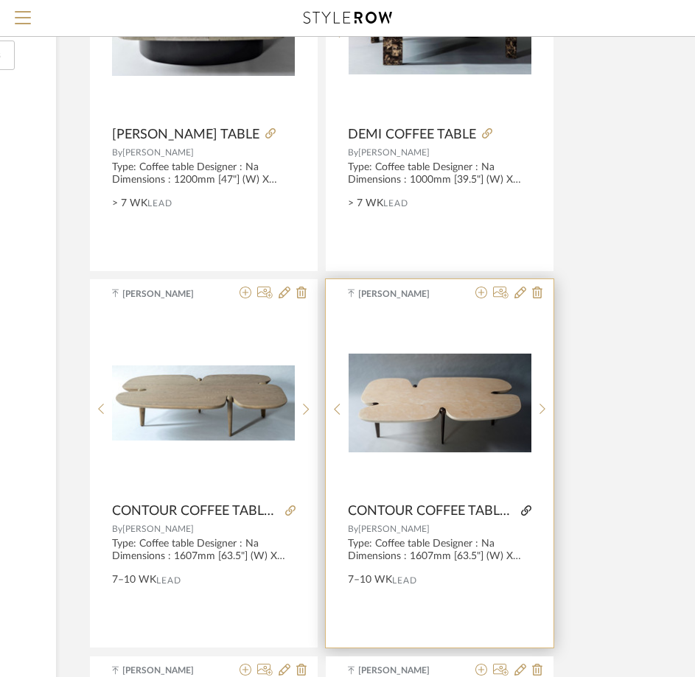
click at [524, 508] on icon at bounding box center [526, 511] width 10 height 10
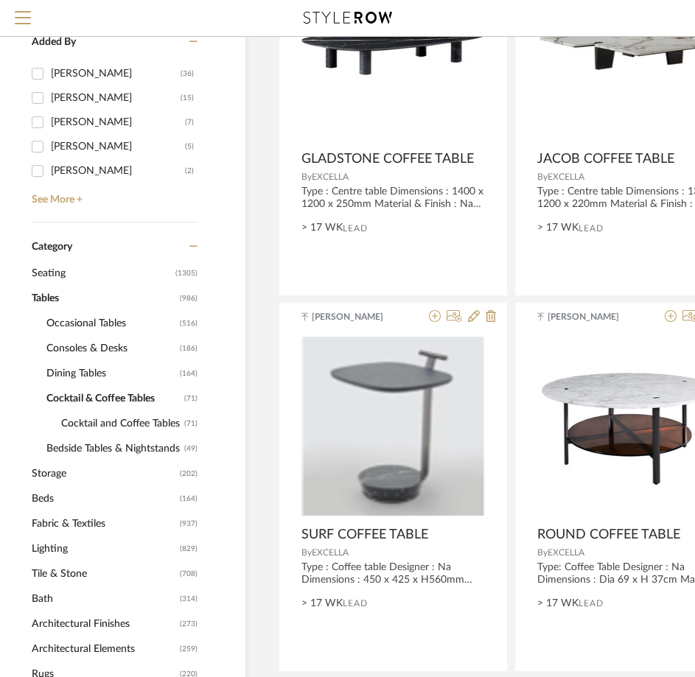
scroll to position [344, 54]
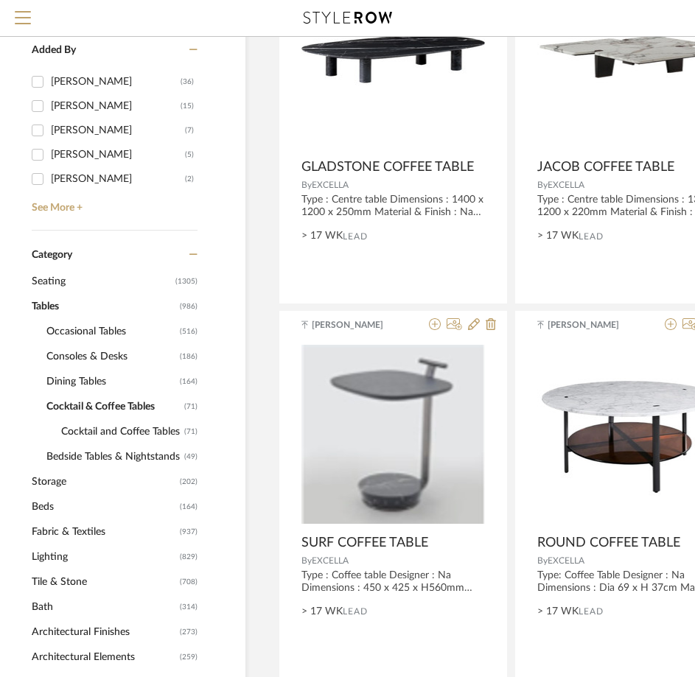
click at [95, 332] on span "Occasional Tables" at bounding box center [111, 331] width 130 height 25
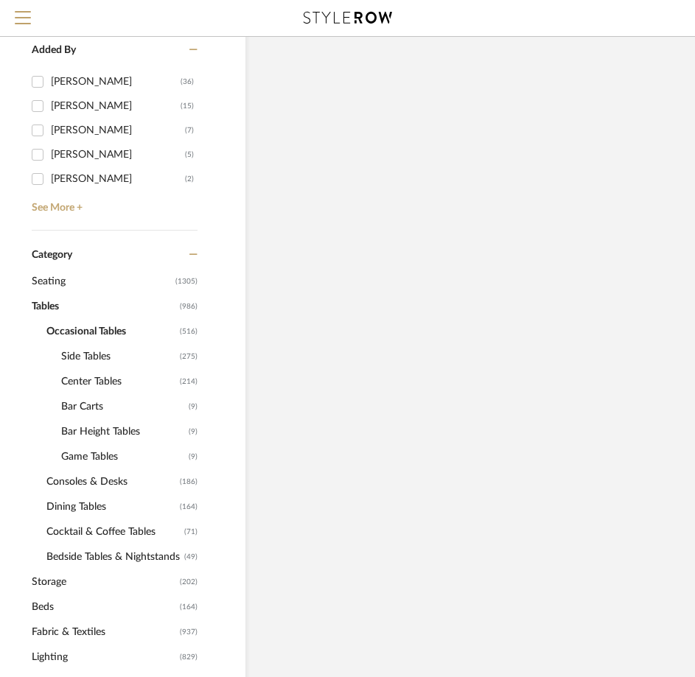
click at [86, 357] on span "Side Tables" at bounding box center [118, 356] width 115 height 25
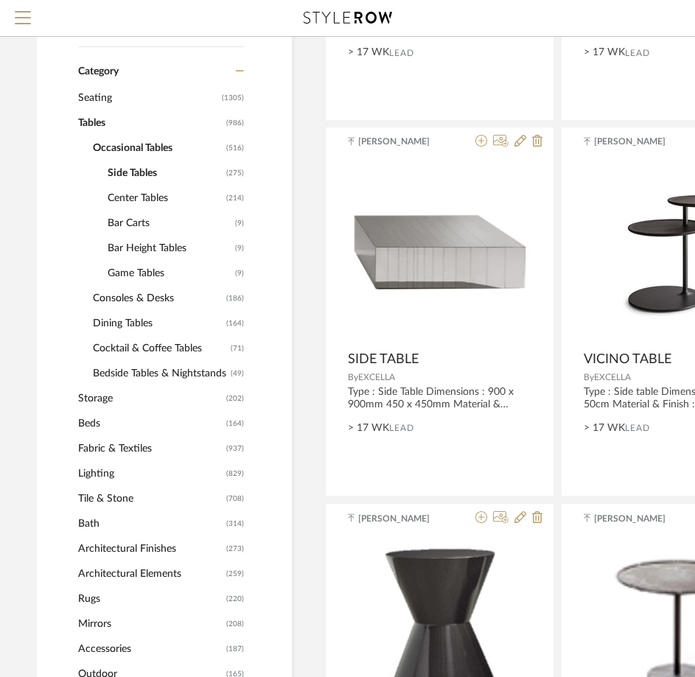
scroll to position [442, 7]
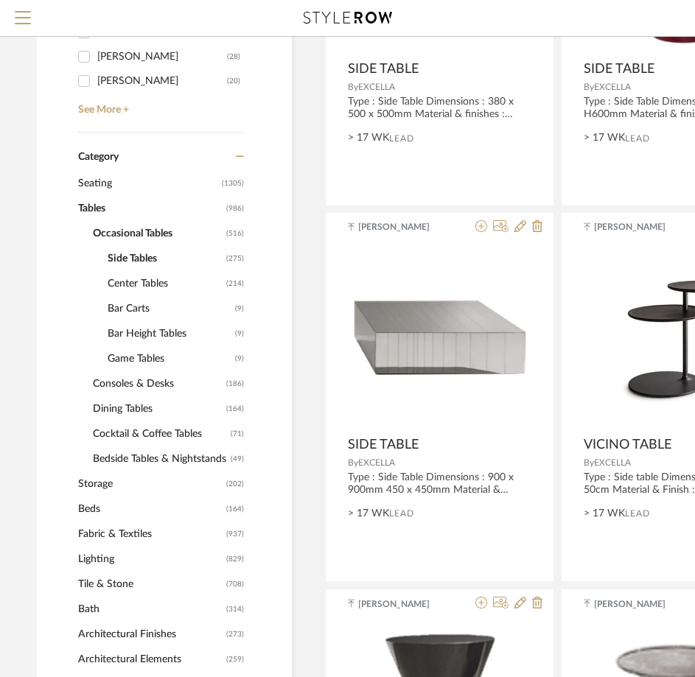
click at [146, 281] on span "Center Tables" at bounding box center [165, 283] width 115 height 25
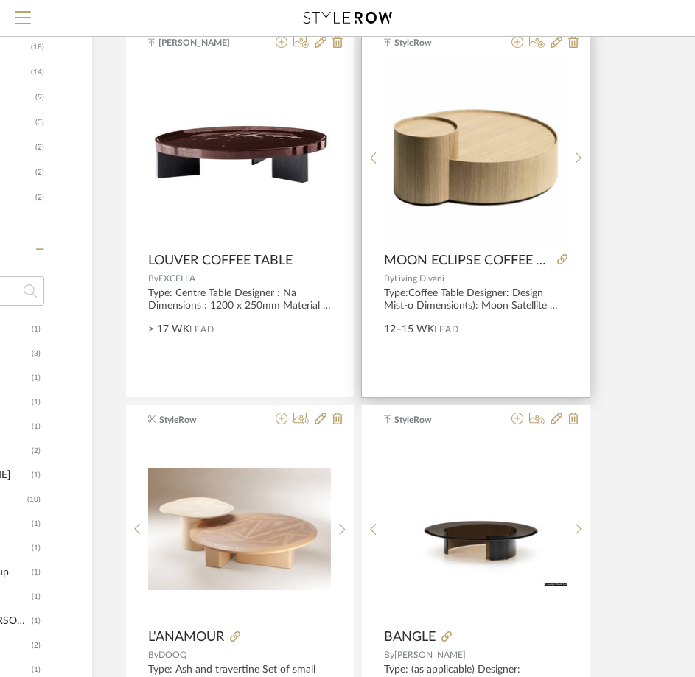
scroll to position [1424, 207]
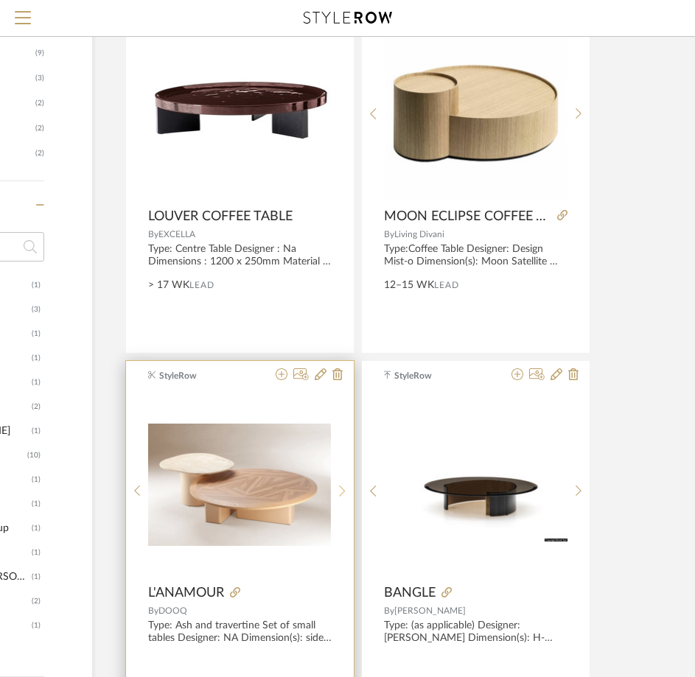
click at [343, 493] on div at bounding box center [342, 491] width 23 height 196
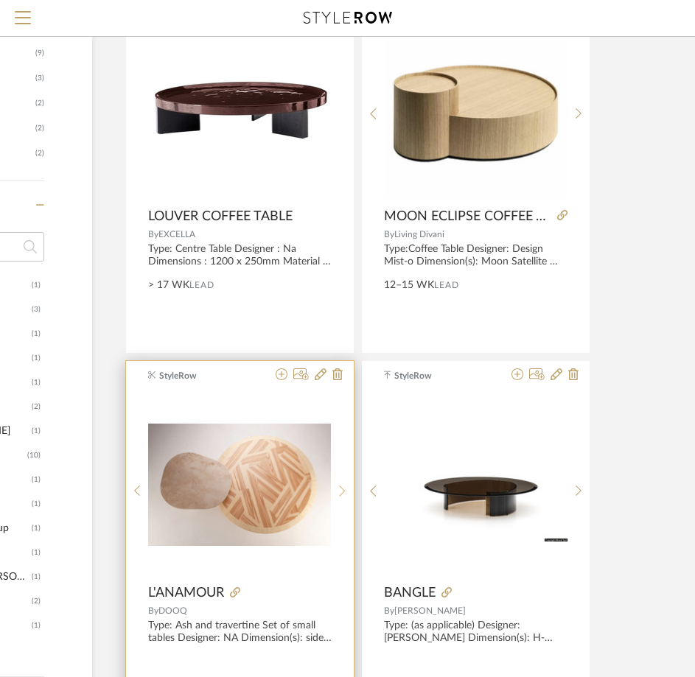
click at [343, 493] on icon at bounding box center [342, 491] width 6 height 11
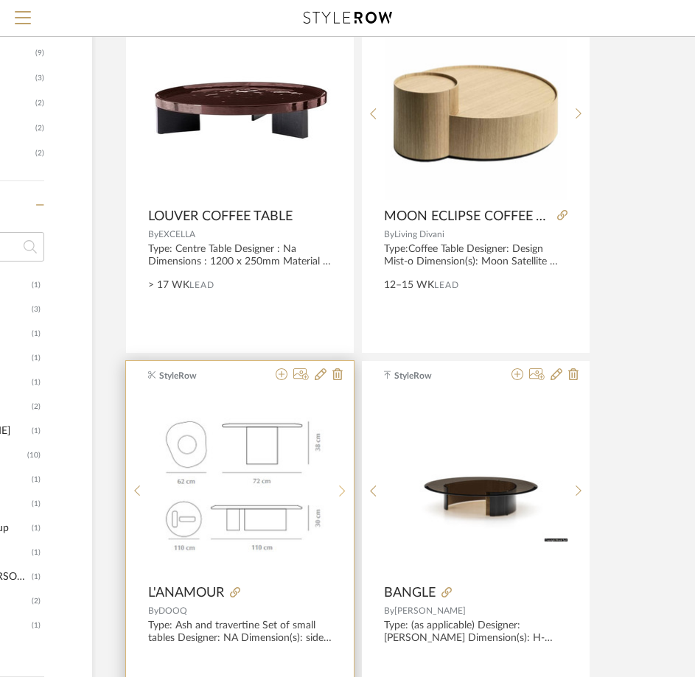
click at [343, 493] on icon at bounding box center [342, 491] width 6 height 11
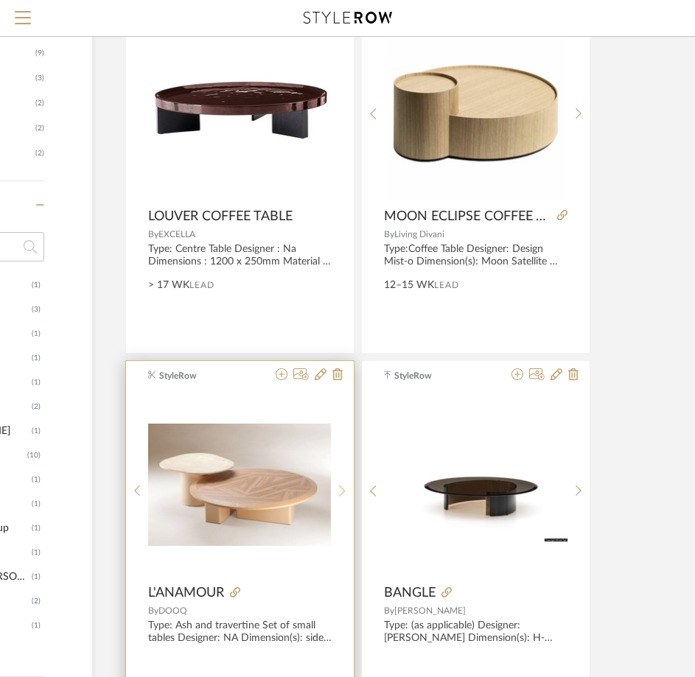
click at [343, 493] on icon at bounding box center [342, 491] width 6 height 11
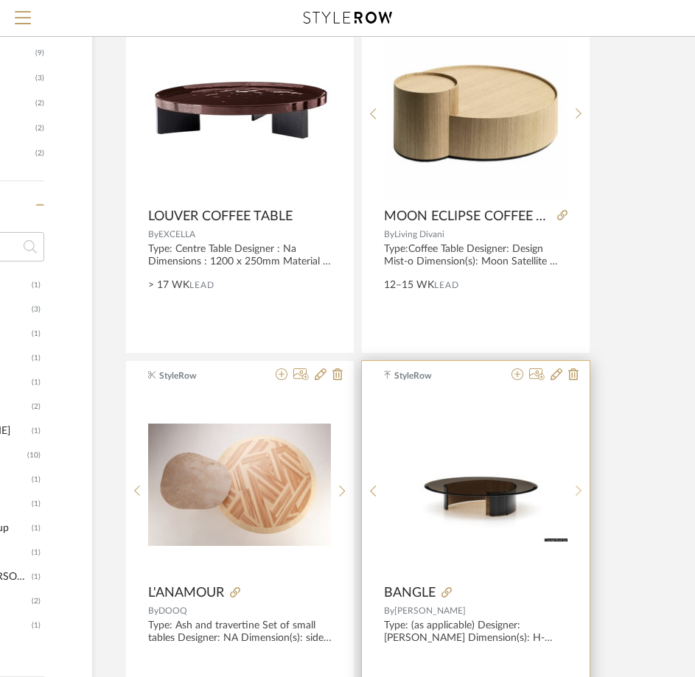
click at [578, 491] on icon at bounding box center [579, 491] width 7 height 13
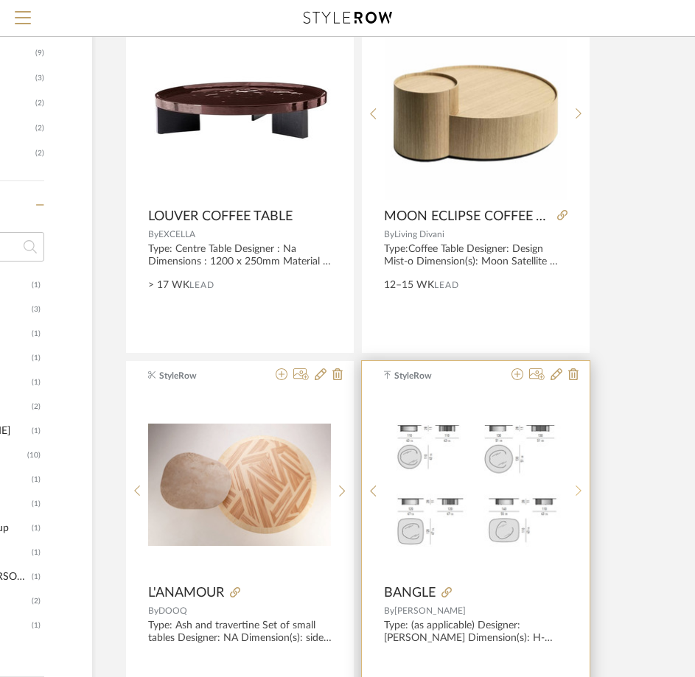
click at [578, 491] on icon at bounding box center [579, 491] width 7 height 13
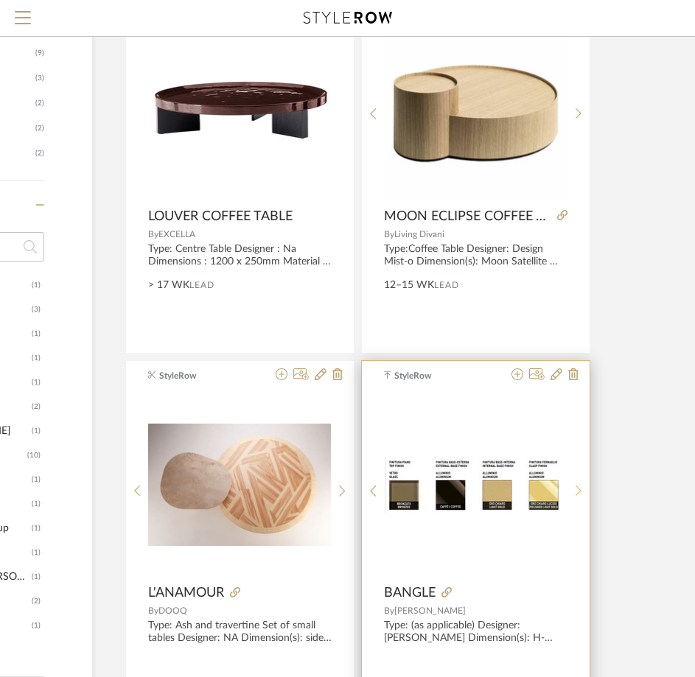
click at [578, 491] on icon at bounding box center [579, 491] width 7 height 13
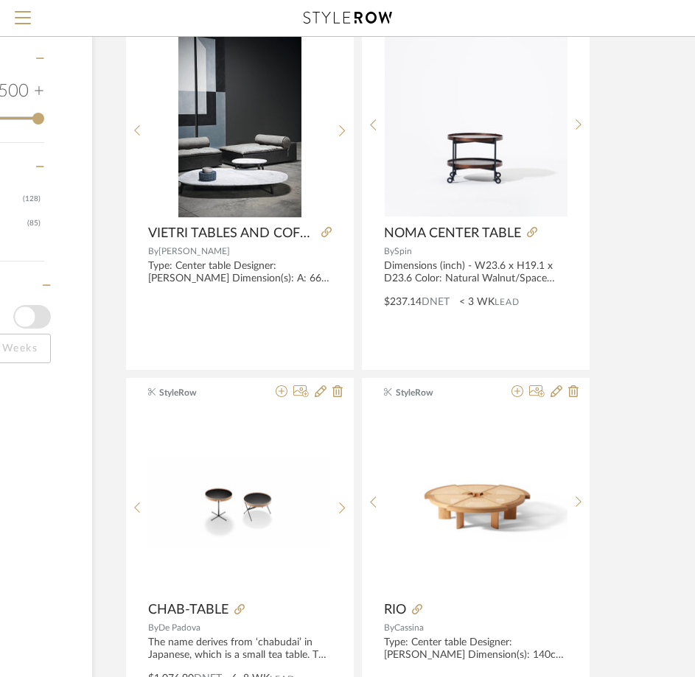
scroll to position [2530, 207]
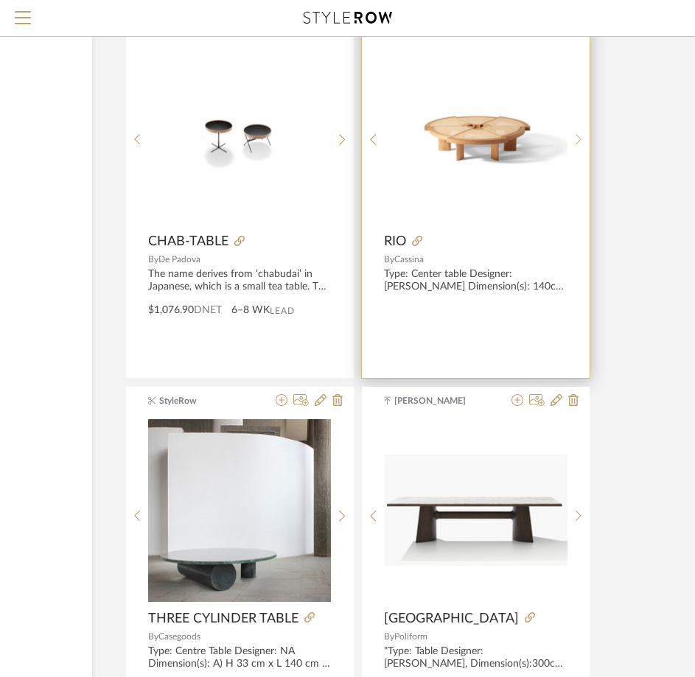
click at [576, 130] on div at bounding box center [578, 139] width 23 height 196
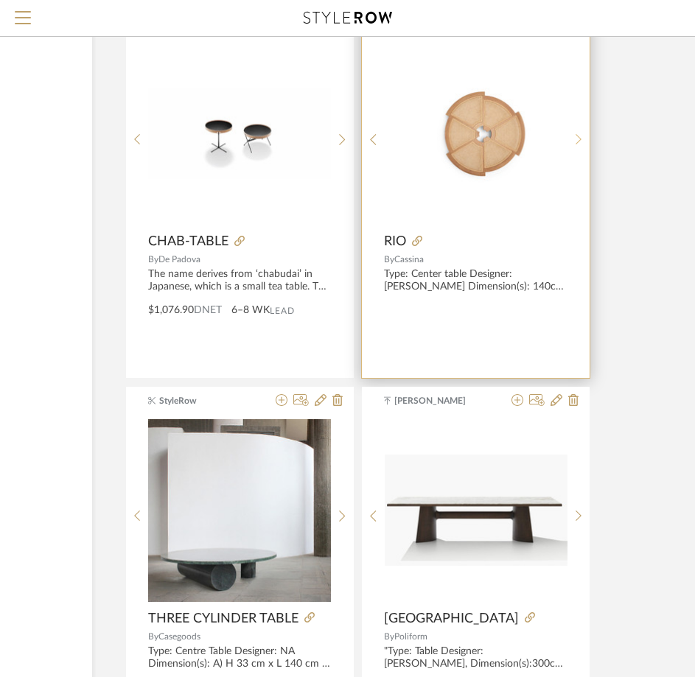
click at [576, 130] on div at bounding box center [578, 139] width 23 height 196
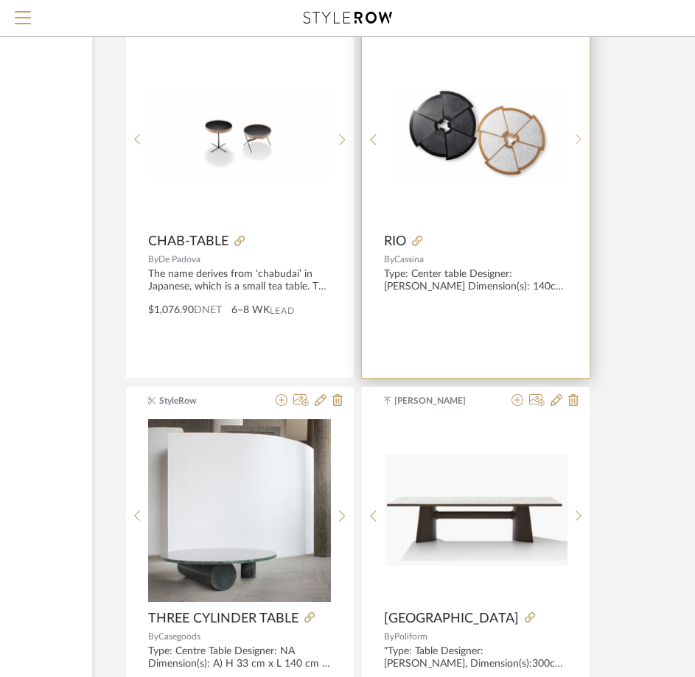
click at [576, 130] on div at bounding box center [578, 139] width 23 height 196
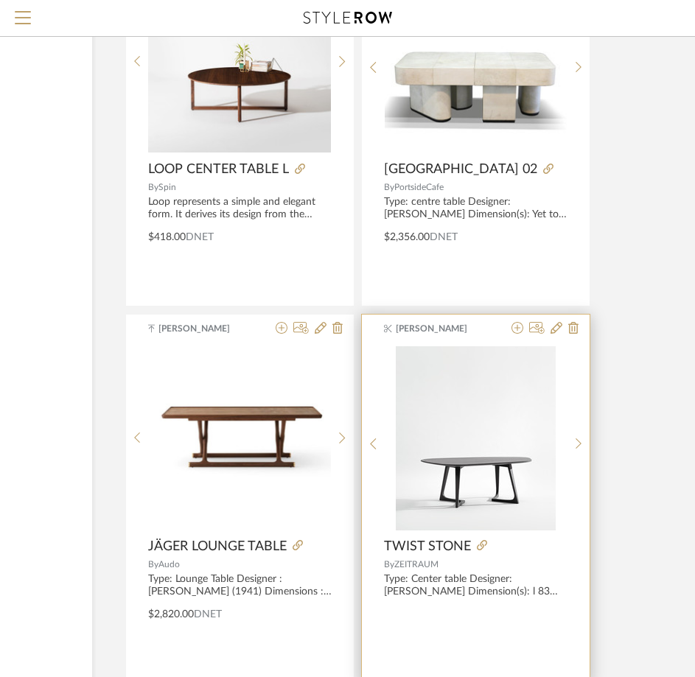
scroll to position [4888, 207]
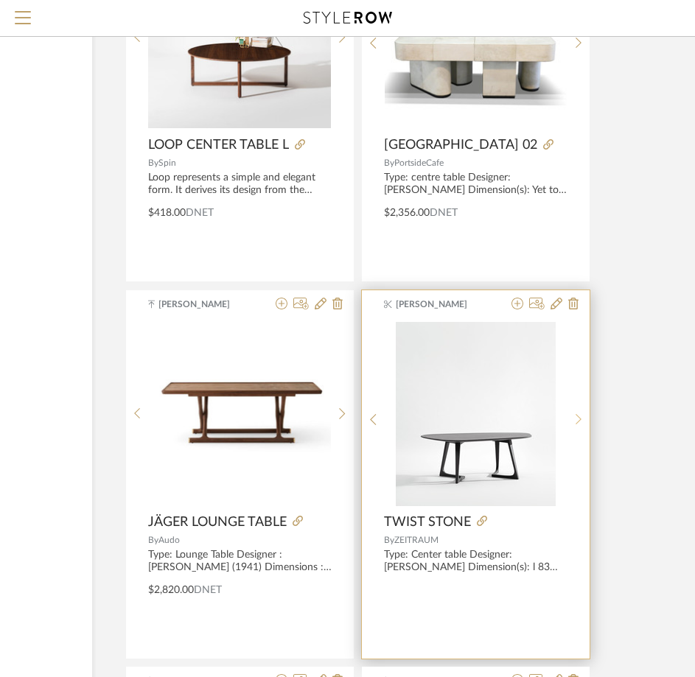
click at [573, 417] on sr-next-btn at bounding box center [578, 419] width 23 height 13
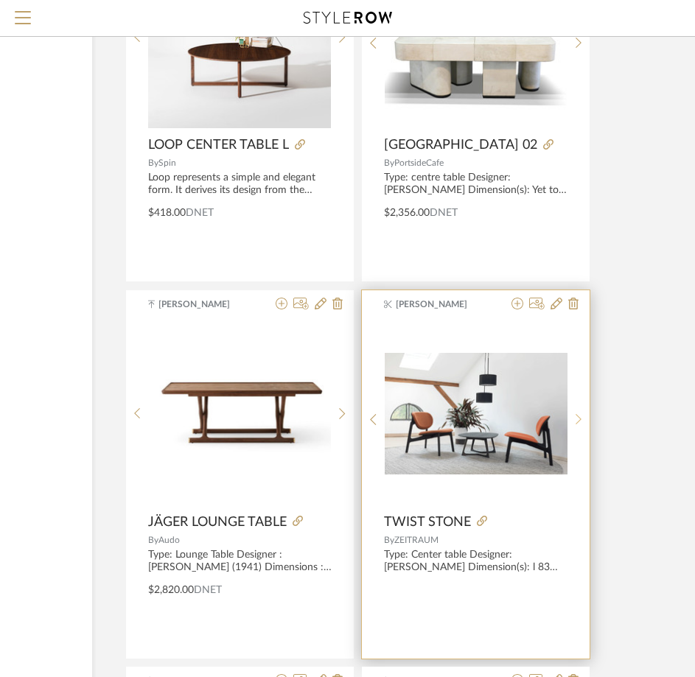
click at [573, 417] on sr-next-btn at bounding box center [578, 419] width 23 height 13
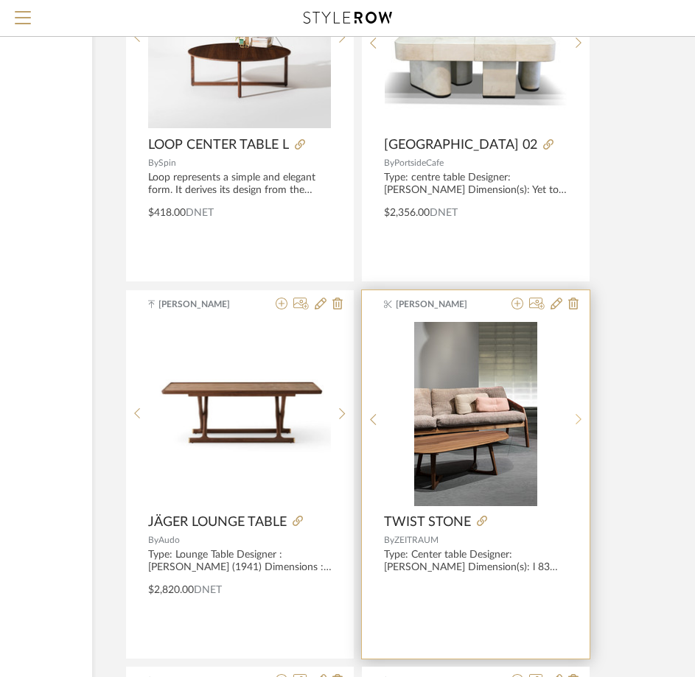
click at [573, 417] on sr-next-btn at bounding box center [578, 419] width 23 height 13
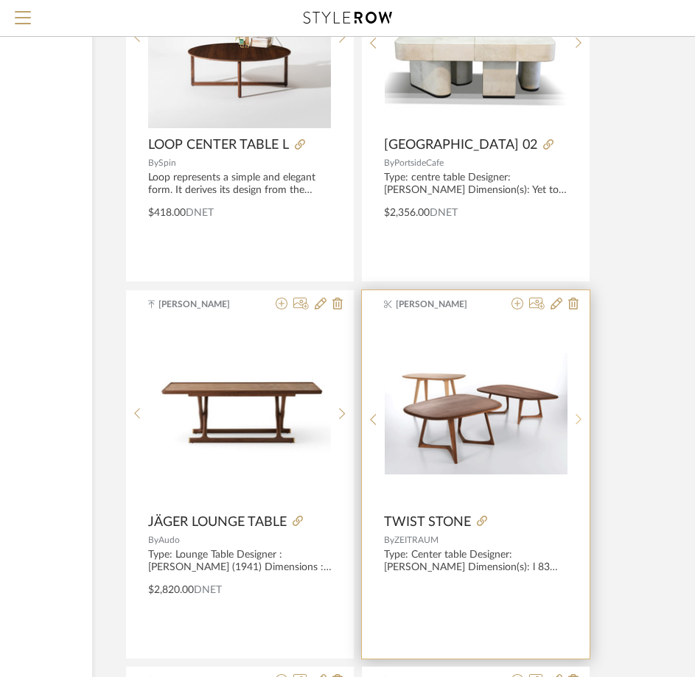
click at [573, 417] on sr-next-btn at bounding box center [578, 419] width 23 height 13
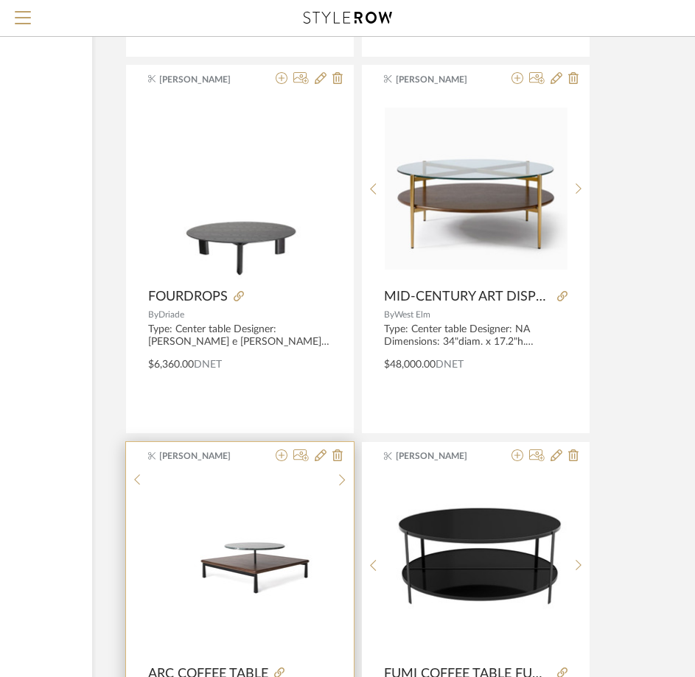
scroll to position [6435, 207]
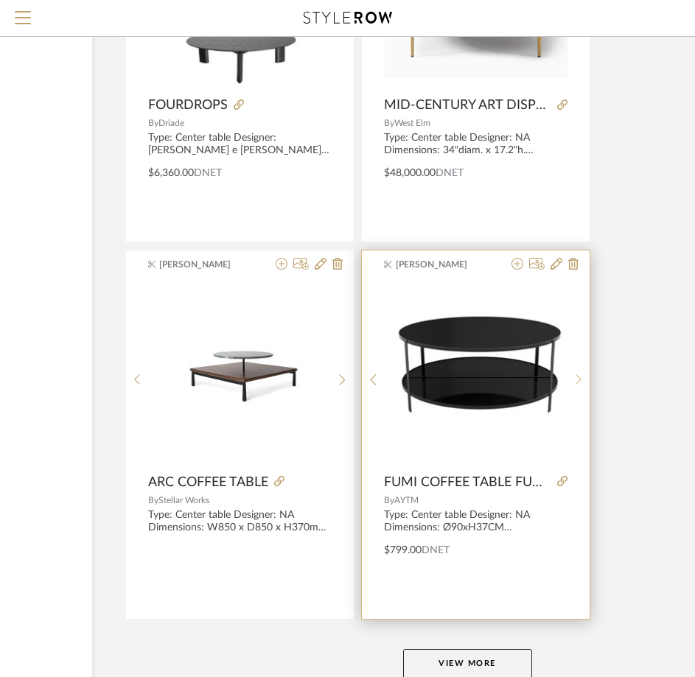
click at [577, 377] on icon at bounding box center [579, 379] width 6 height 11
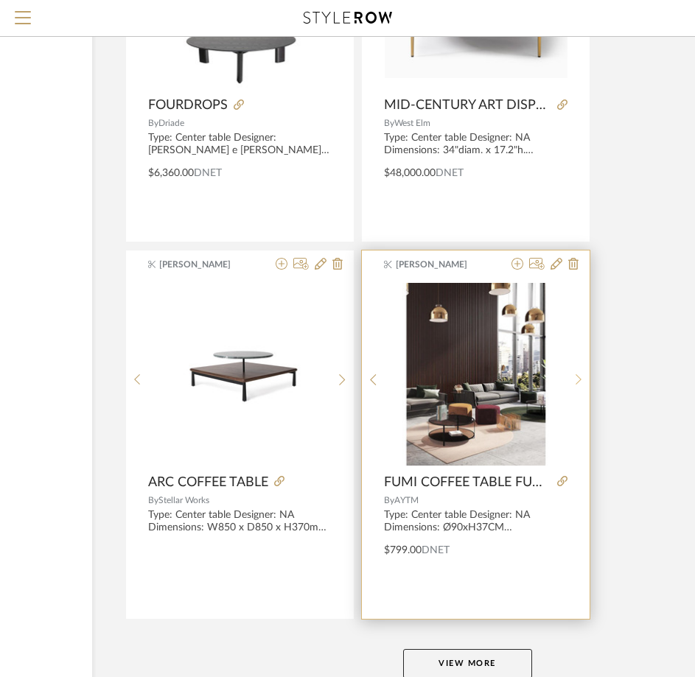
click at [577, 377] on icon at bounding box center [579, 379] width 6 height 11
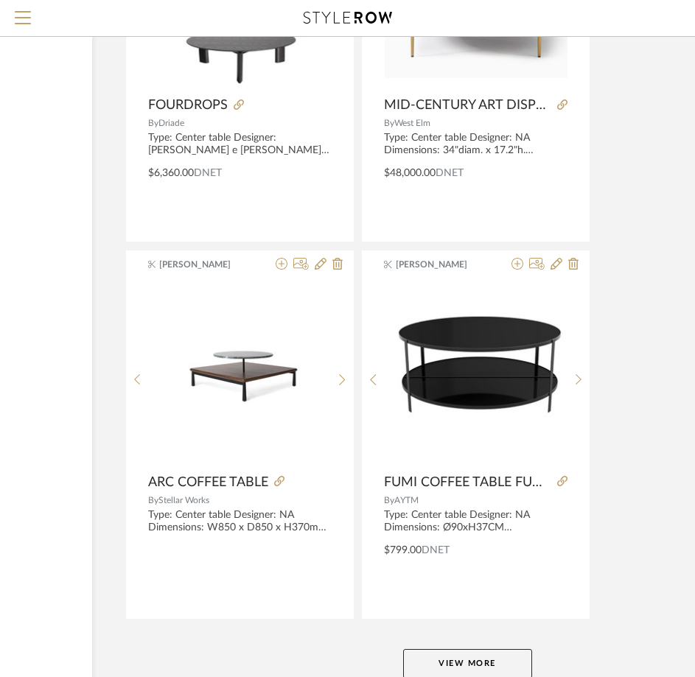
click at [488, 665] on button "View More" at bounding box center [467, 663] width 129 height 29
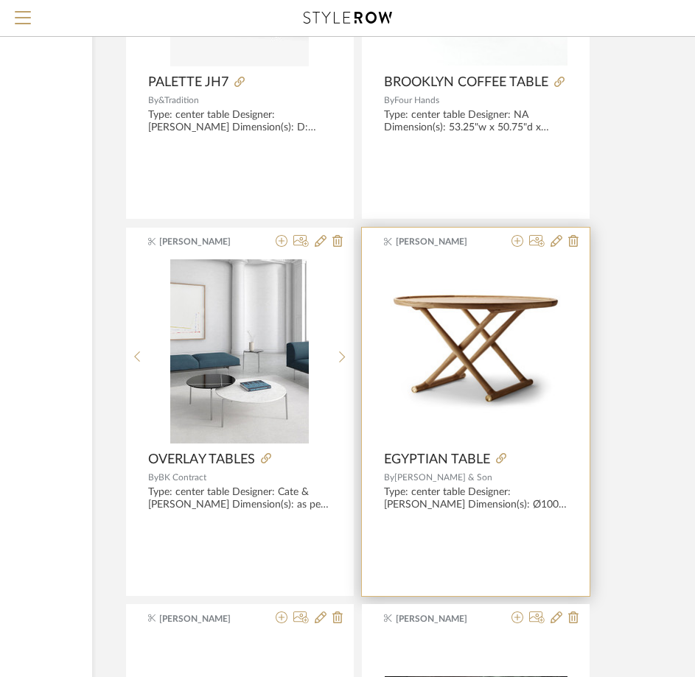
scroll to position [9088, 207]
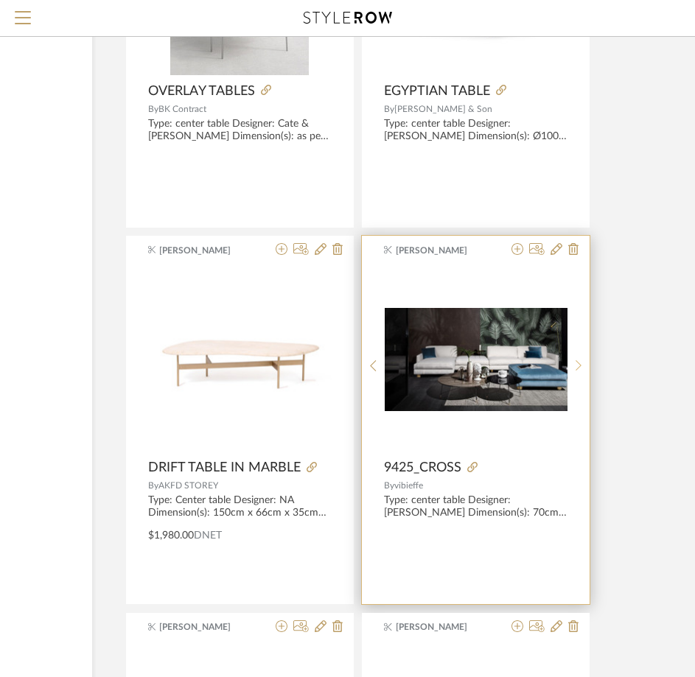
click at [576, 364] on icon at bounding box center [579, 366] width 7 height 13
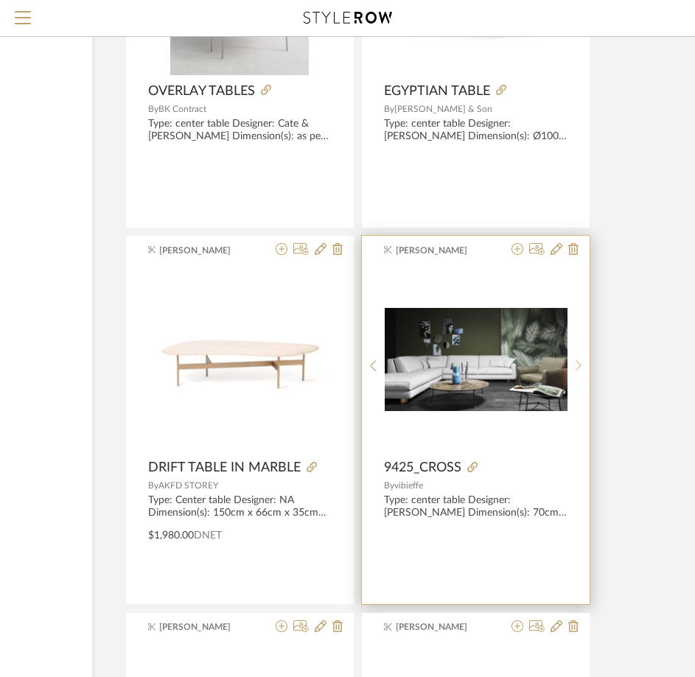
click at [576, 364] on icon at bounding box center [579, 366] width 7 height 13
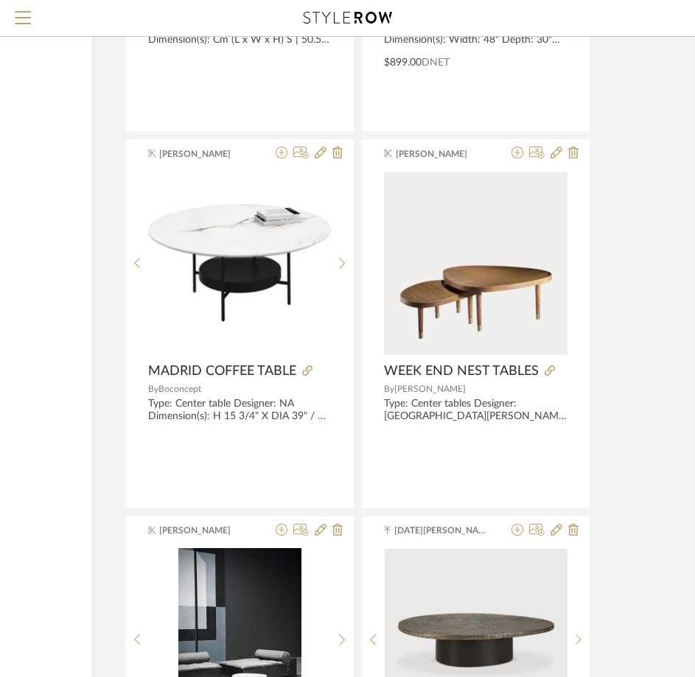
scroll to position [11151, 207]
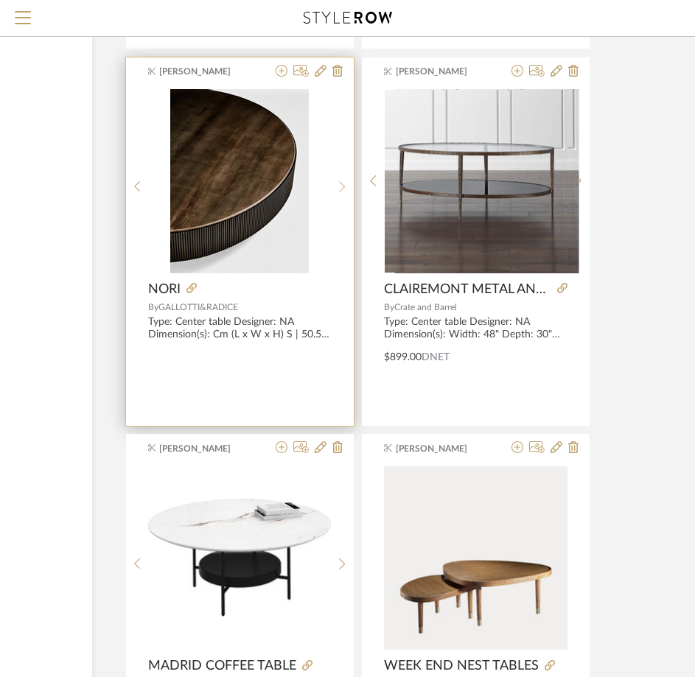
click at [346, 173] on div at bounding box center [342, 187] width 23 height 196
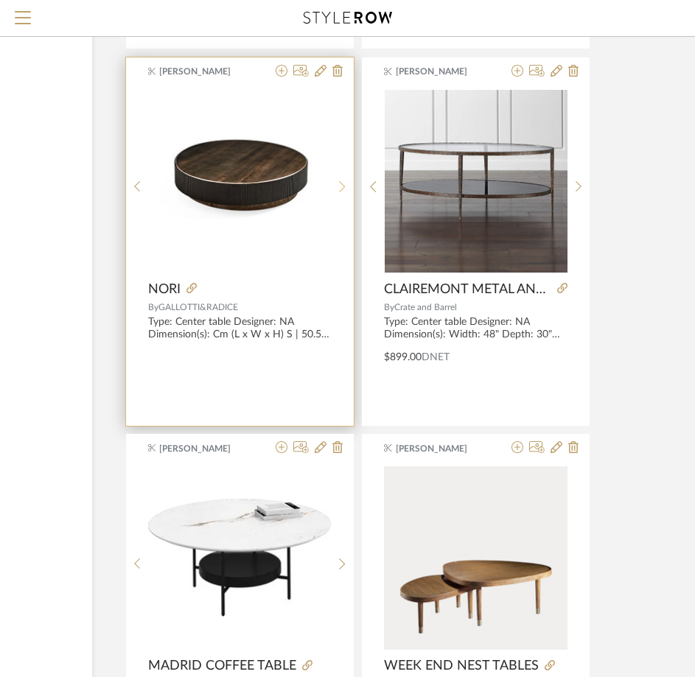
click at [346, 173] on div at bounding box center [342, 187] width 23 height 196
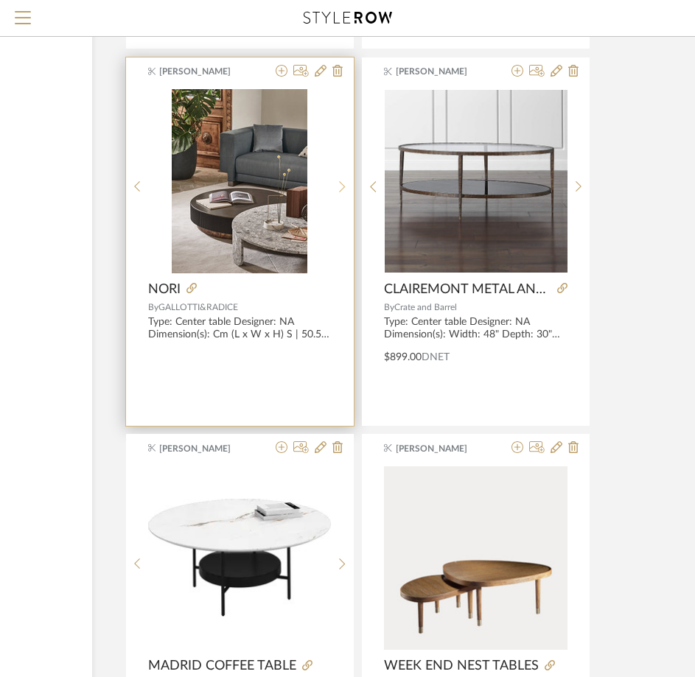
click at [346, 173] on div at bounding box center [342, 187] width 23 height 196
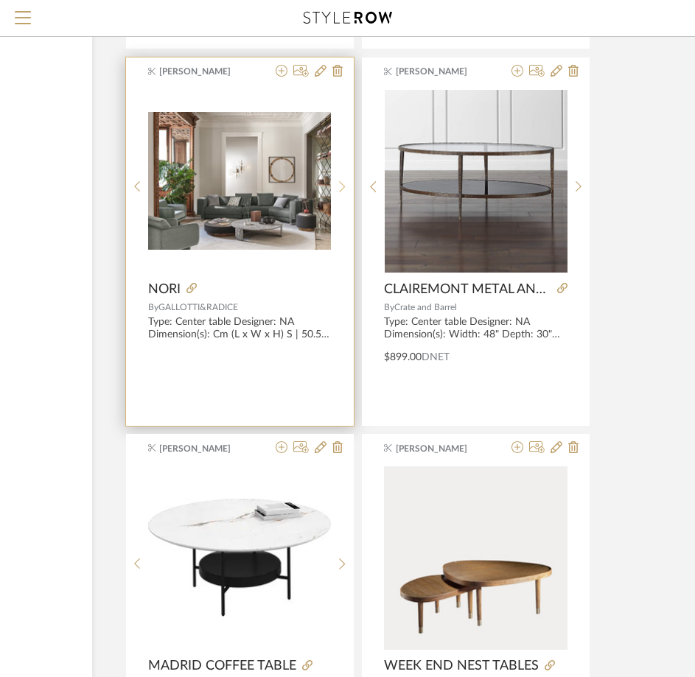
click at [346, 173] on div at bounding box center [342, 187] width 23 height 196
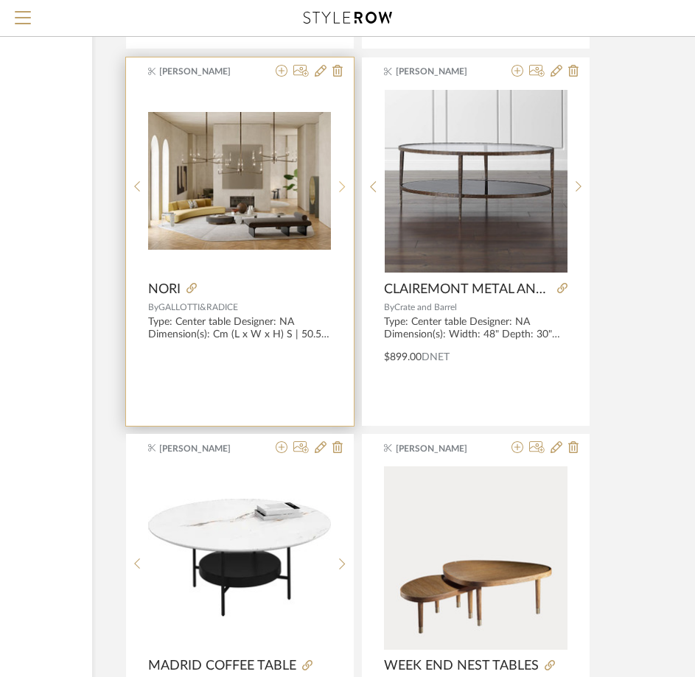
click at [346, 173] on div at bounding box center [342, 187] width 23 height 196
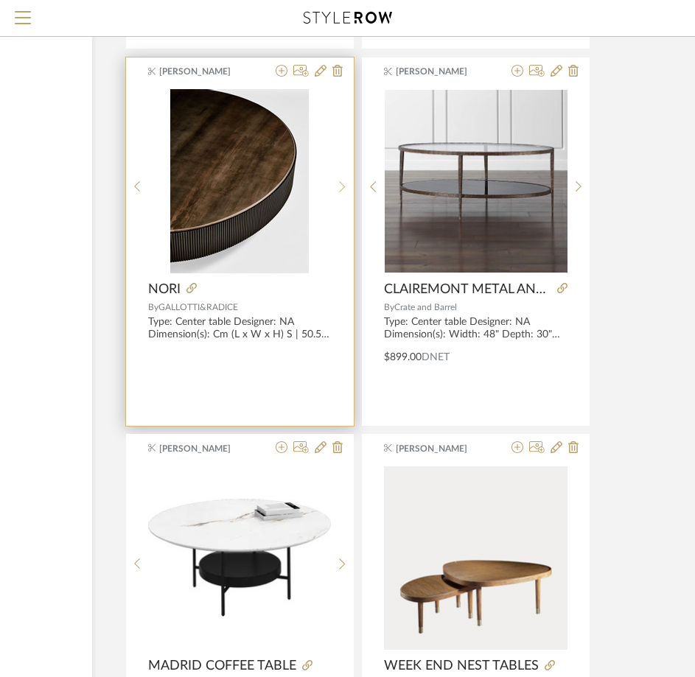
click at [346, 173] on div at bounding box center [342, 187] width 23 height 196
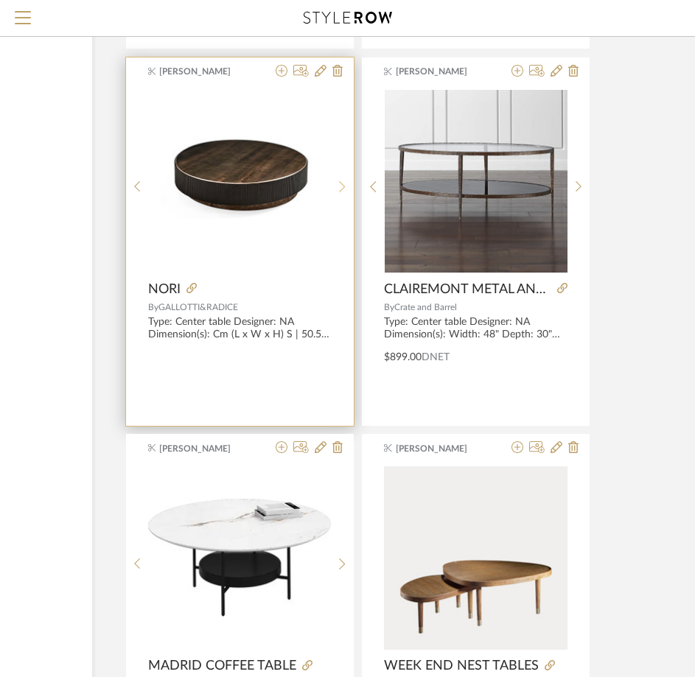
click at [346, 173] on div at bounding box center [342, 187] width 23 height 196
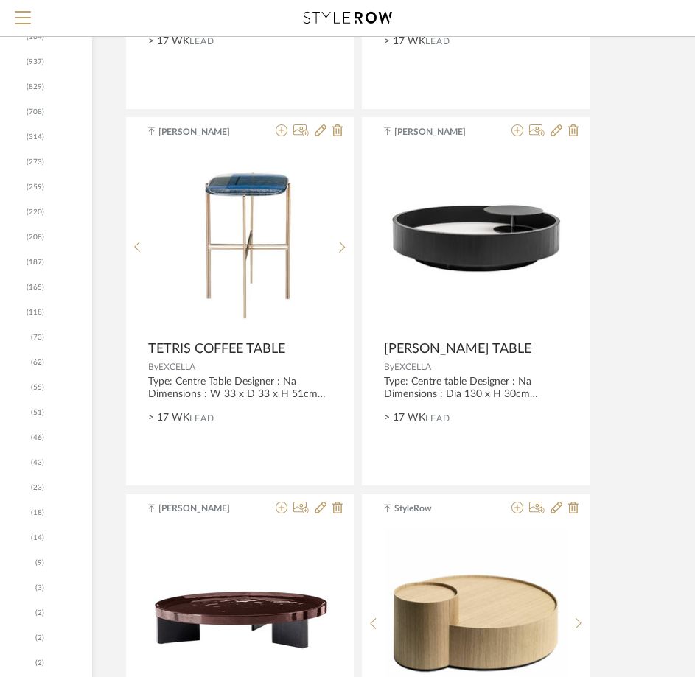
scroll to position [868, 207]
